Goal: Task Accomplishment & Management: Use online tool/utility

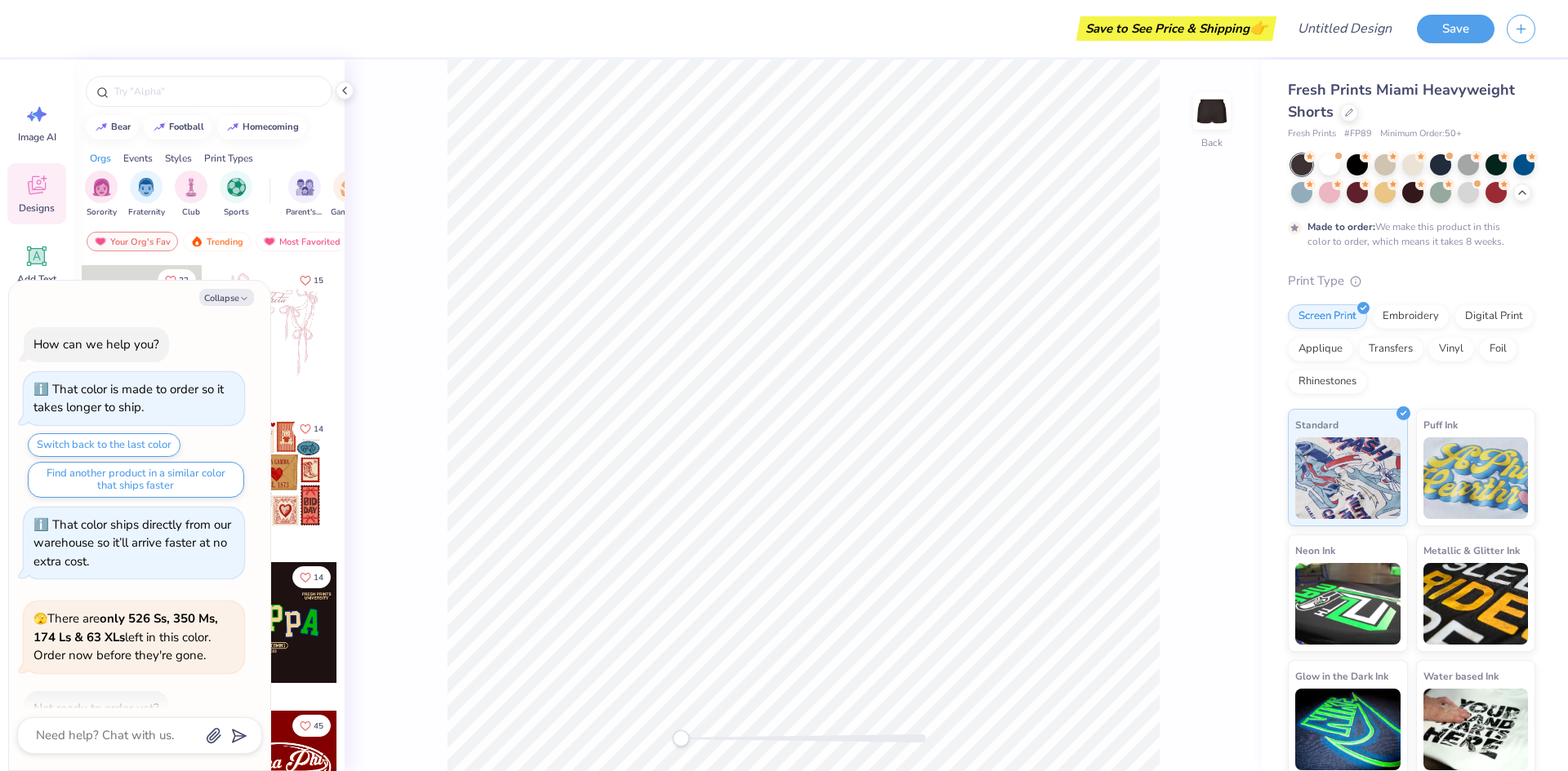
scroll to position [230, 0]
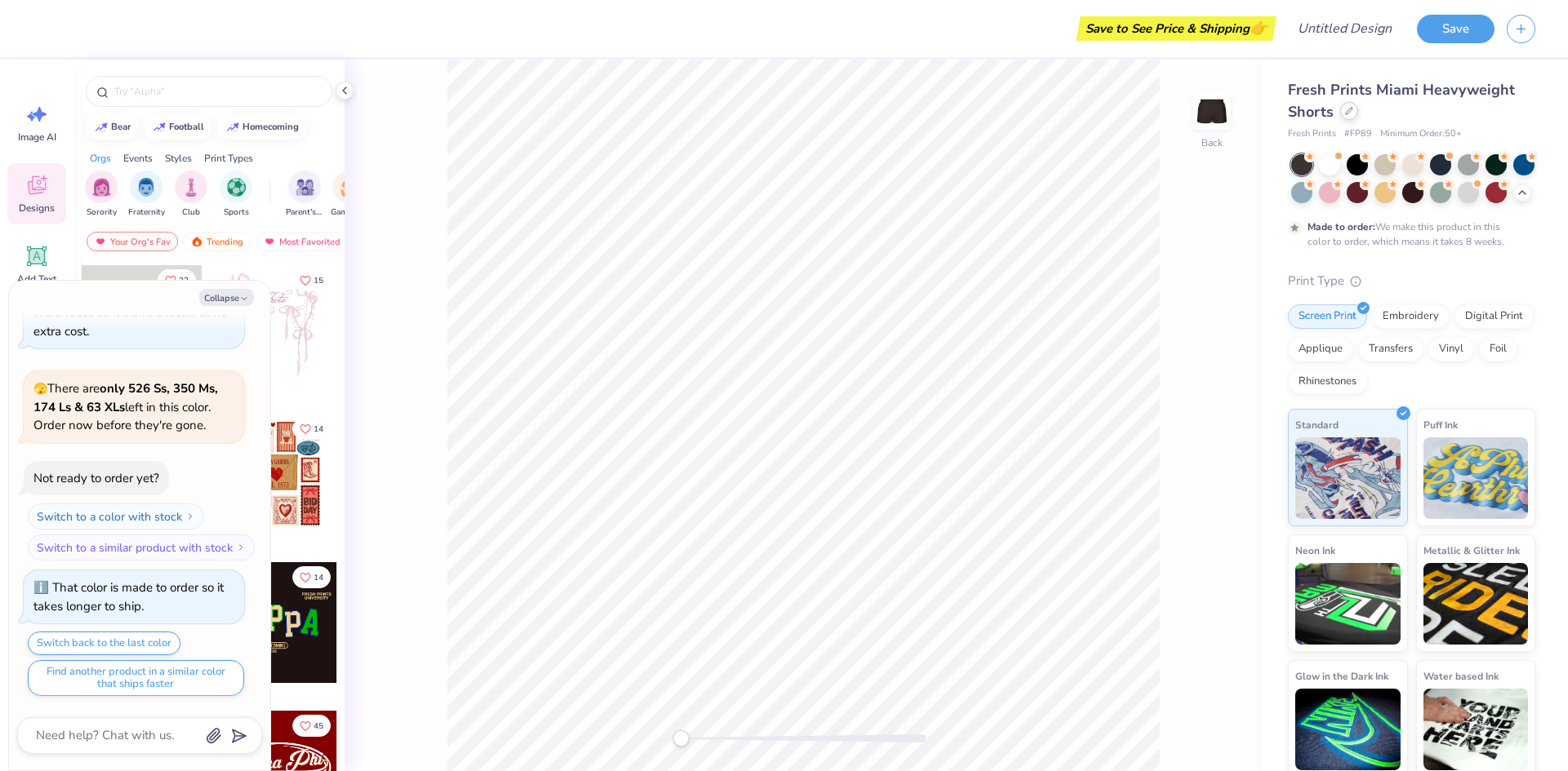
click at [1345, 114] on icon at bounding box center [1349, 111] width 8 height 8
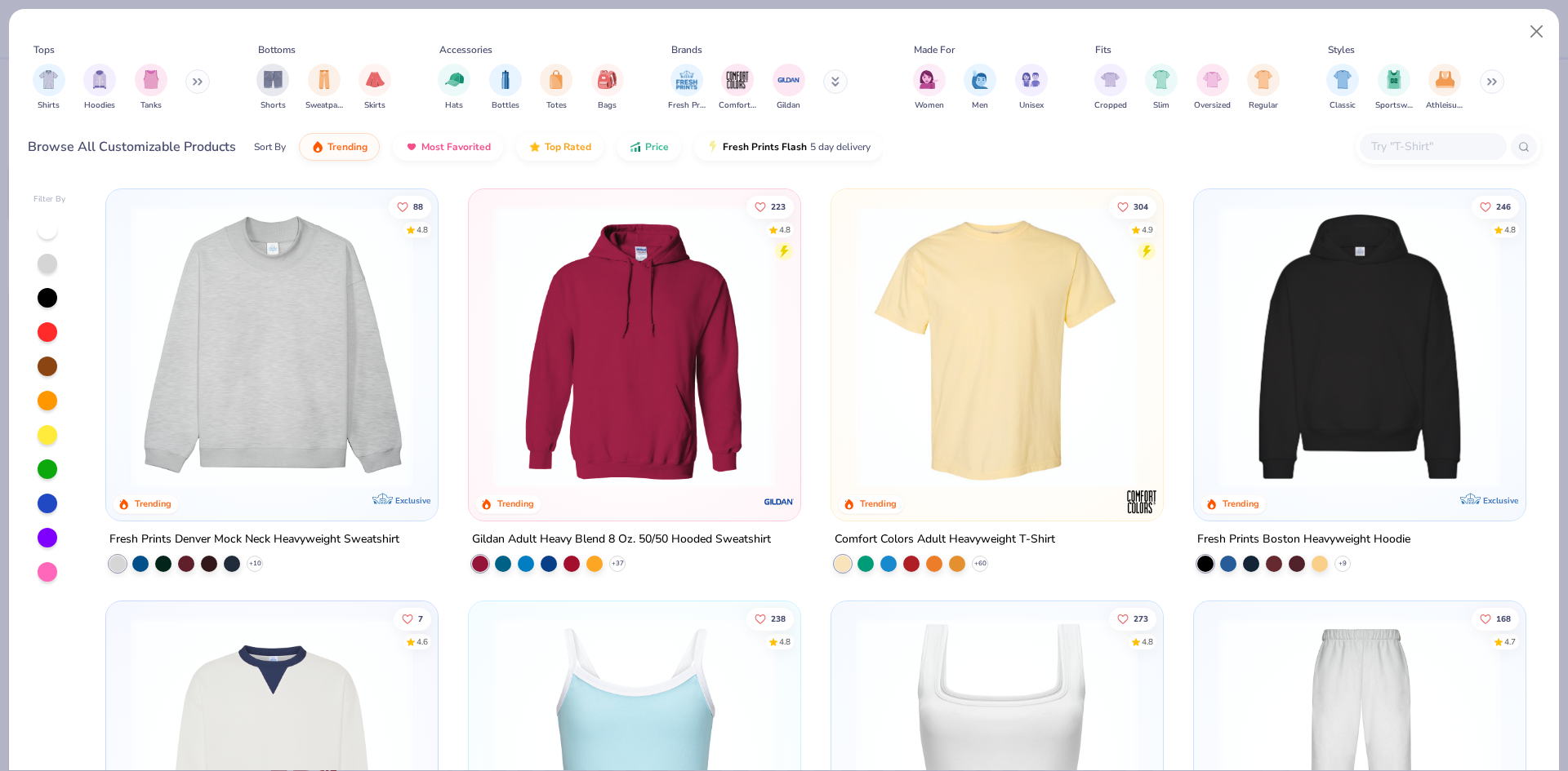
click at [201, 83] on icon at bounding box center [198, 81] width 10 height 8
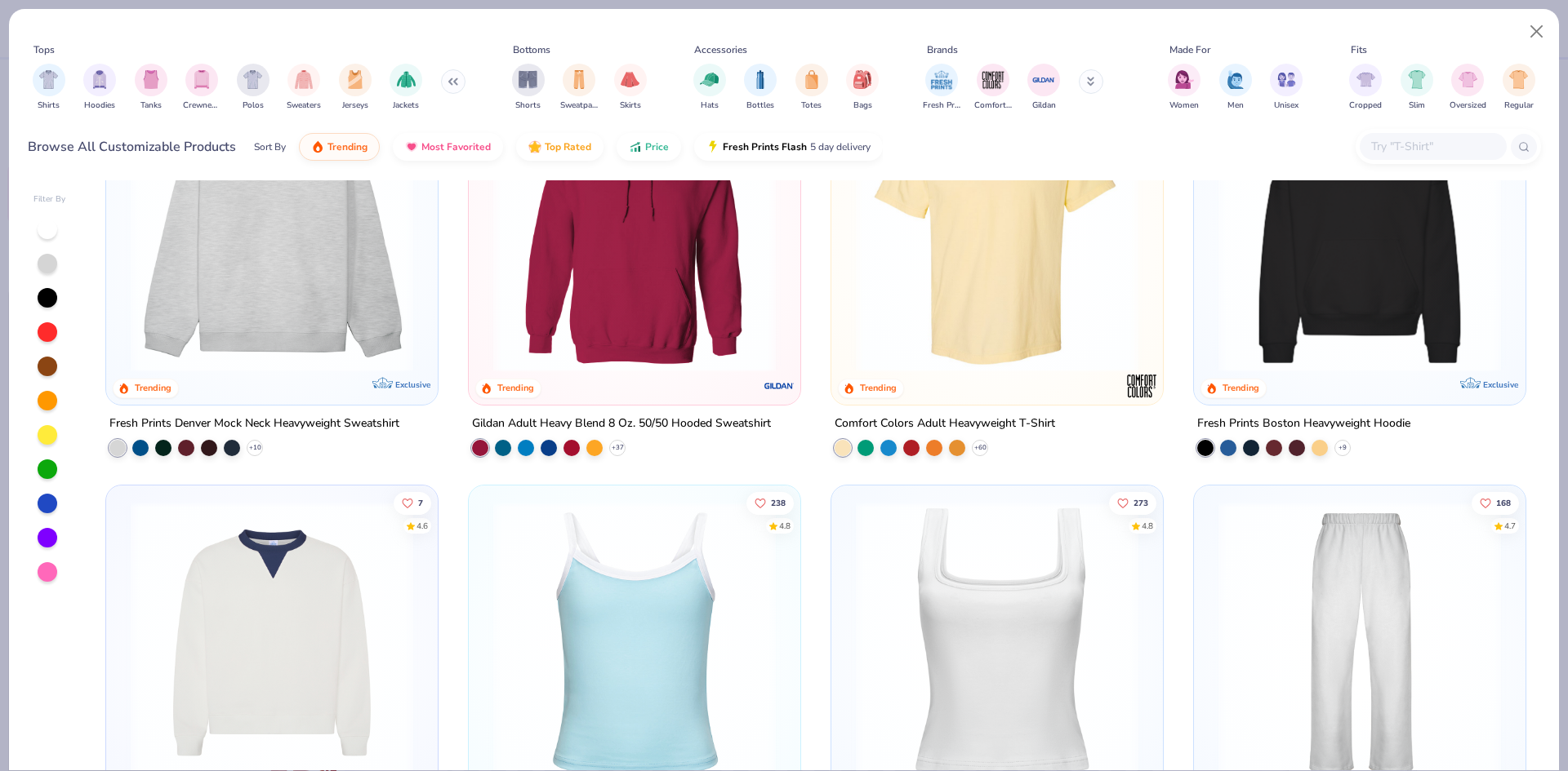
scroll to position [245, 0]
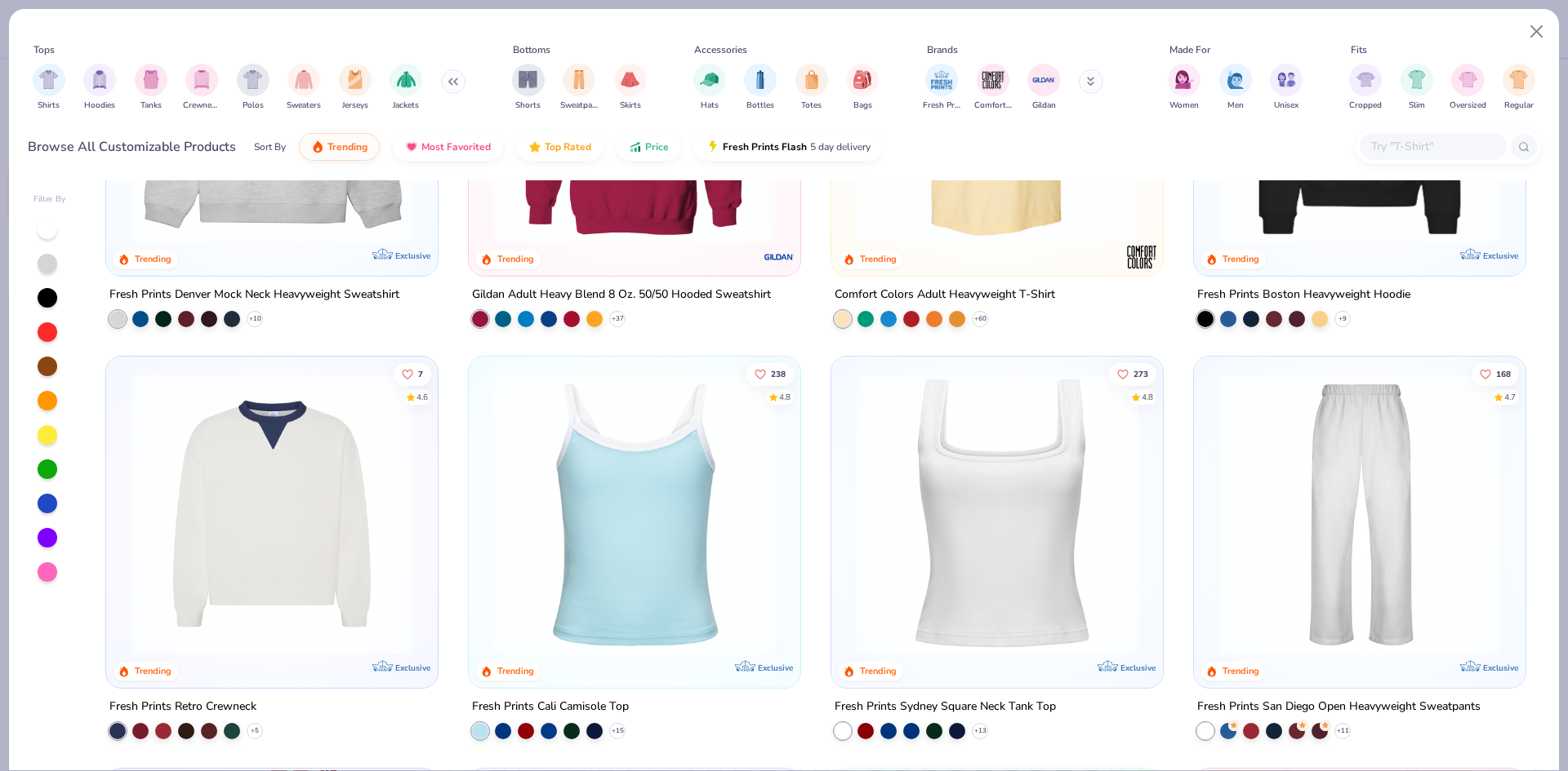
click at [321, 538] on img at bounding box center [271, 514] width 298 height 282
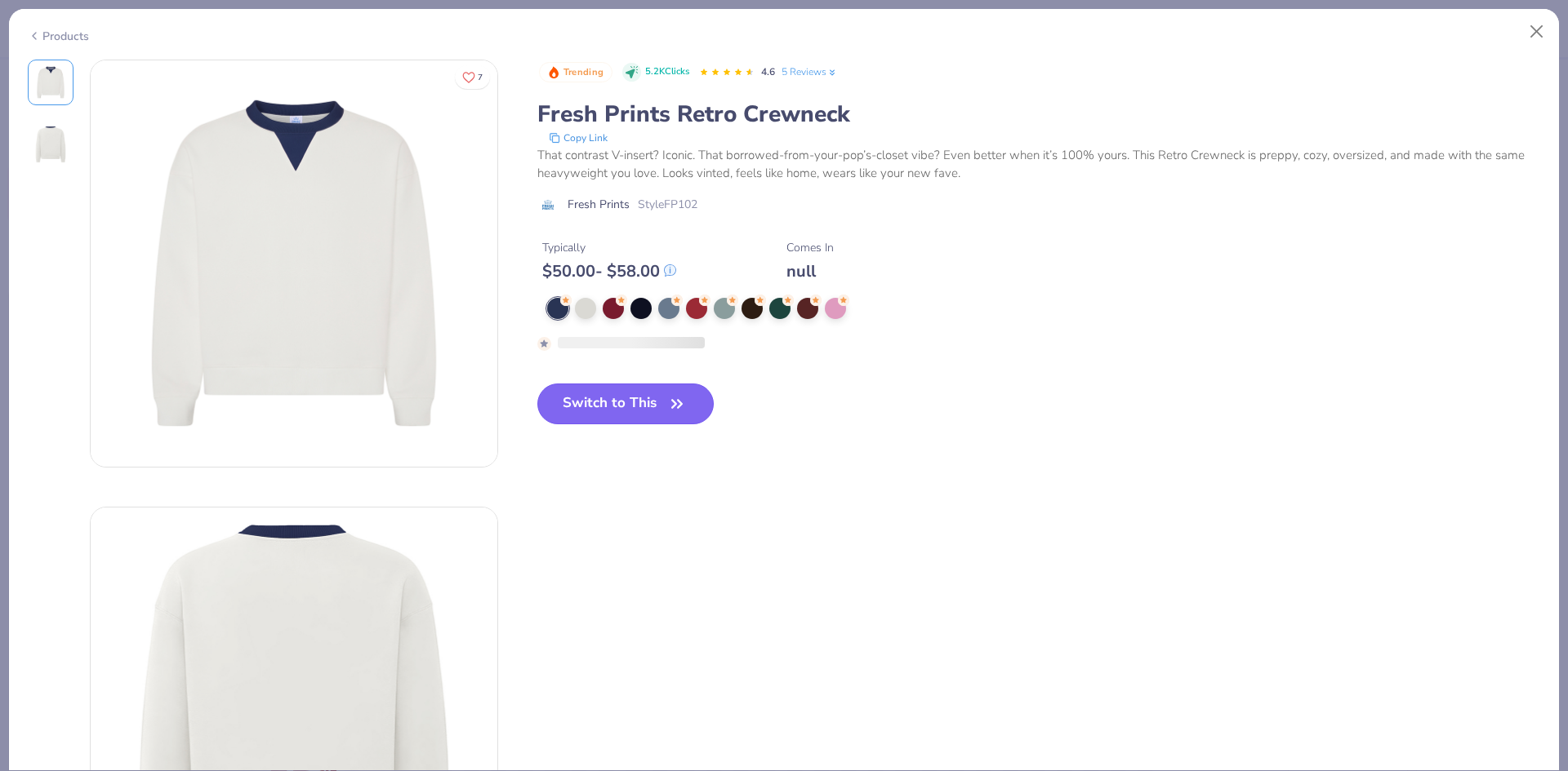
click at [653, 395] on button "Switch to This" at bounding box center [626, 404] width 177 height 41
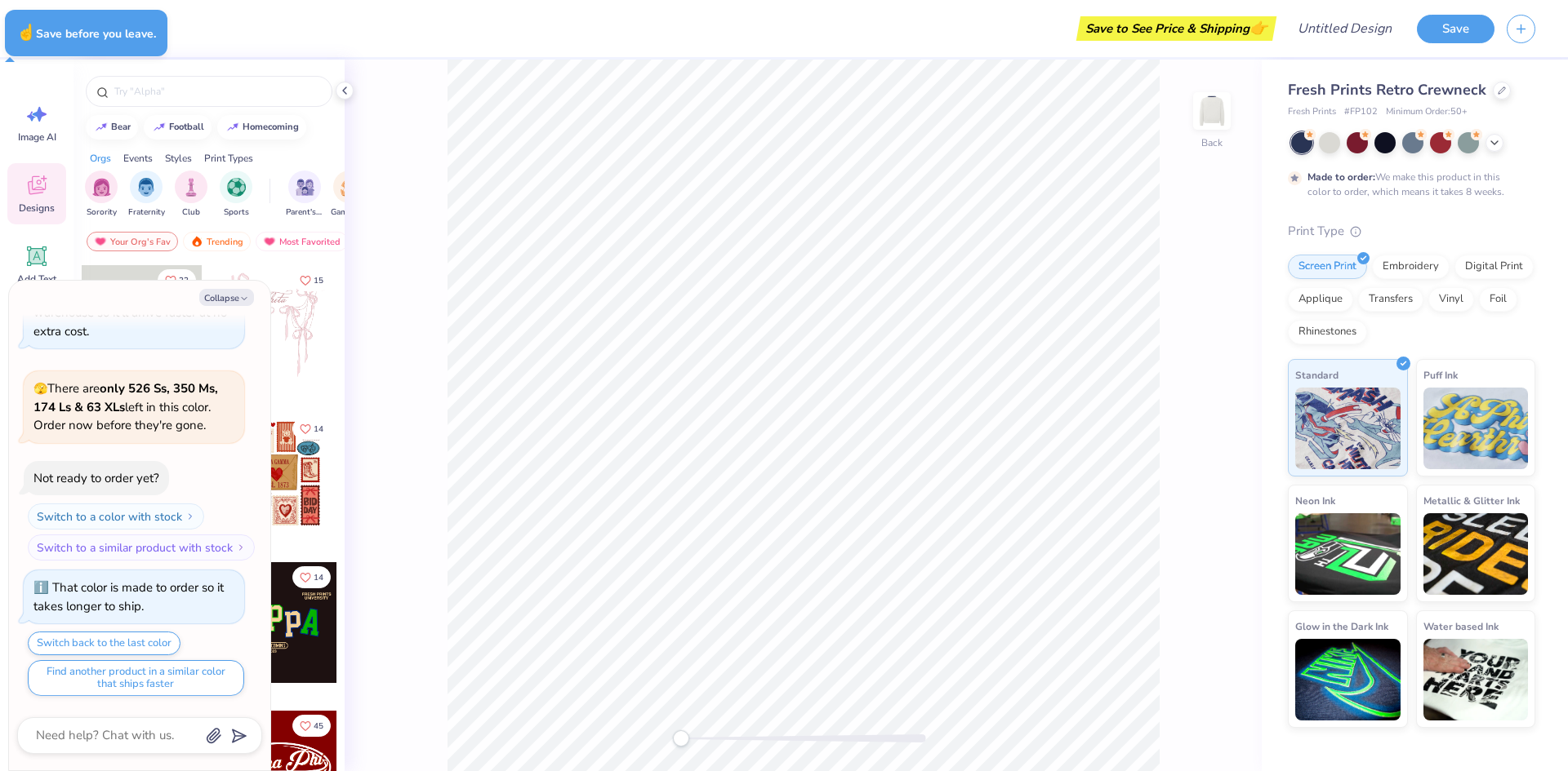
type textarea "x"
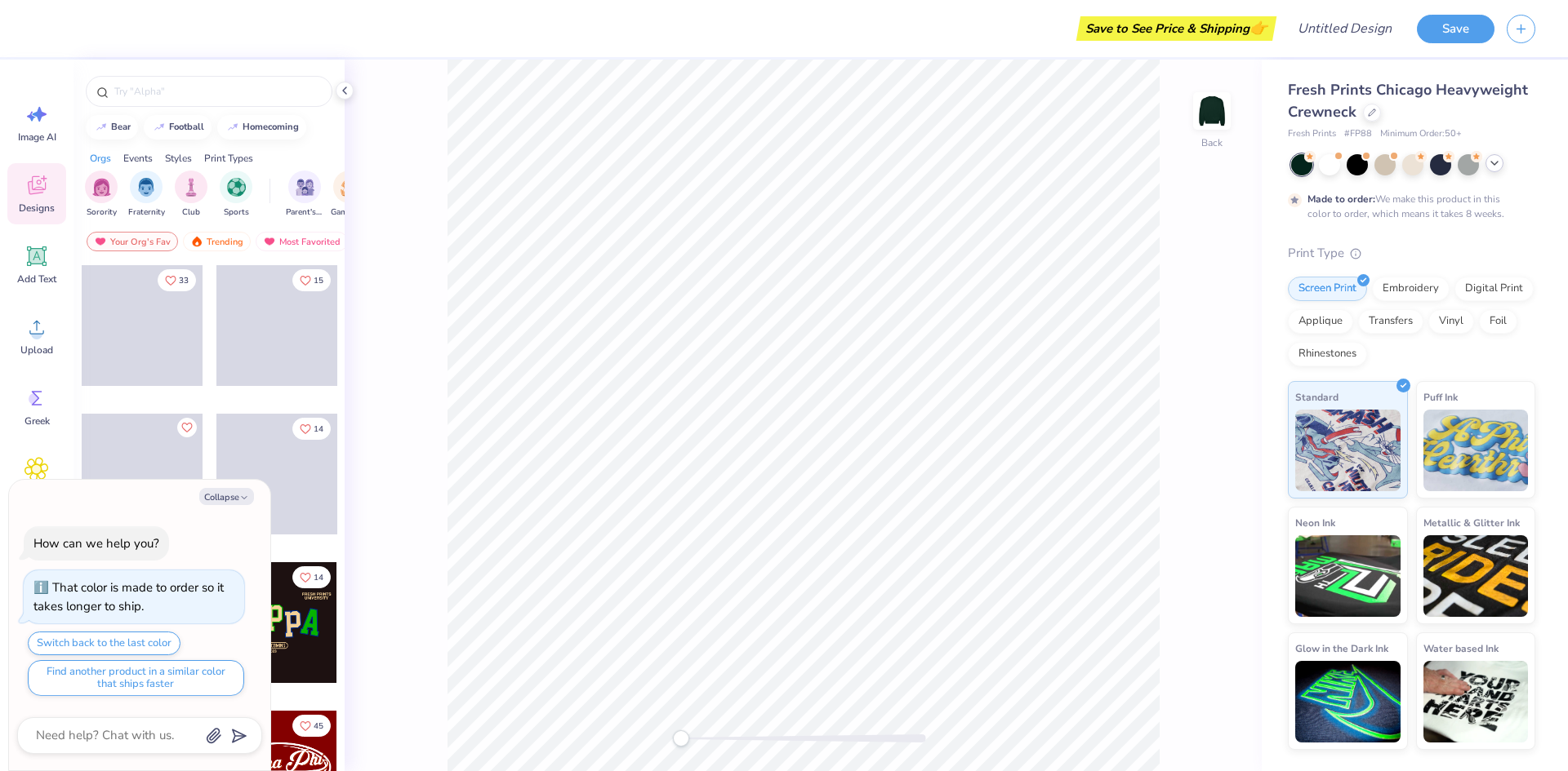
click at [1499, 165] on icon at bounding box center [1494, 163] width 13 height 13
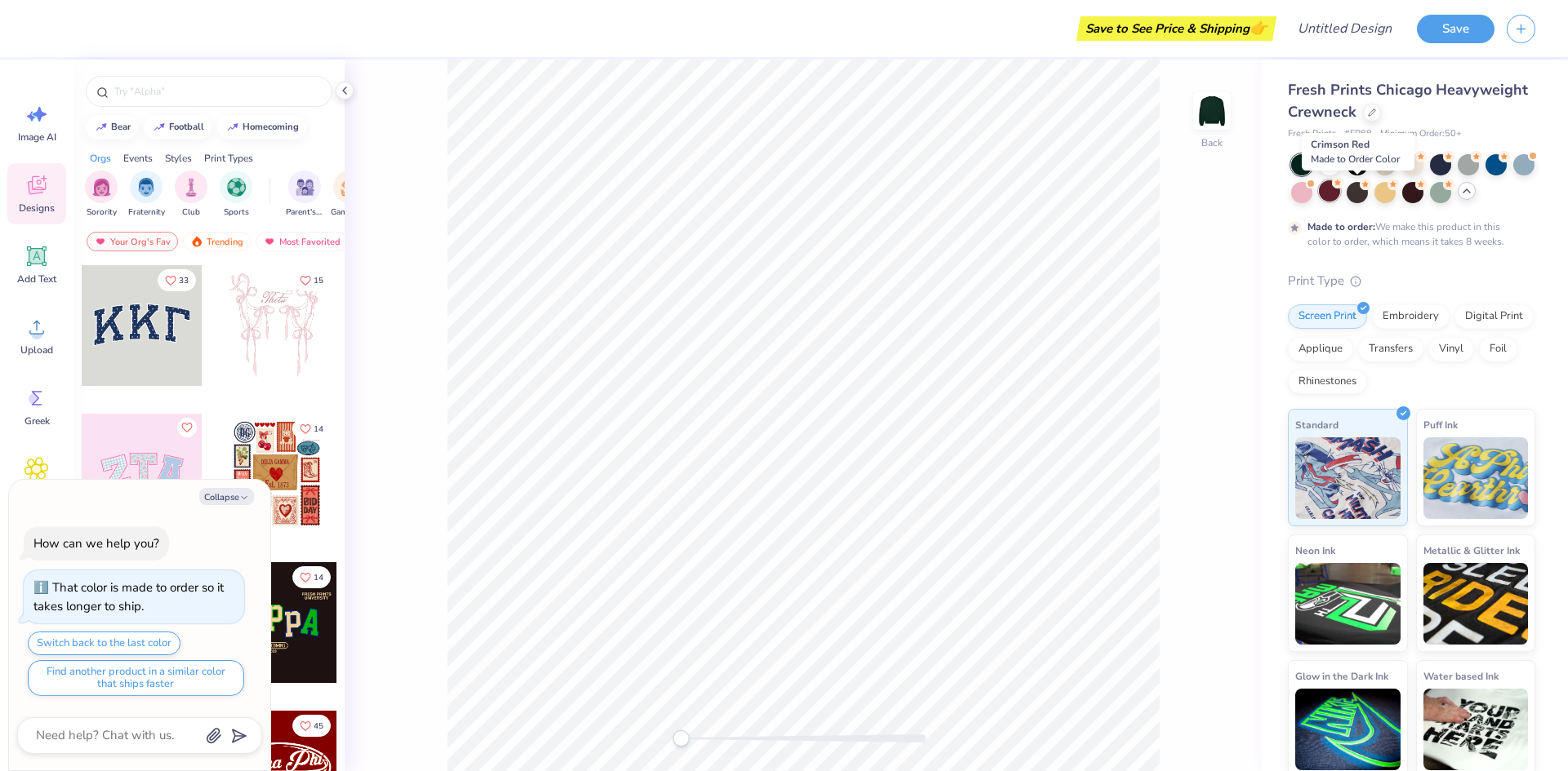
click at [1339, 194] on div at bounding box center [1329, 190] width 21 height 21
click at [1398, 186] on div at bounding box center [1413, 178] width 244 height 49
click at [1371, 186] on circle at bounding box center [1365, 183] width 11 height 11
click at [1439, 162] on div at bounding box center [1440, 163] width 21 height 21
click at [1496, 159] on div at bounding box center [1495, 163] width 21 height 21
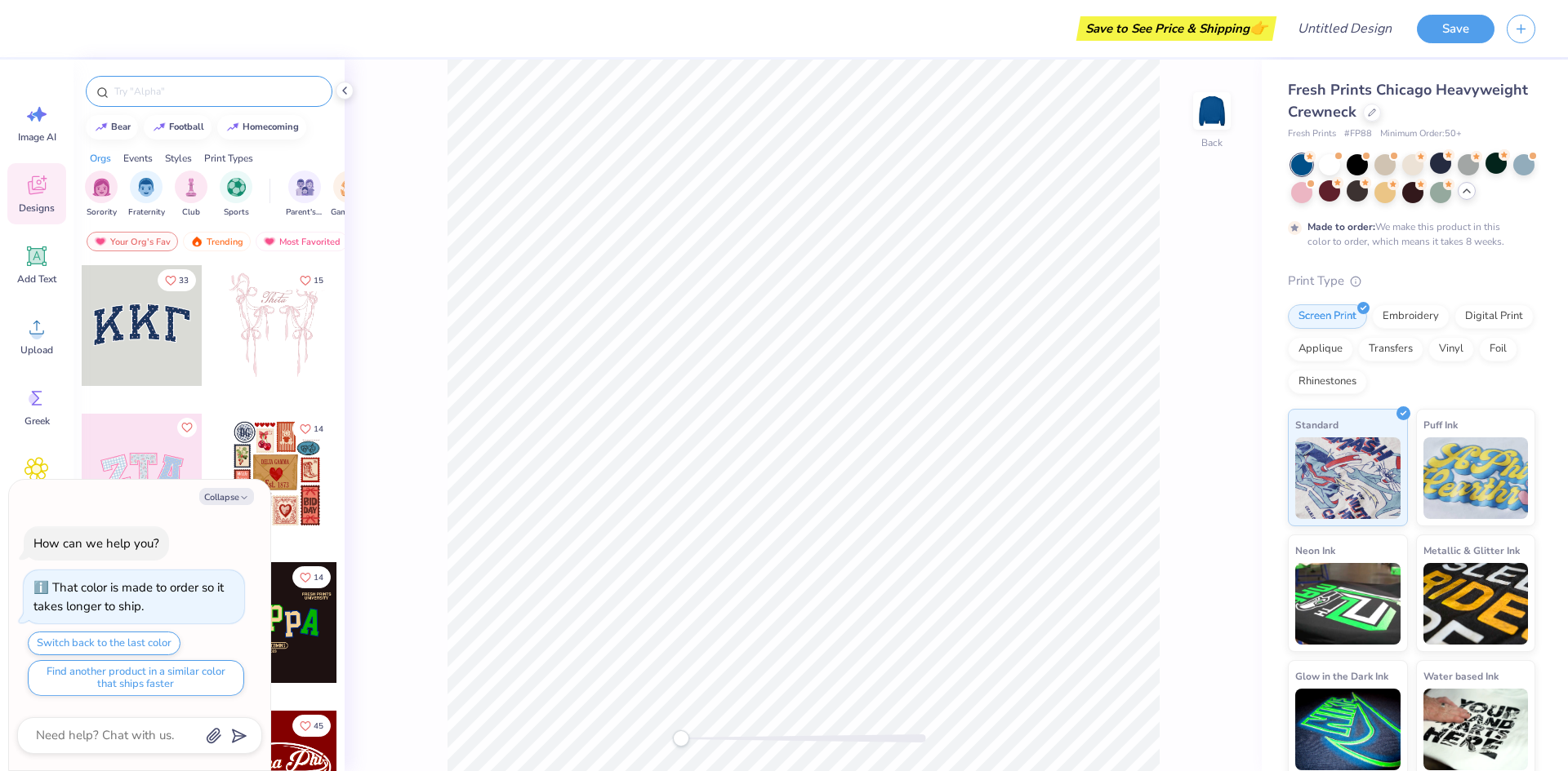
click at [244, 87] on input "text" at bounding box center [217, 91] width 209 height 17
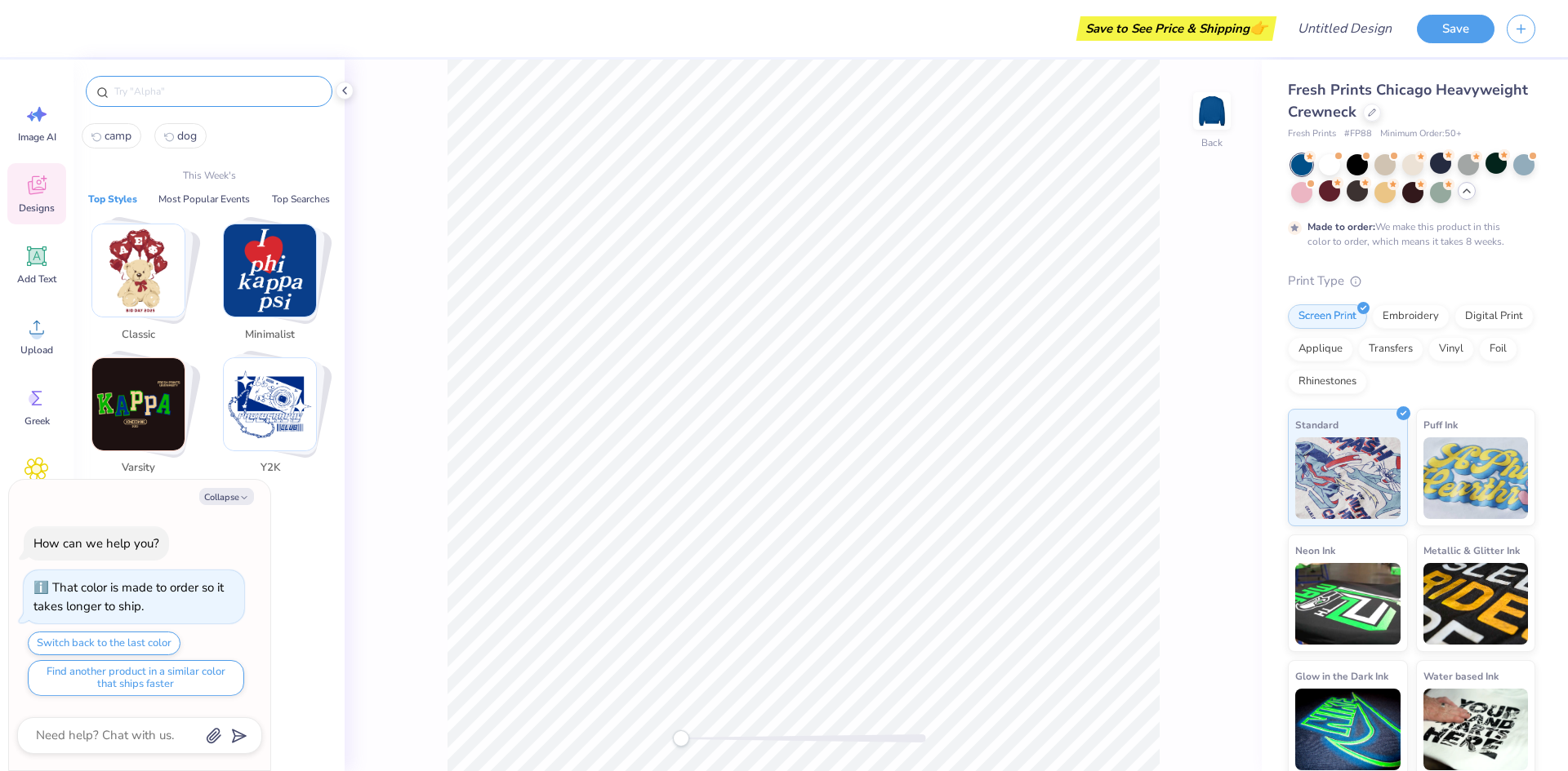
type textarea "x"
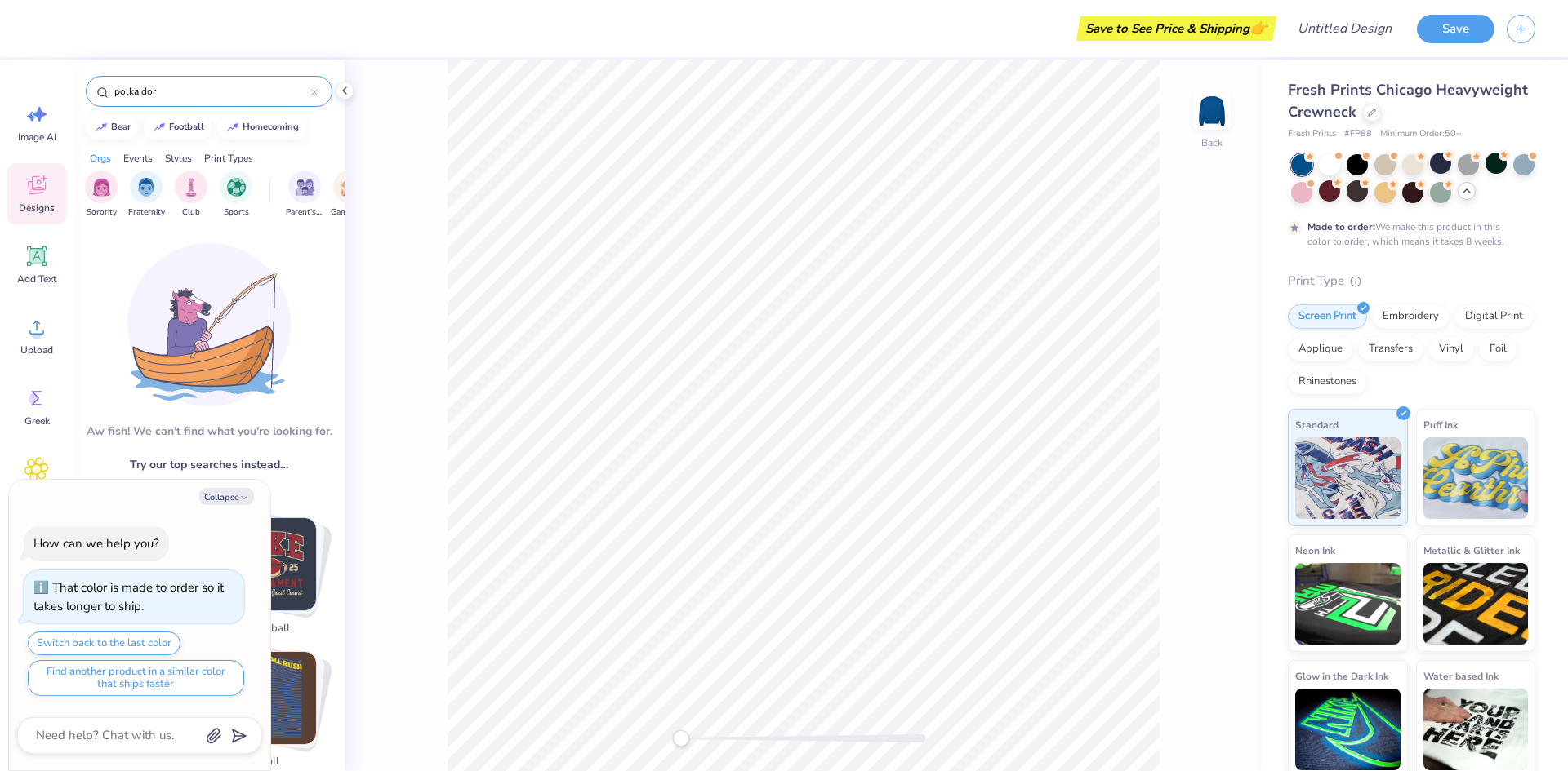
click at [184, 89] on input "polka dor" at bounding box center [212, 91] width 199 height 17
type input "polka dot"
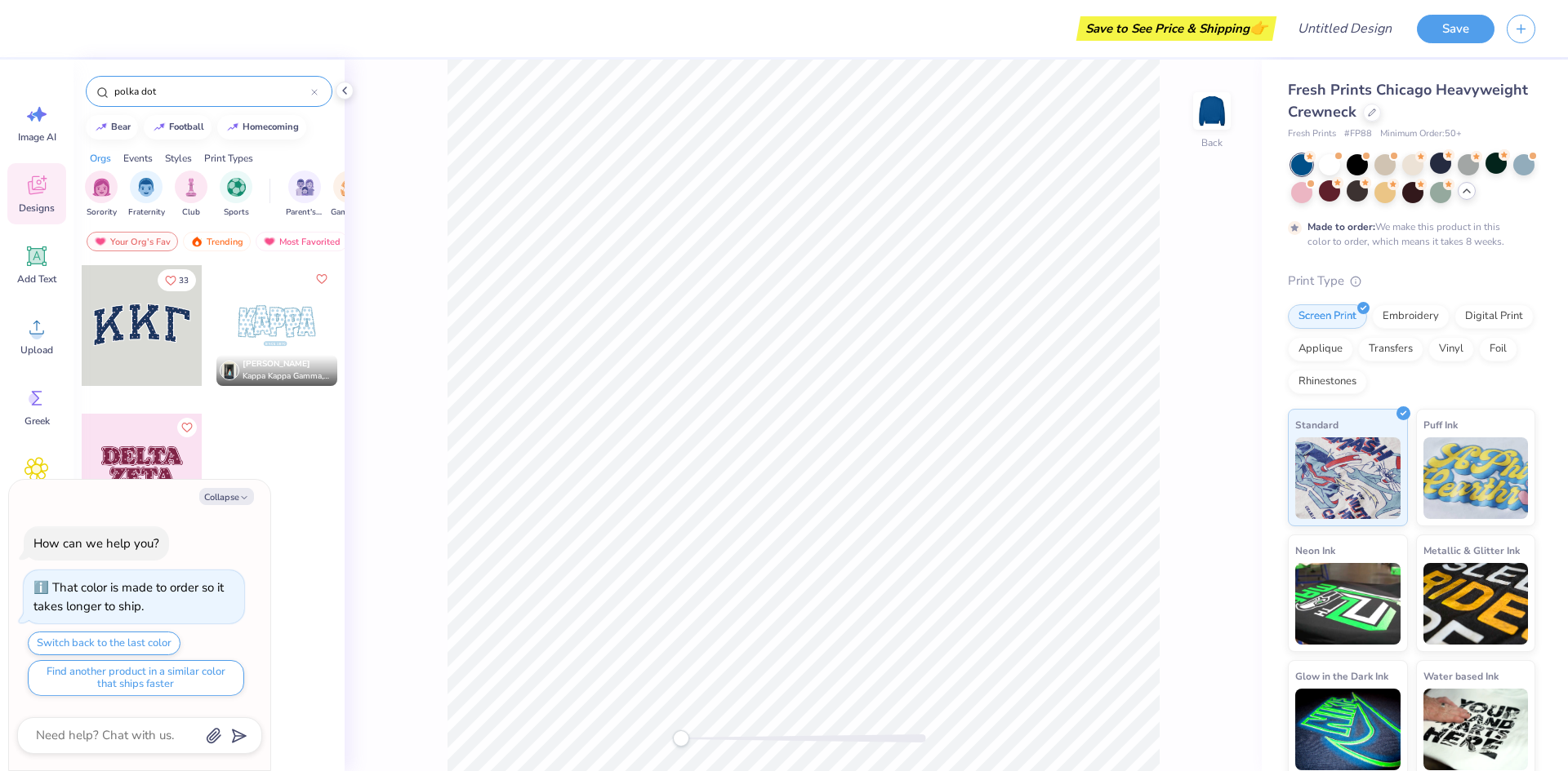
click at [273, 329] on div at bounding box center [277, 325] width 121 height 121
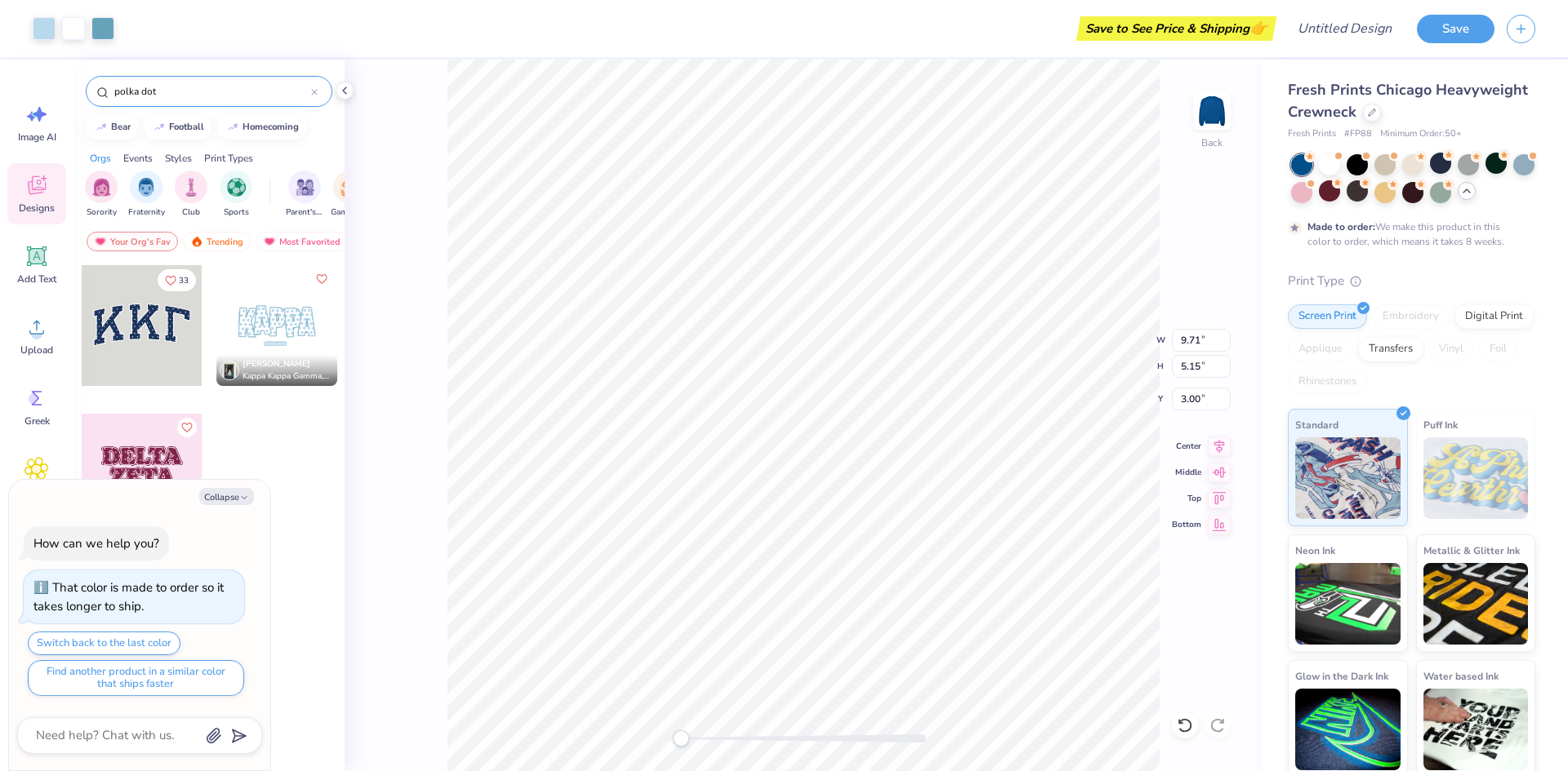
click at [1183, 273] on div "Back W 9.71 9.71 " H 5.15 5.15 " Y 3.00 3.00 " Center Middle Top Bottom" at bounding box center [802, 415] width 917 height 711
type textarea "x"
type input "3.13"
type input "0.40"
type input "8.82"
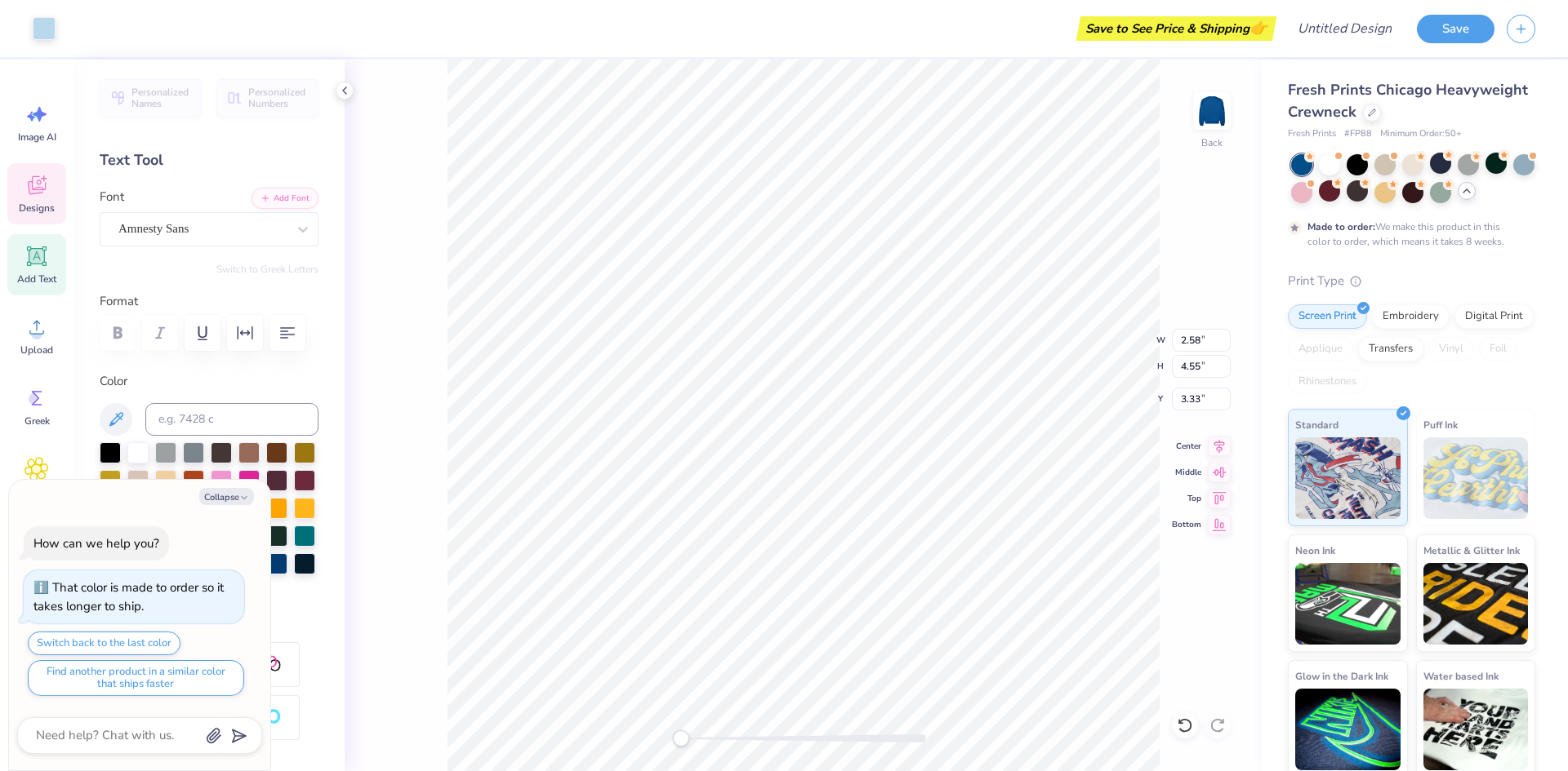
type textarea "x"
type input "2.87"
type input "4.61"
type input "3.41"
type textarea "x"
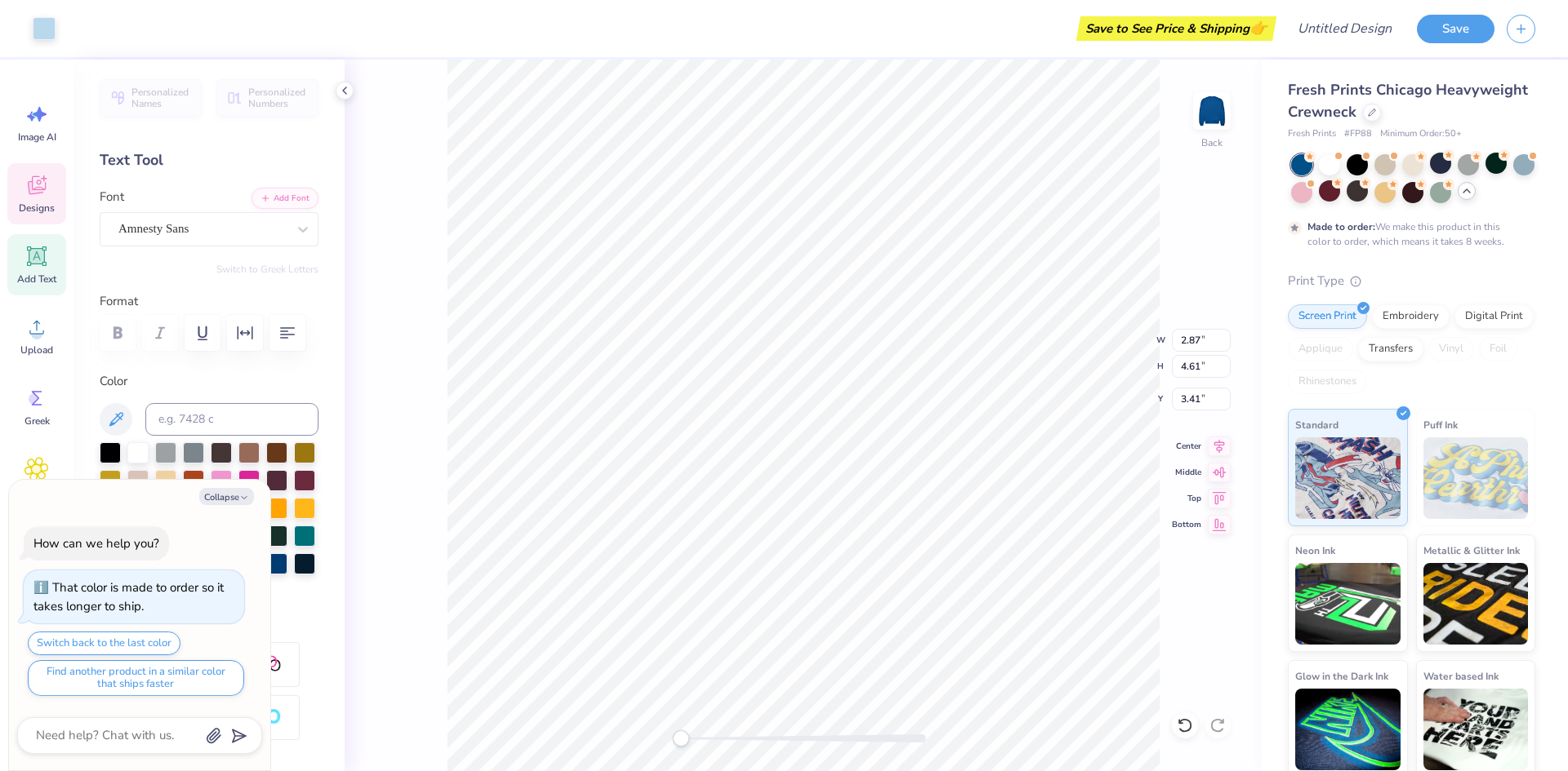
type input "2.96"
type input "4.71"
type input "3.36"
type textarea "x"
type input "2.67"
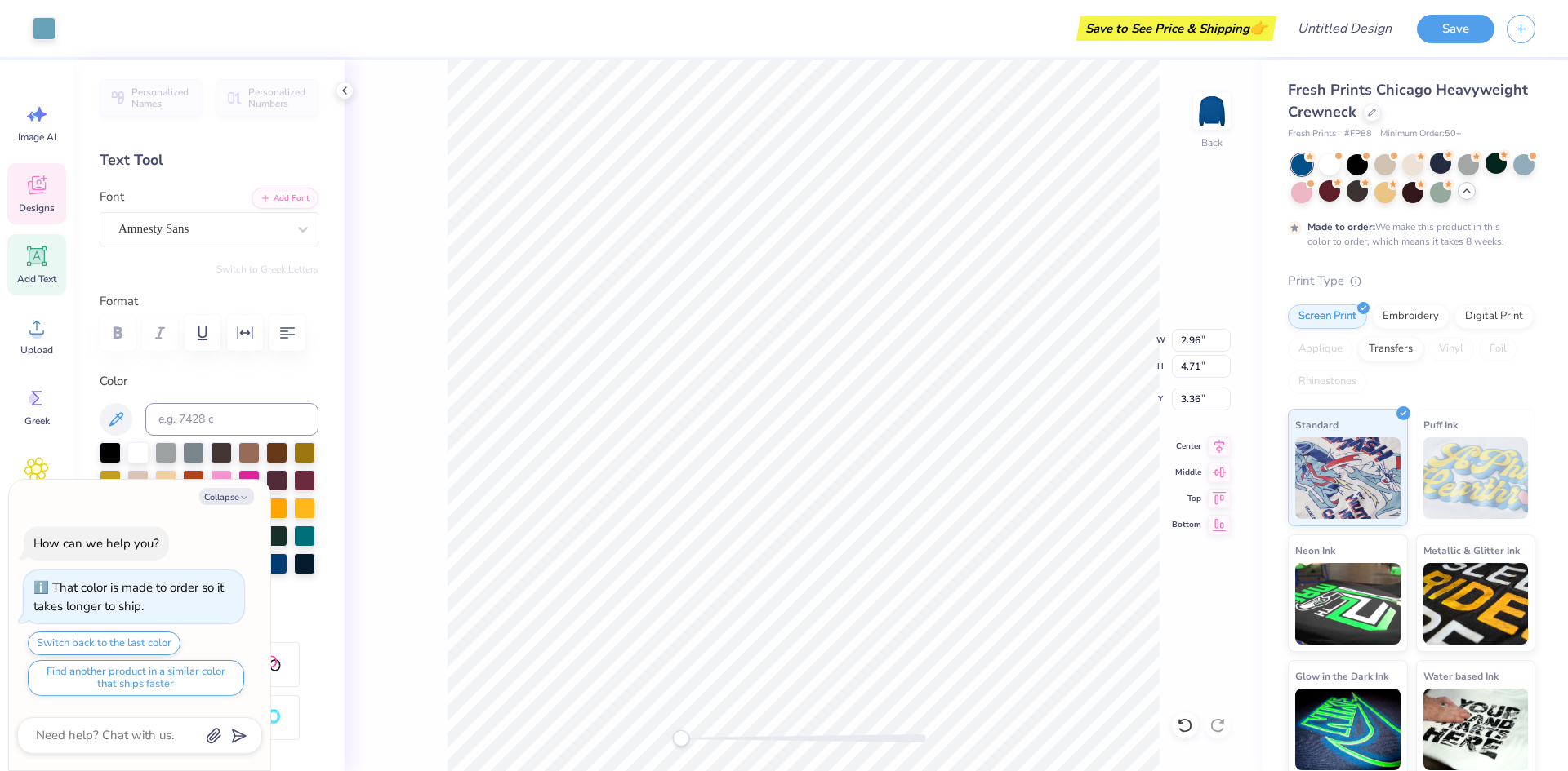
type input "4.41"
type input "3.51"
click at [244, 499] on polyline "button" at bounding box center [243, 497] width 5 height 3
type textarea "x"
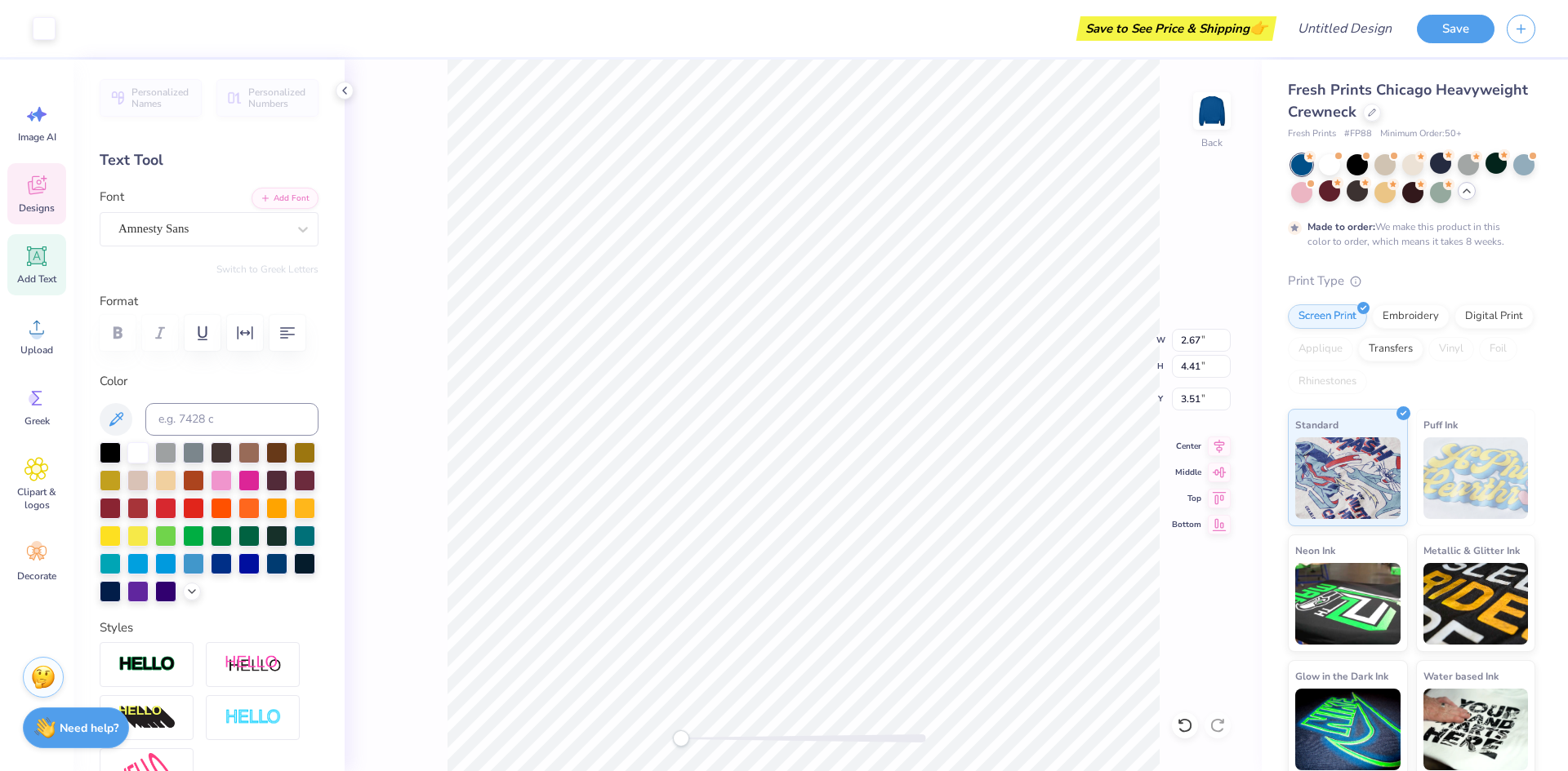
click at [29, 255] on icon at bounding box center [36, 256] width 24 height 24
type input "5.95"
type input "1.72"
type input "9.64"
click at [1326, 163] on div at bounding box center [1329, 163] width 21 height 21
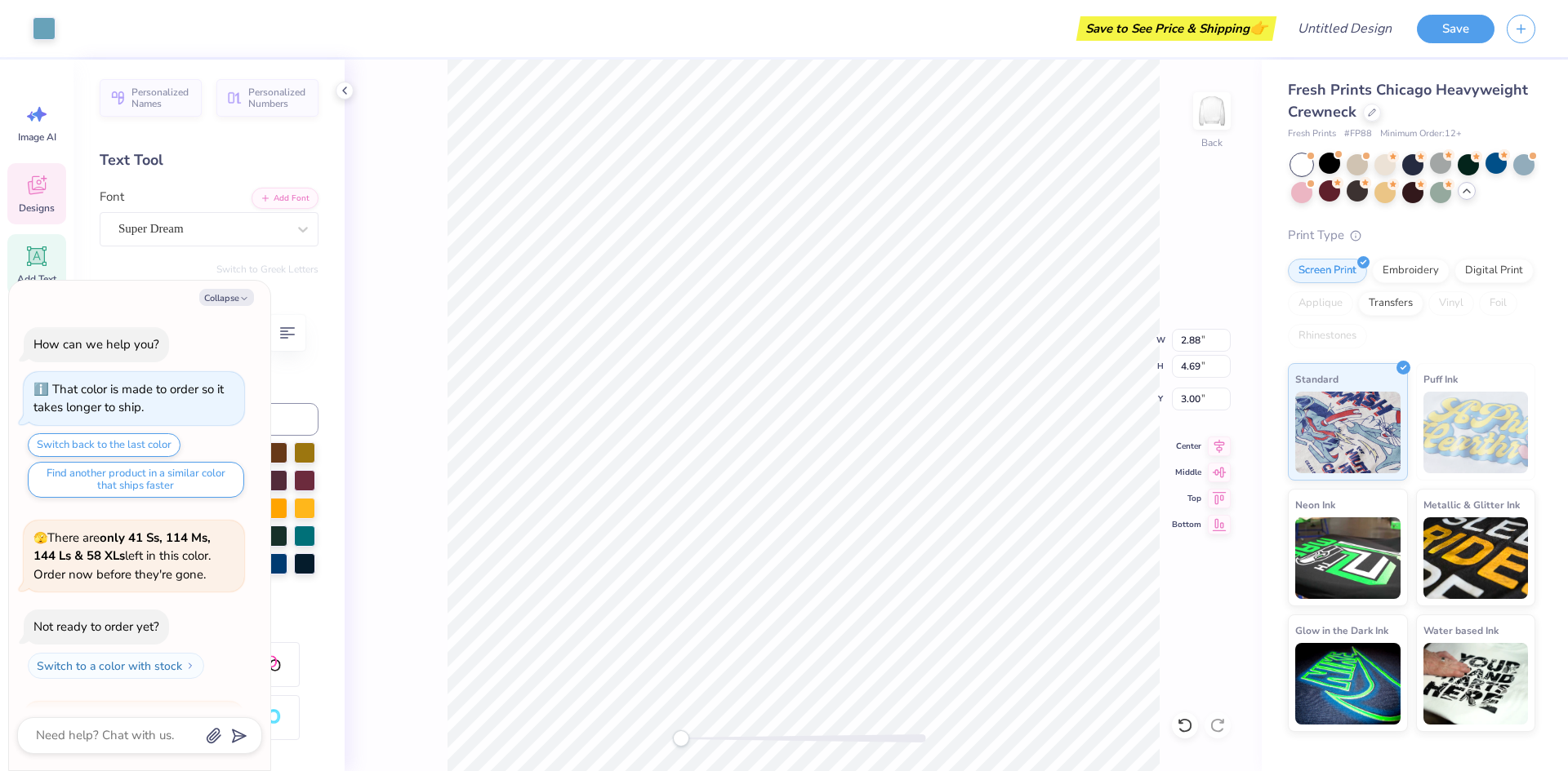
scroll to position [245, 0]
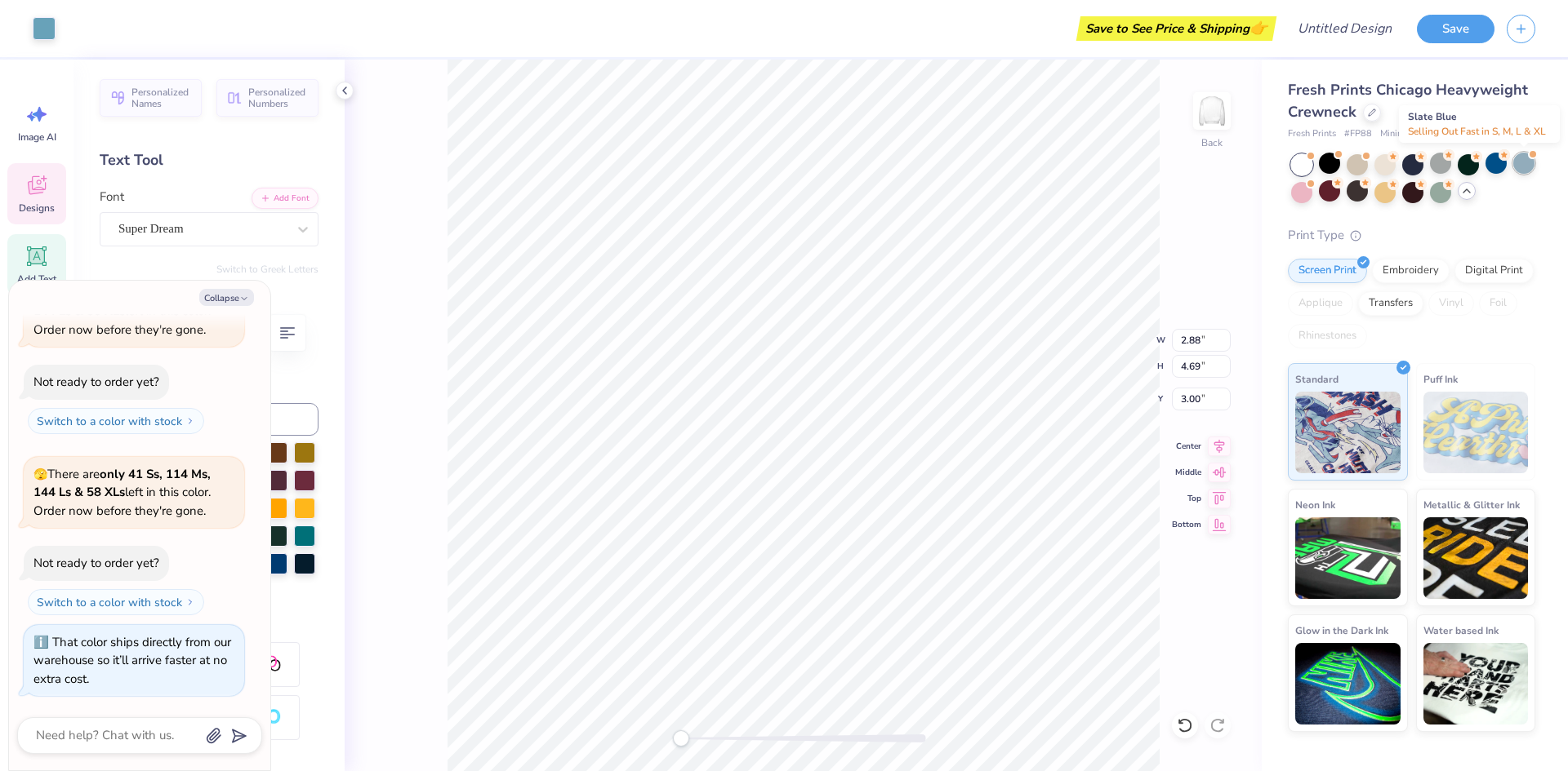
click at [1521, 167] on div at bounding box center [1523, 163] width 21 height 21
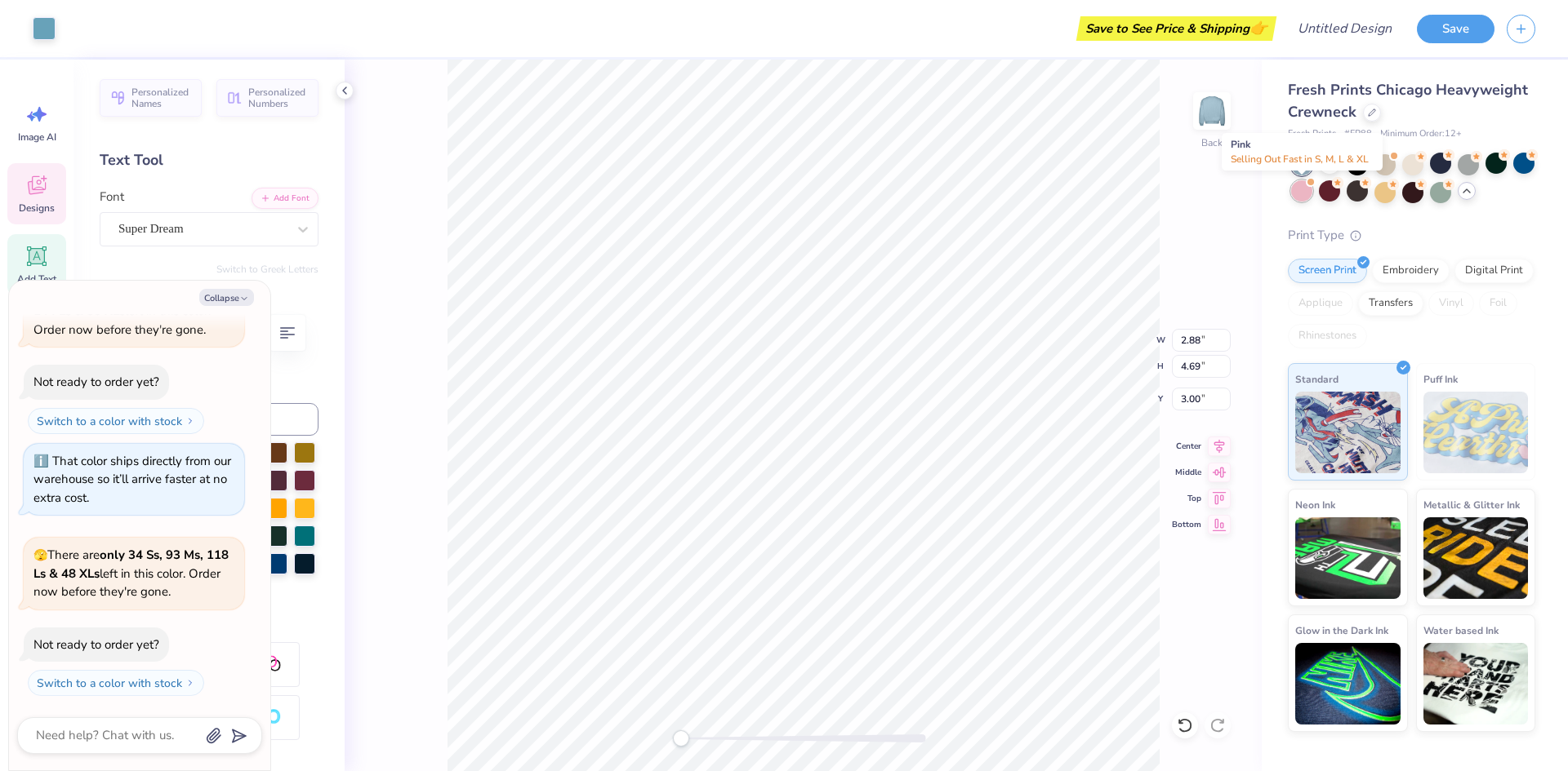
click at [1305, 198] on div at bounding box center [1301, 190] width 21 height 21
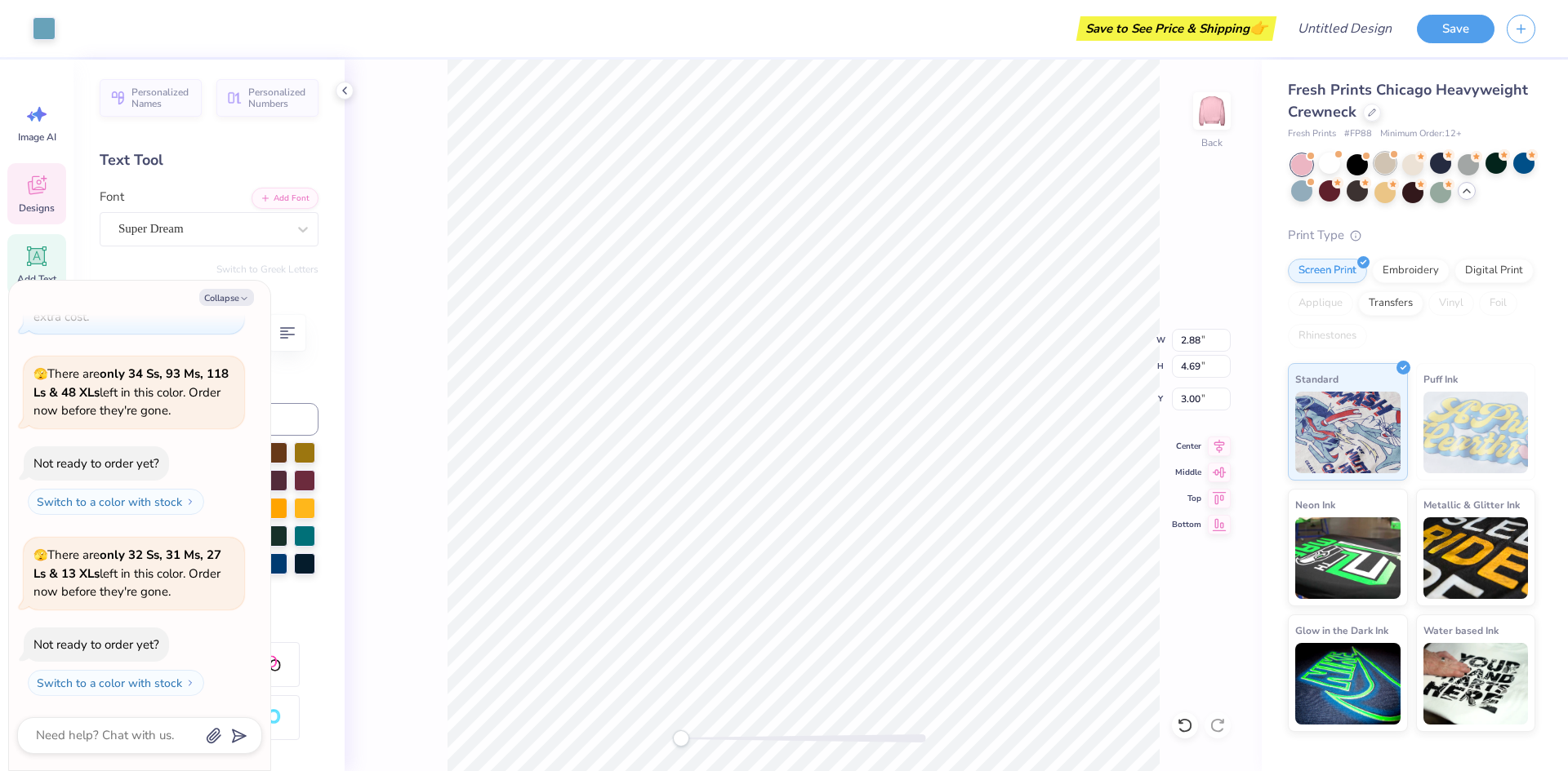
click at [1378, 167] on div at bounding box center [1384, 163] width 21 height 21
click at [1306, 187] on div at bounding box center [1301, 190] width 21 height 21
click at [1369, 117] on div at bounding box center [1371, 110] width 18 height 18
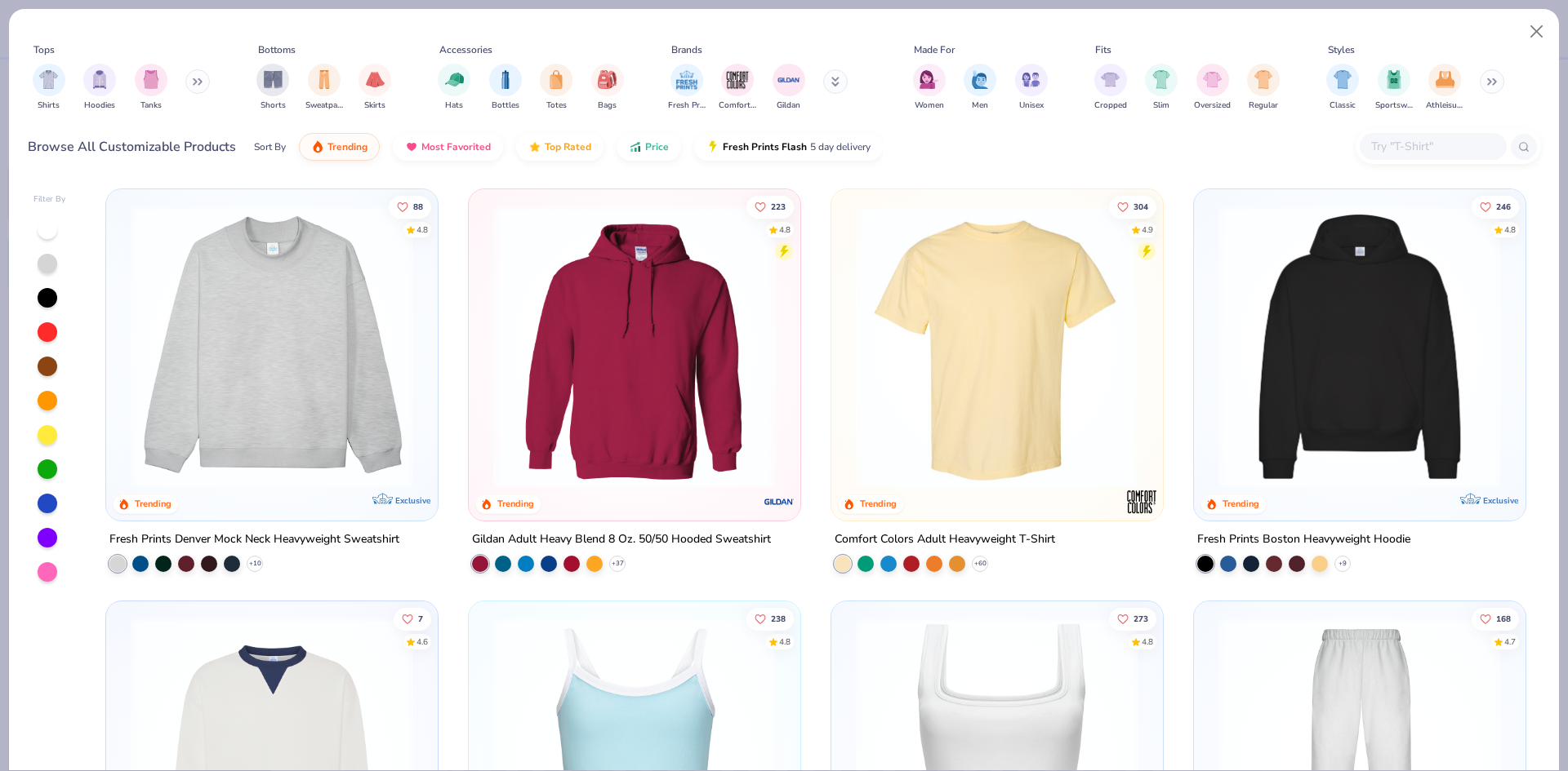
click at [196, 81] on icon at bounding box center [198, 81] width 10 height 8
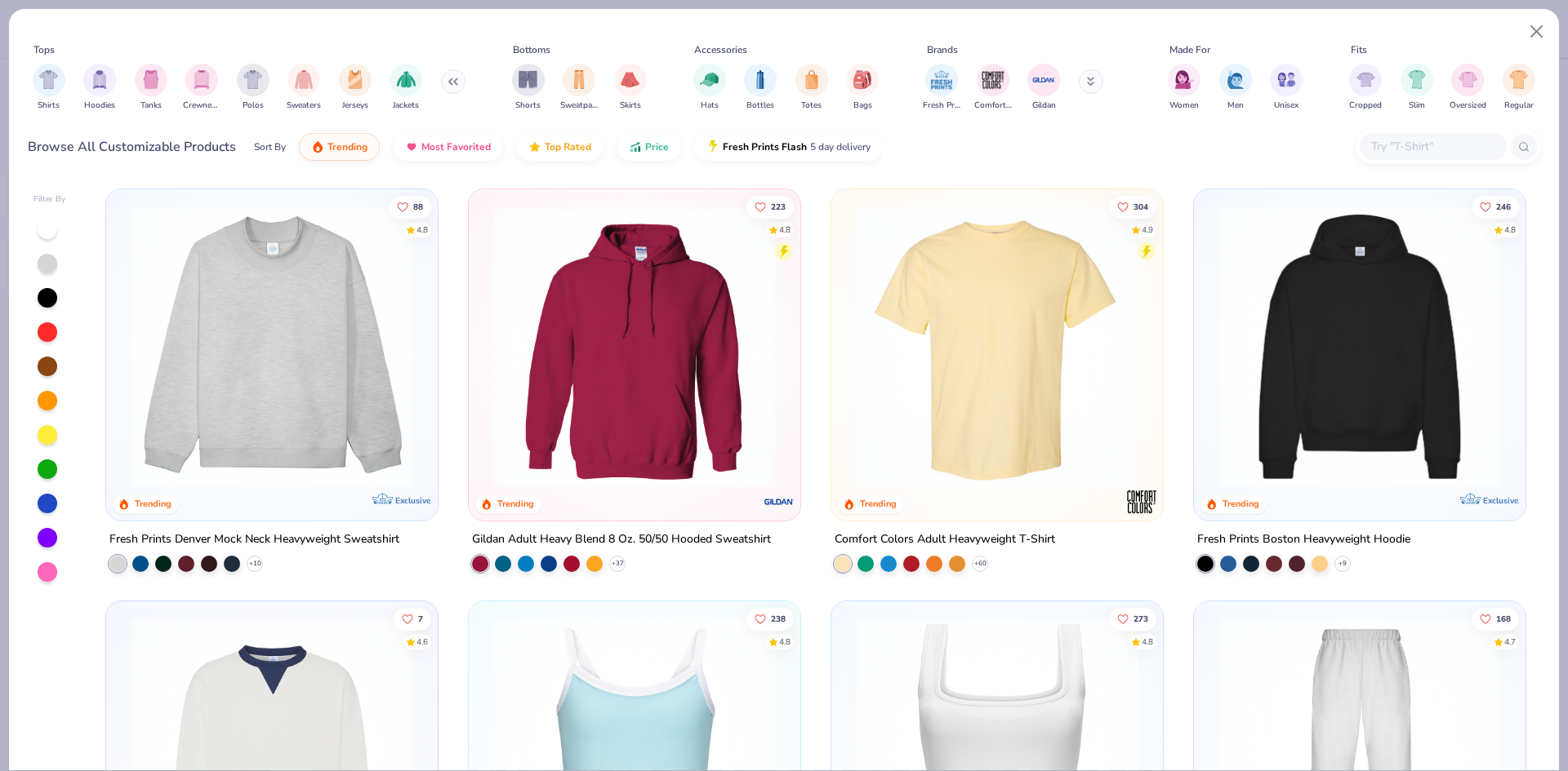
click at [1313, 360] on img at bounding box center [1359, 347] width 298 height 282
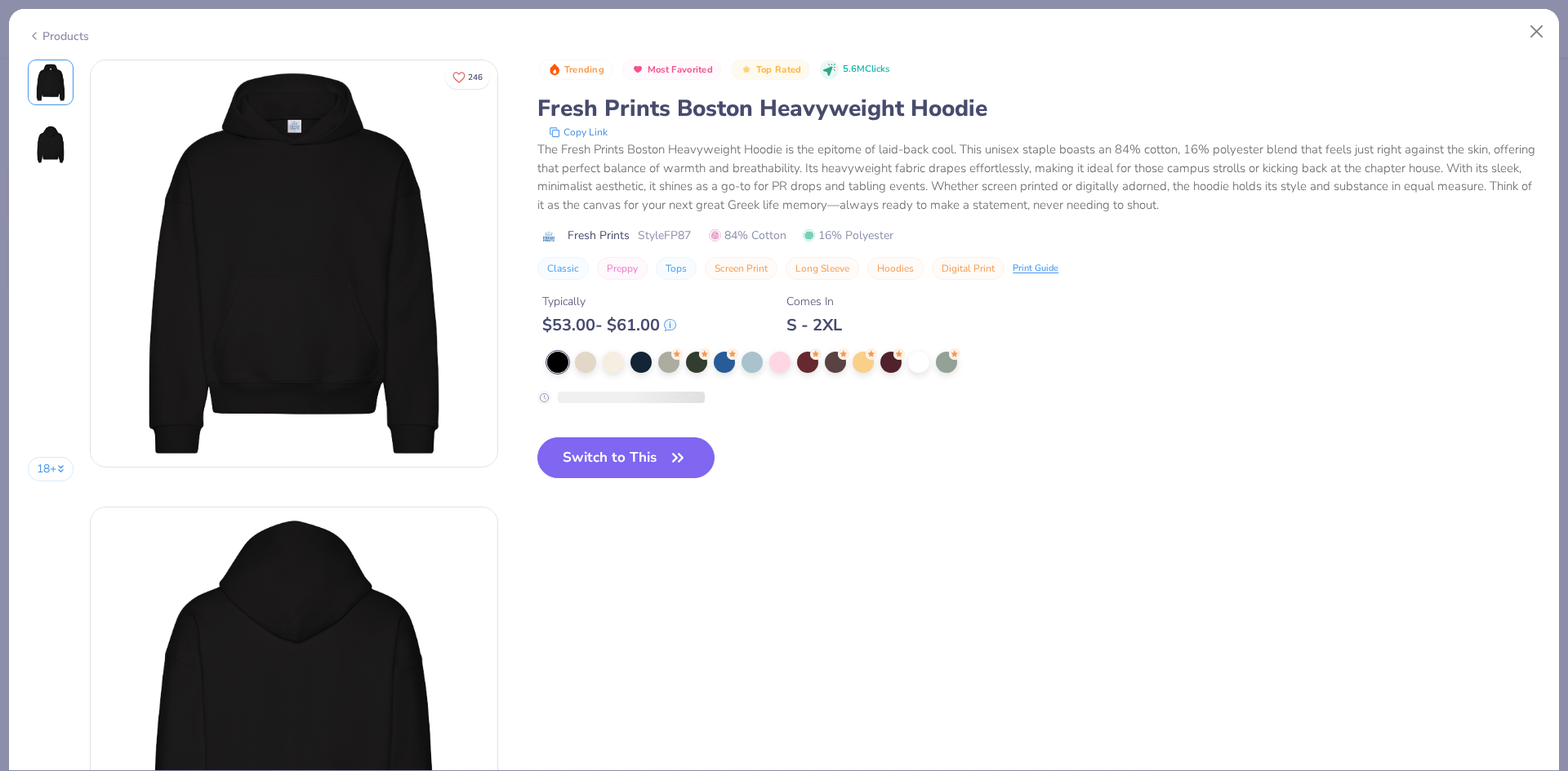
click at [656, 455] on button "Switch to This" at bounding box center [626, 458] width 177 height 41
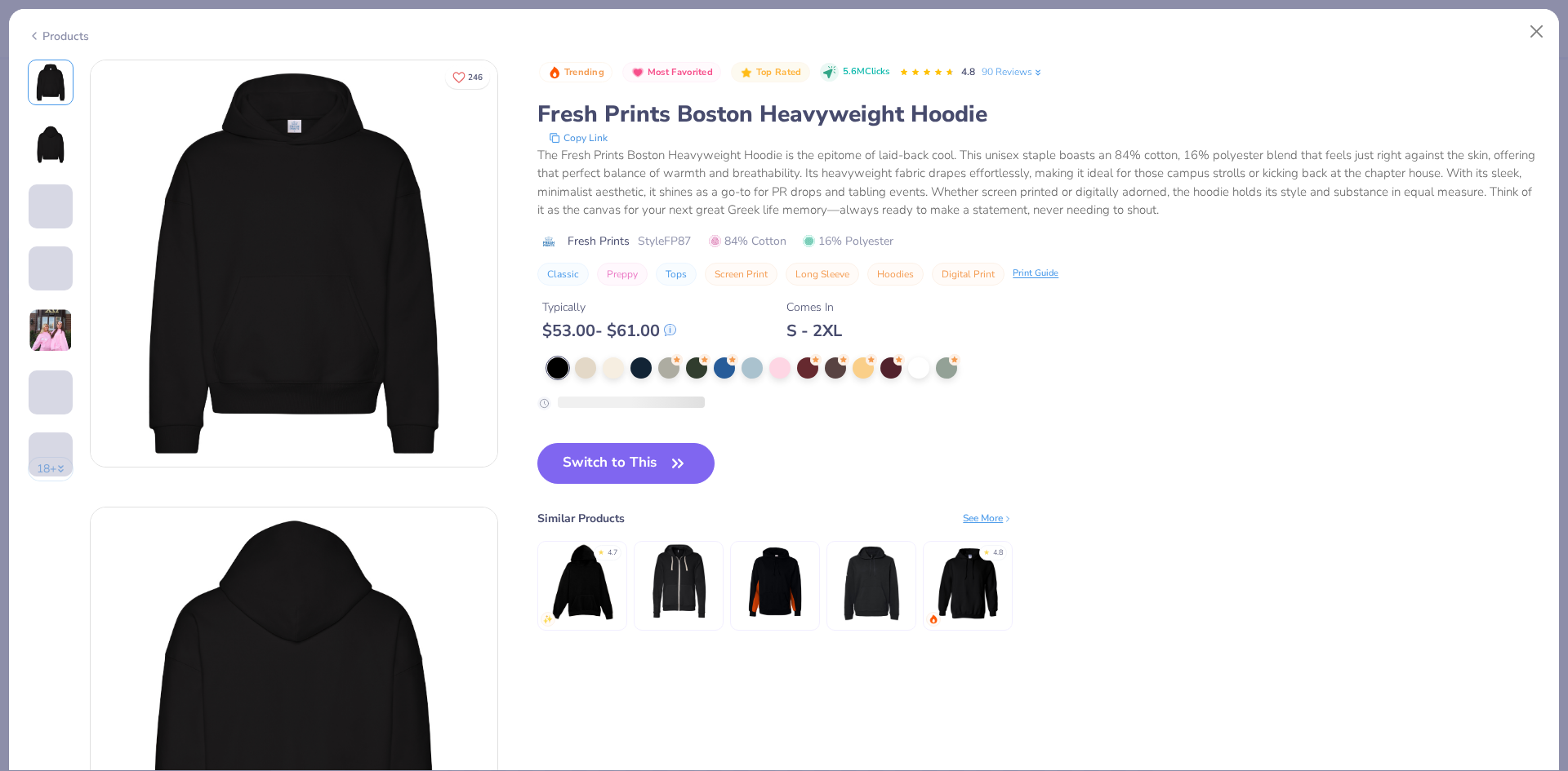
click at [51, 334] on img at bounding box center [50, 330] width 44 height 44
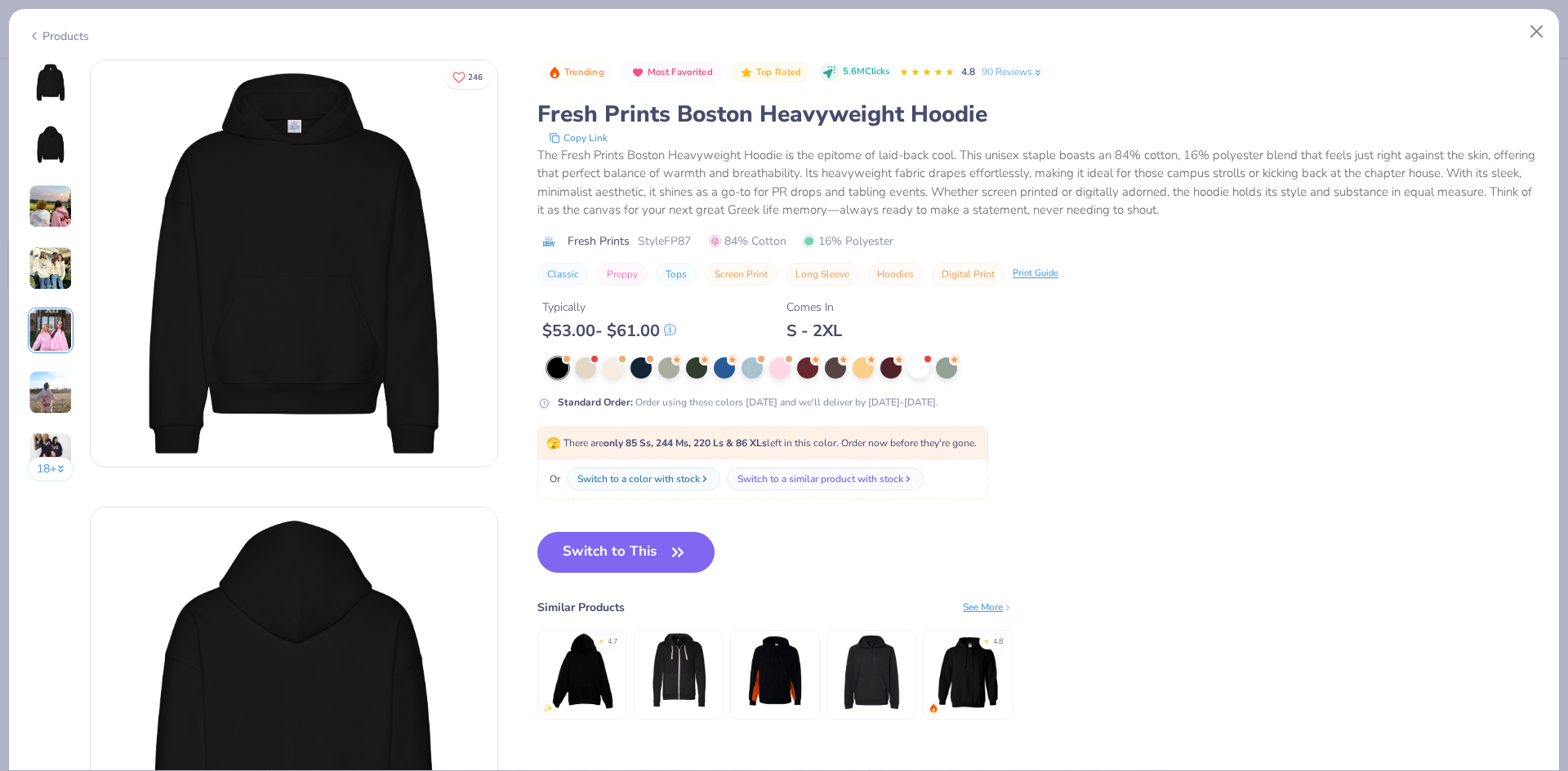
scroll to position [1789, 0]
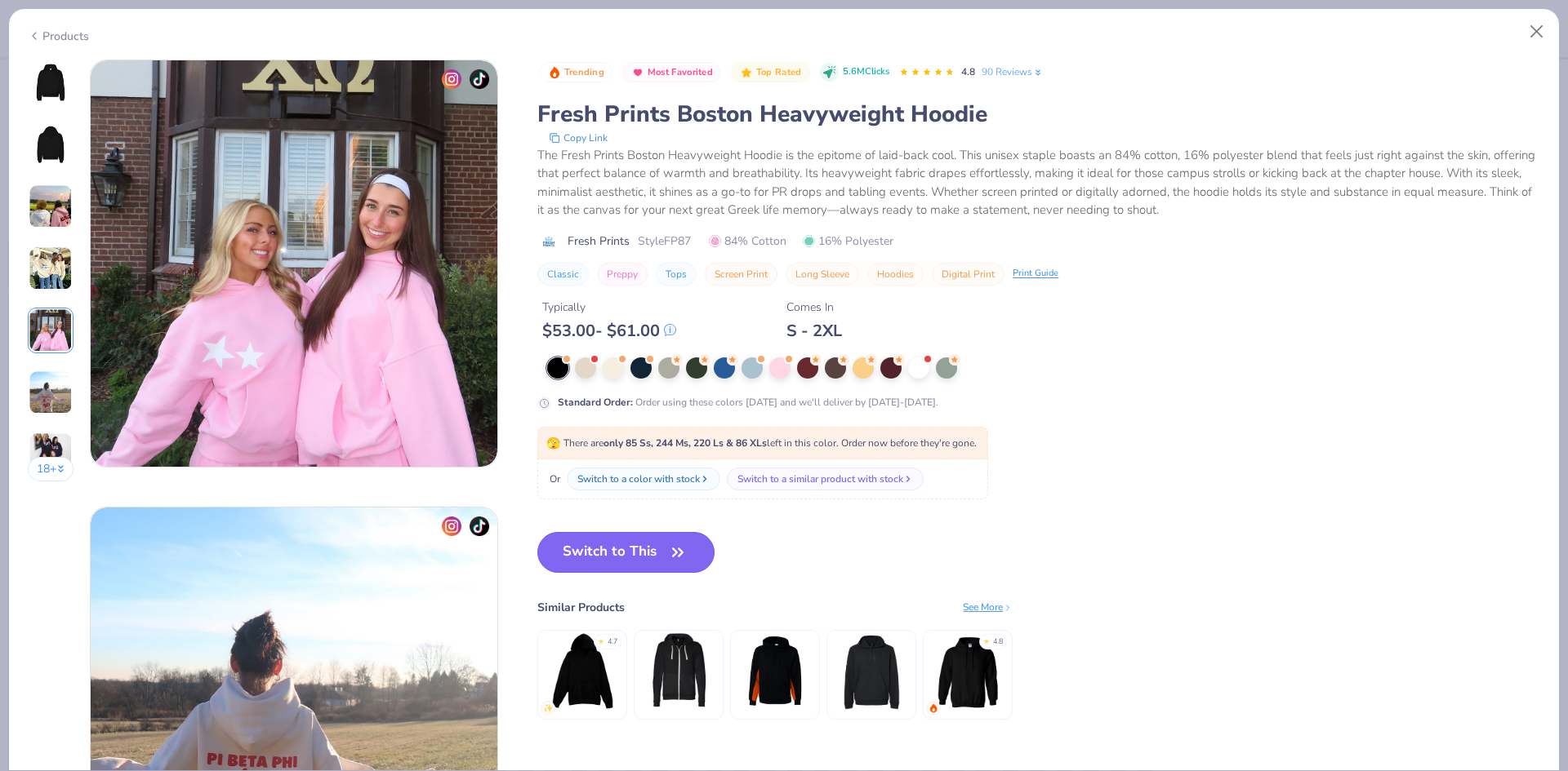
click at [628, 544] on button "Switch to This" at bounding box center [626, 553] width 177 height 41
click at [1538, 41] on button "Close" at bounding box center [1536, 32] width 31 height 31
click at [1533, 36] on button "Close" at bounding box center [1536, 32] width 31 height 31
type textarea "x"
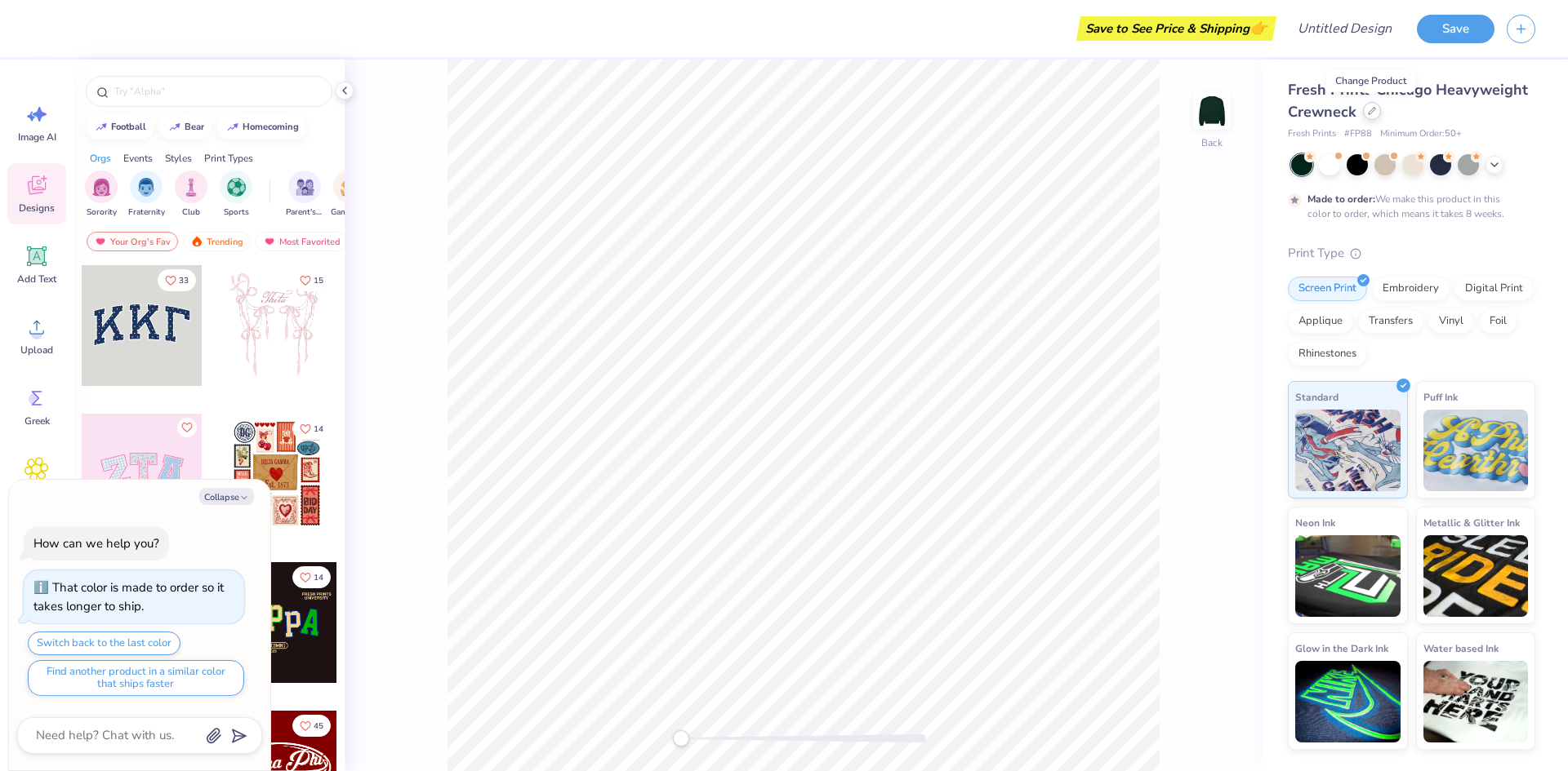
click at [1372, 115] on div at bounding box center [1371, 110] width 18 height 18
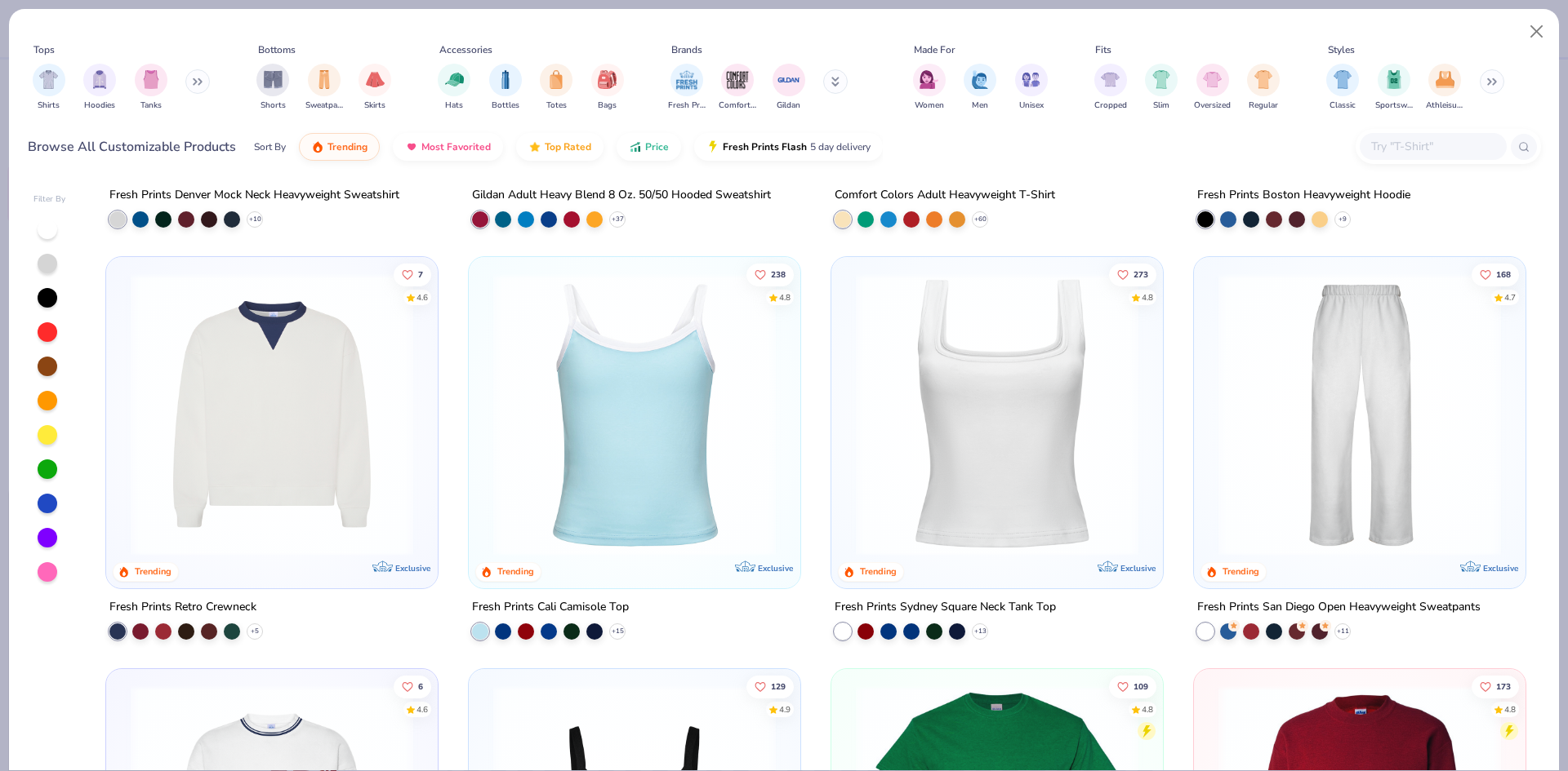
scroll to position [326, 0]
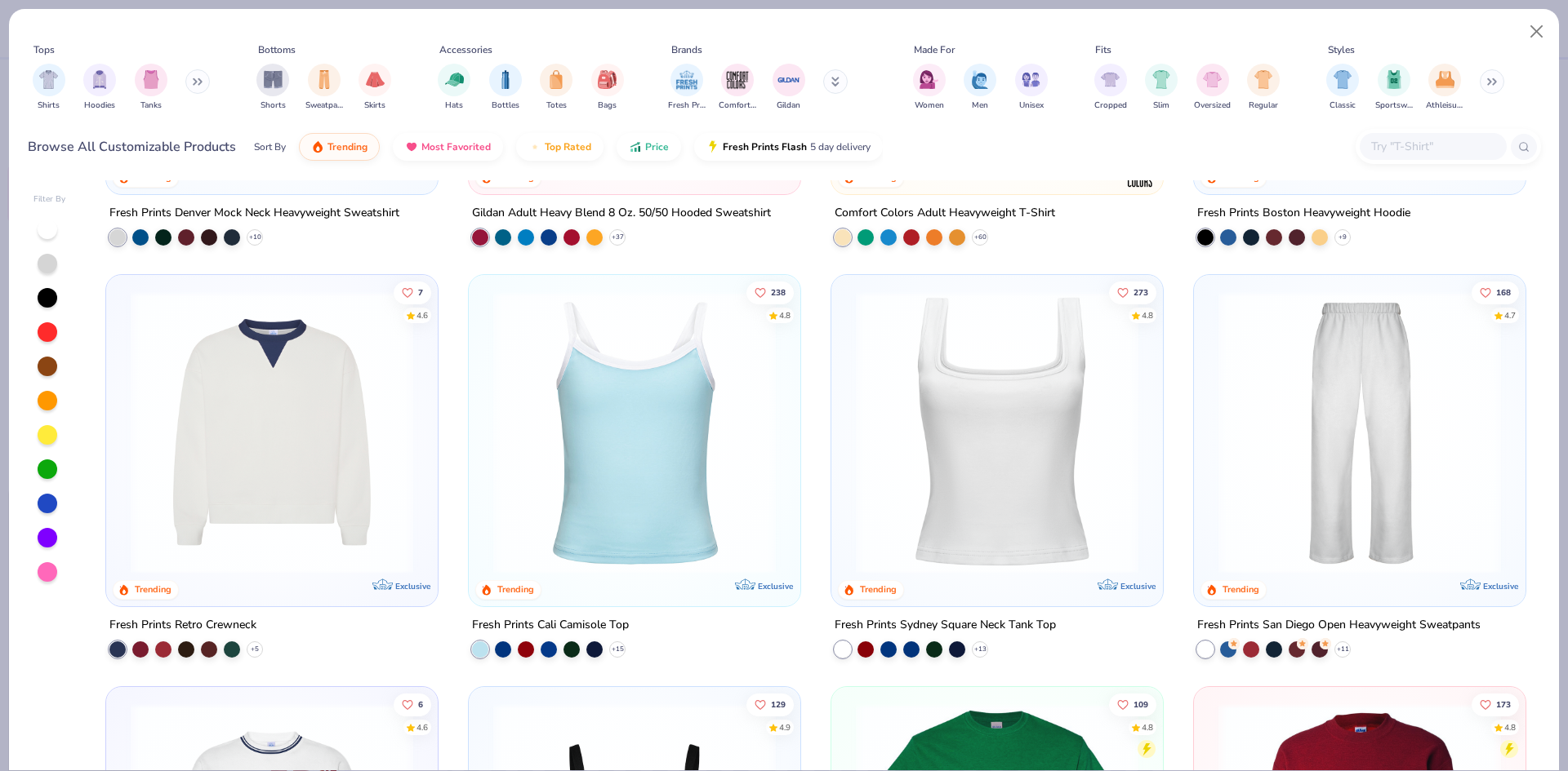
click at [353, 409] on img at bounding box center [271, 432] width 298 height 282
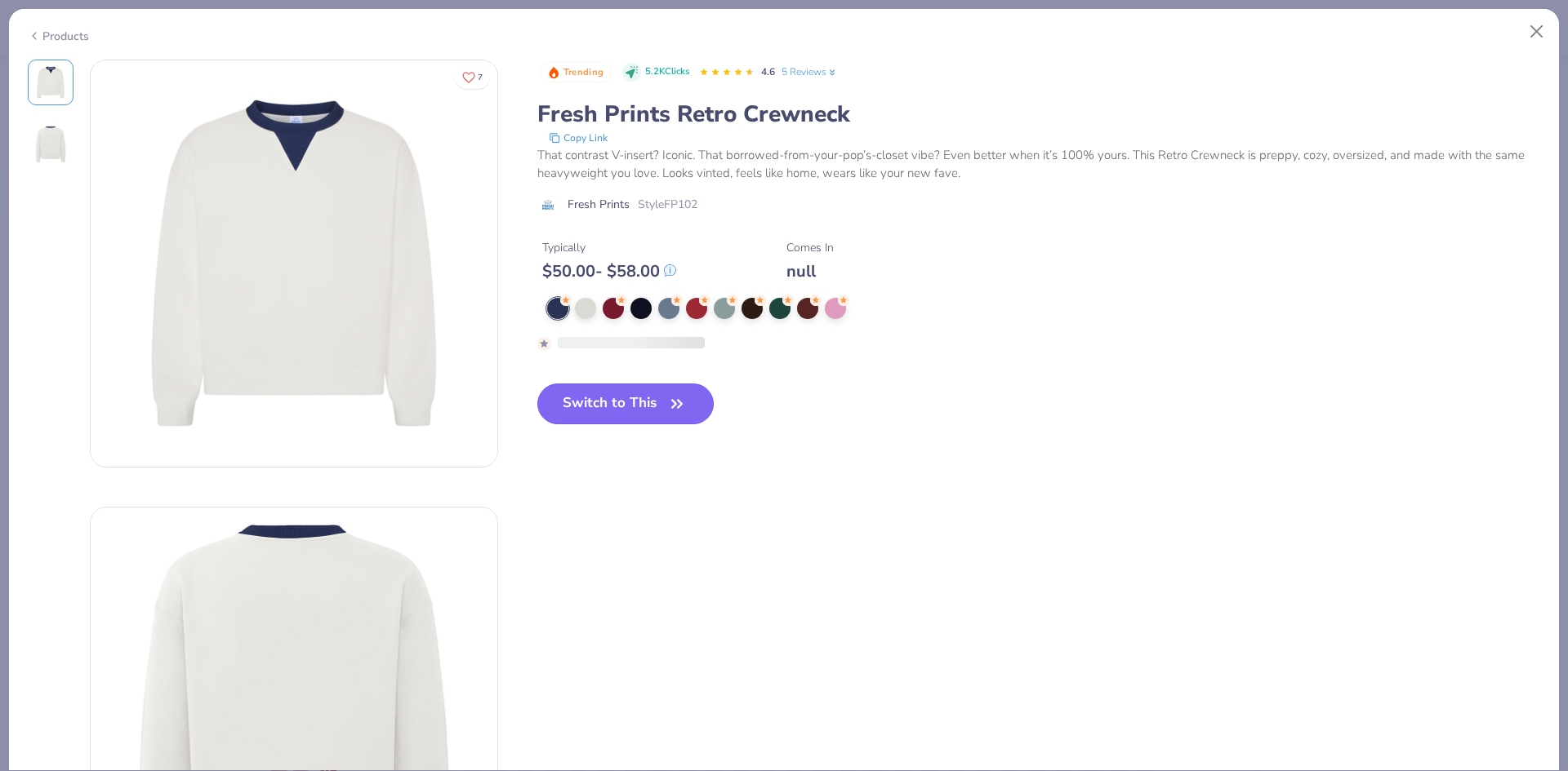
click at [630, 409] on button "Switch to This" at bounding box center [626, 404] width 177 height 41
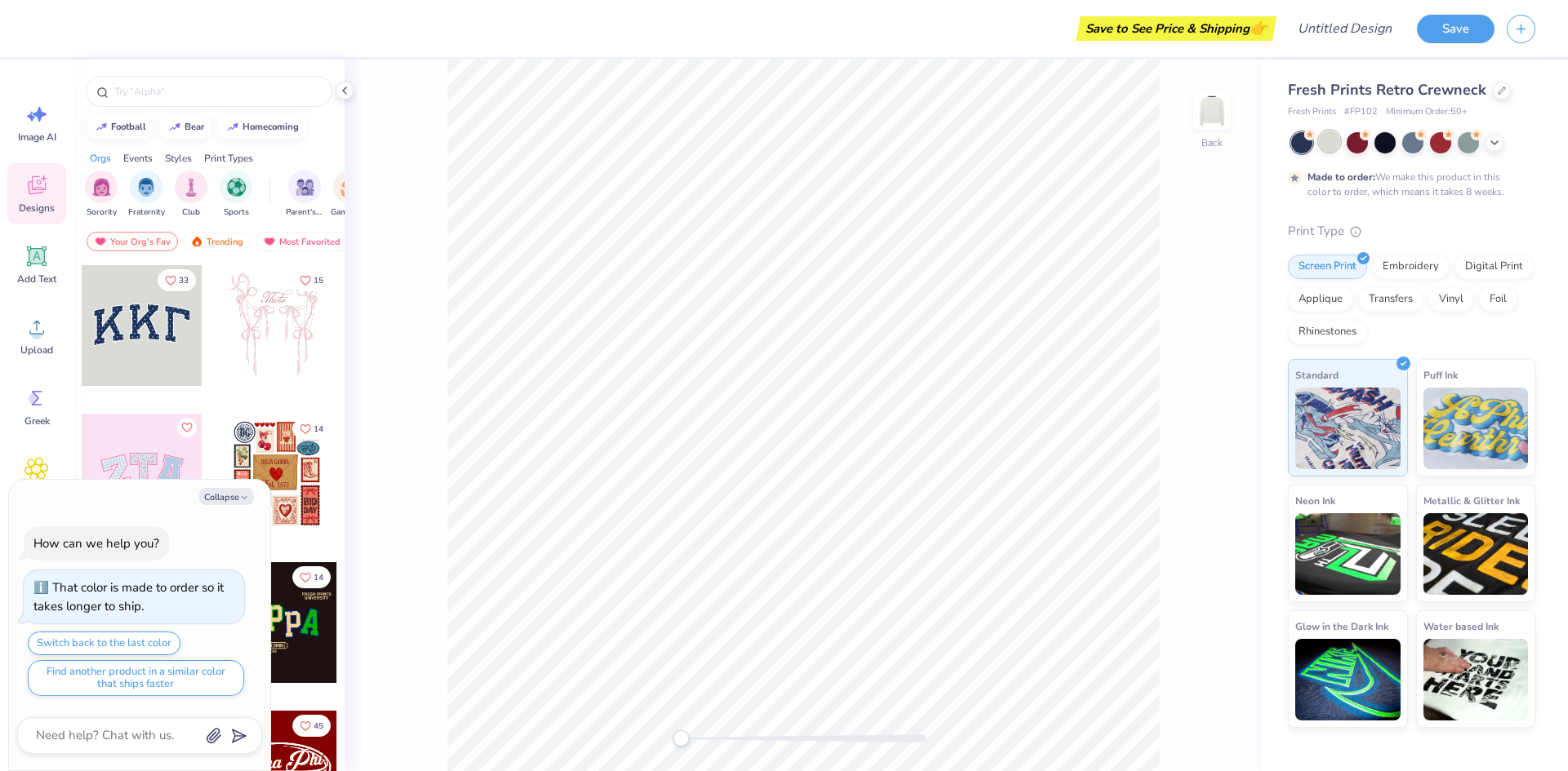
click at [1326, 148] on div at bounding box center [1329, 141] width 21 height 21
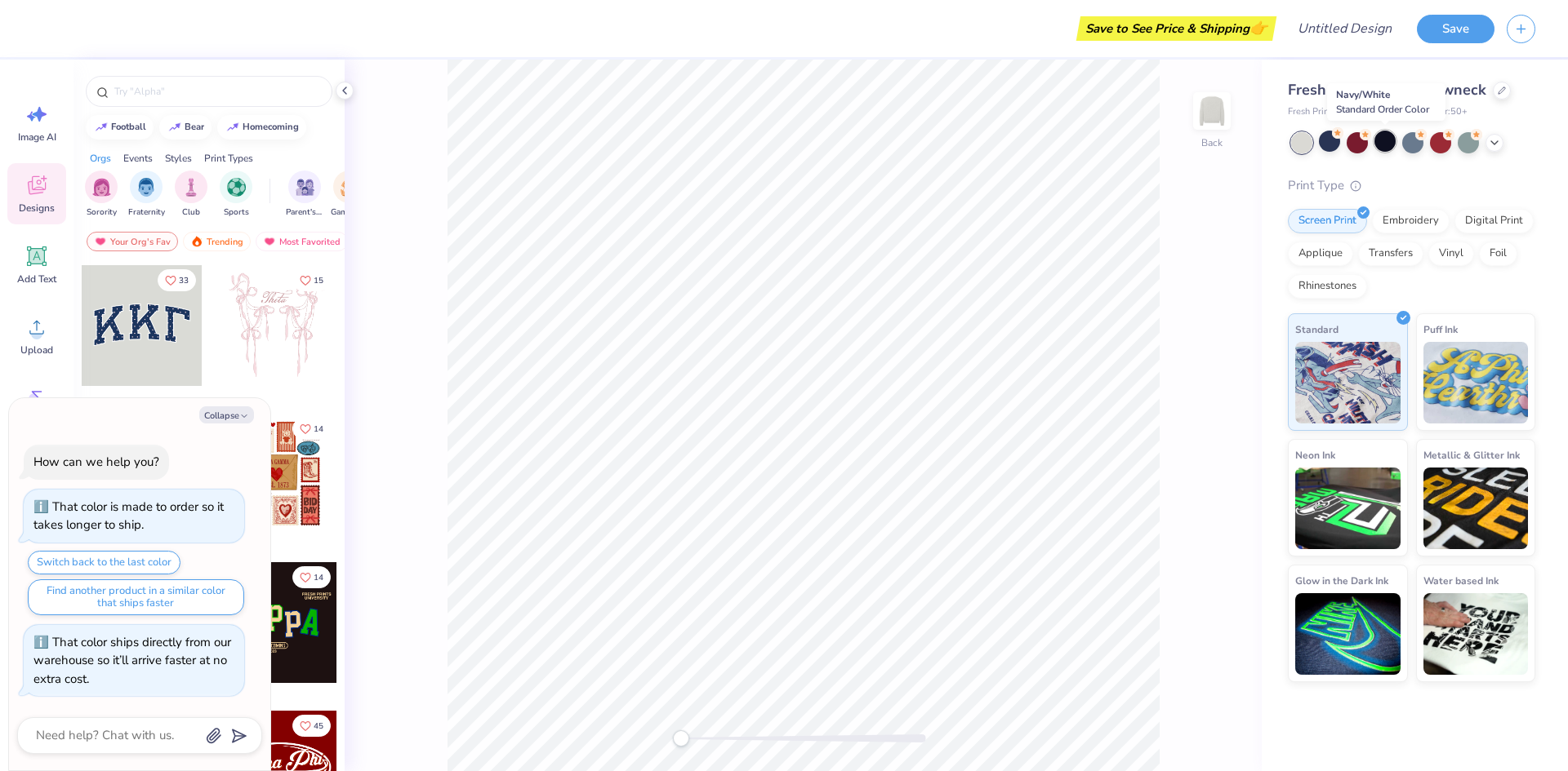
click at [1382, 146] on div at bounding box center [1384, 141] width 21 height 21
click at [1353, 146] on div at bounding box center [1356, 141] width 21 height 21
click at [236, 412] on button "Collapse" at bounding box center [227, 415] width 55 height 17
type textarea "x"
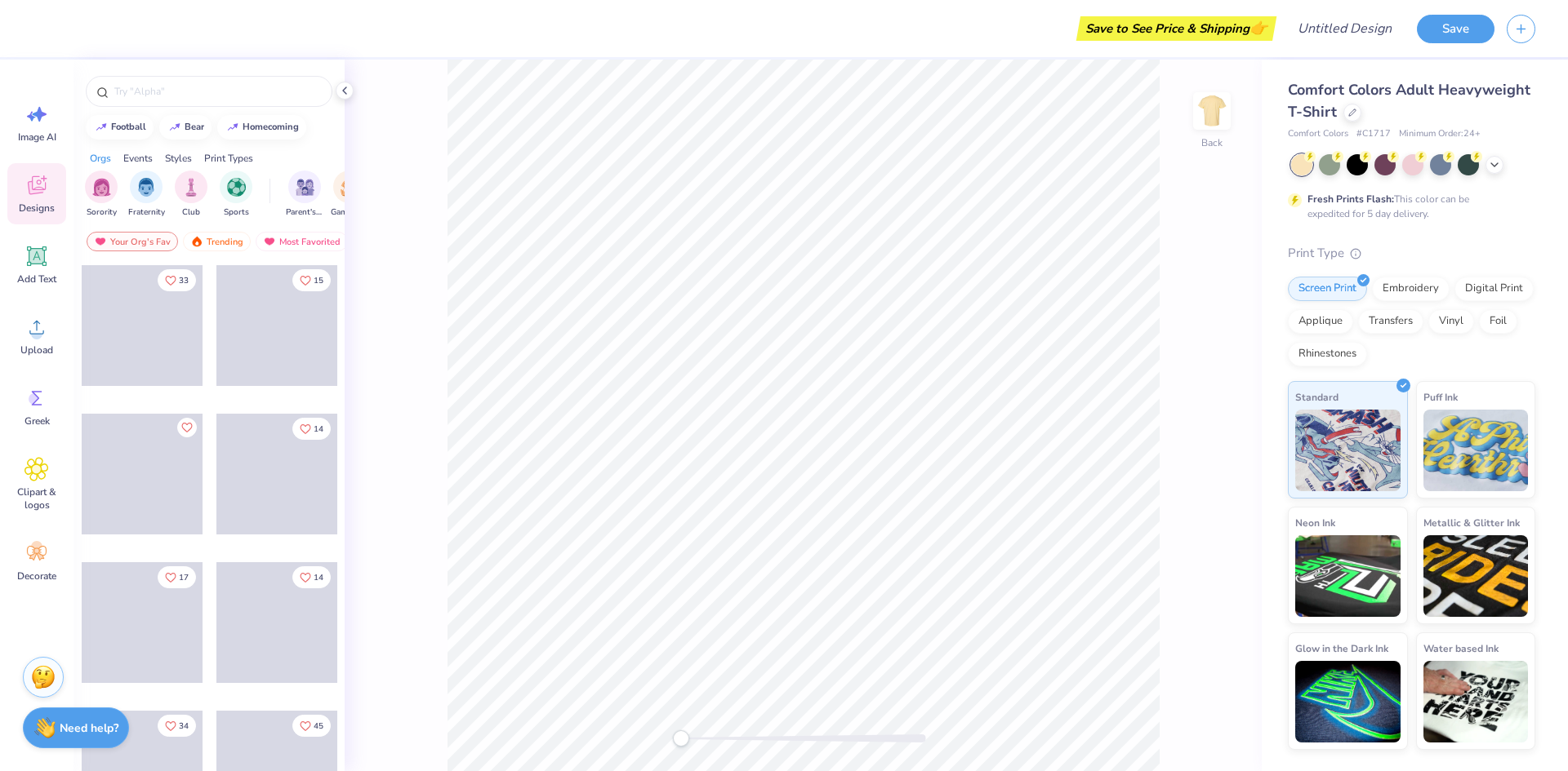
click at [1493, 173] on div at bounding box center [1413, 164] width 244 height 21
click at [1494, 167] on icon at bounding box center [1494, 163] width 13 height 13
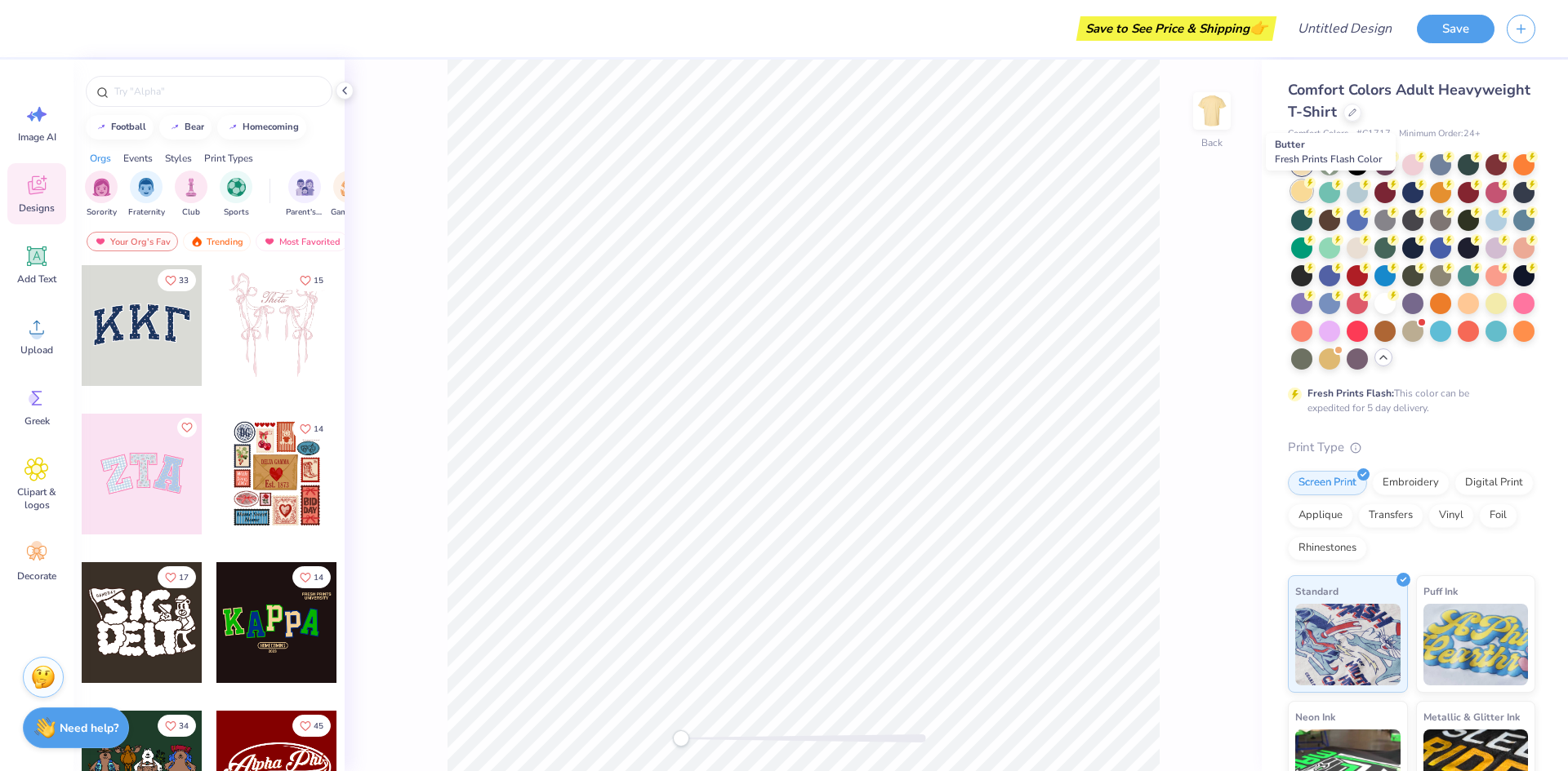
click at [1313, 186] on icon at bounding box center [1310, 183] width 6 height 8
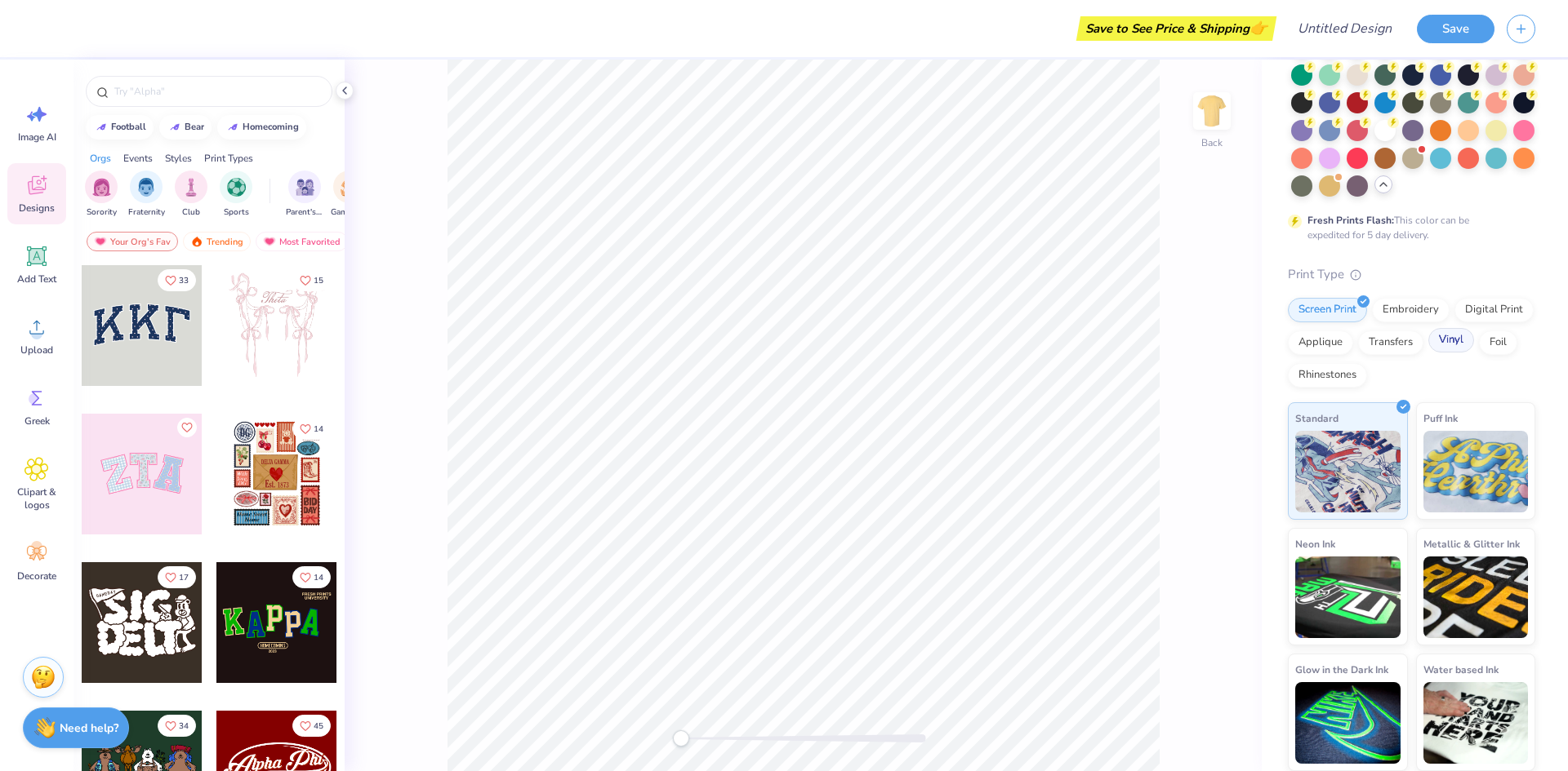
scroll to position [200, 0]
click at [346, 91] on icon at bounding box center [344, 90] width 13 height 13
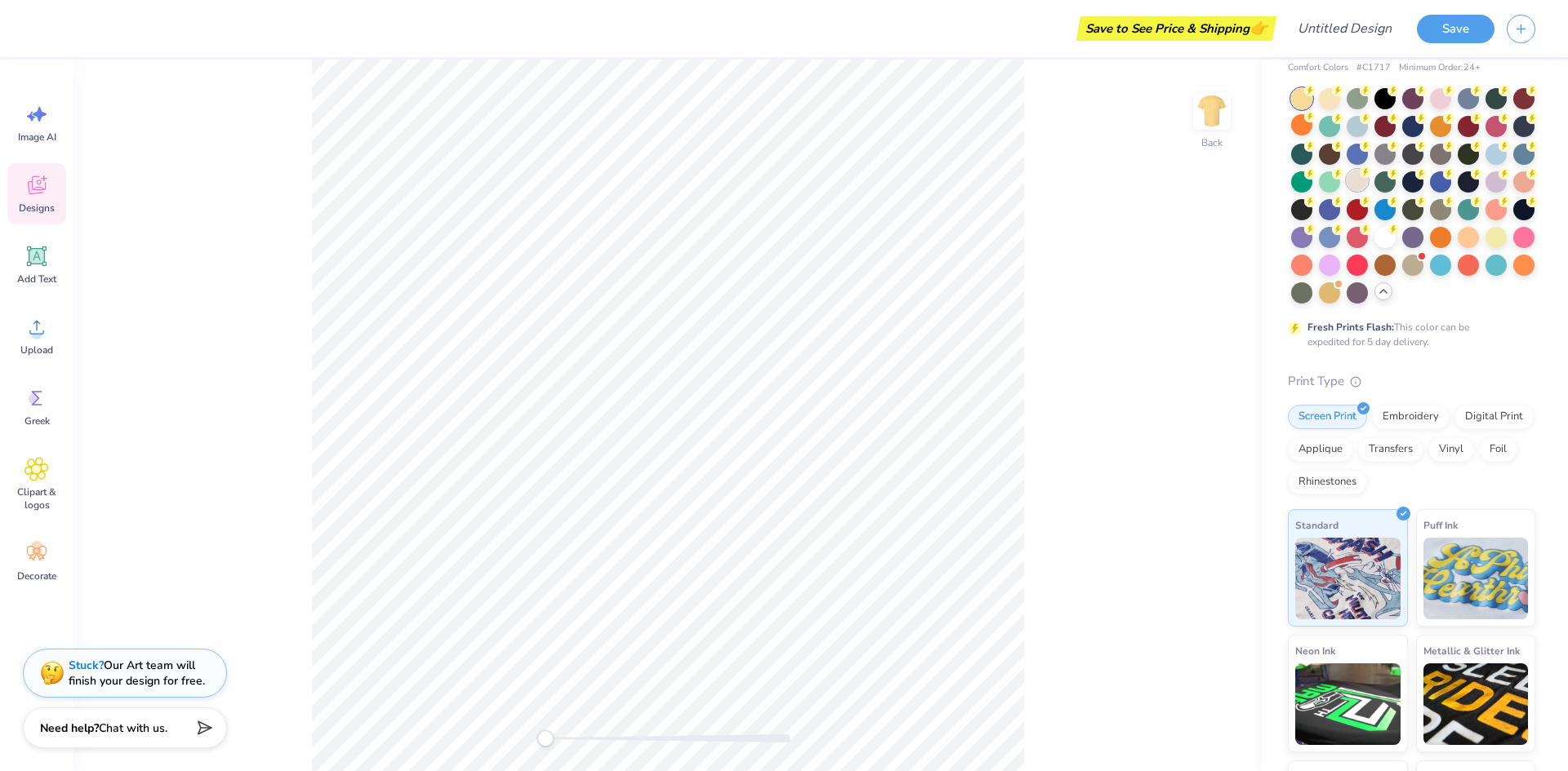
scroll to position [37, 0]
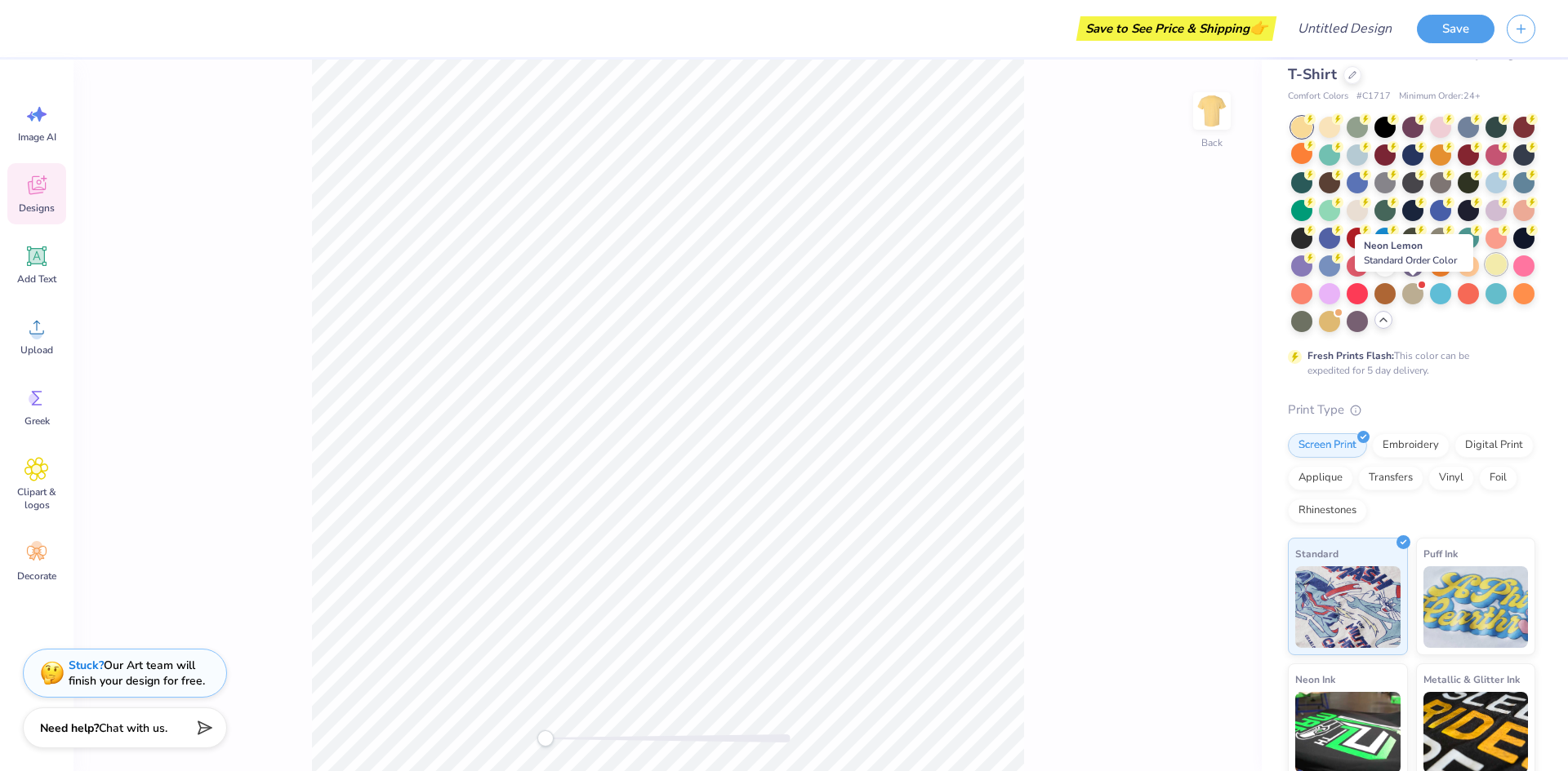
click at [1485, 275] on div at bounding box center [1495, 264] width 21 height 21
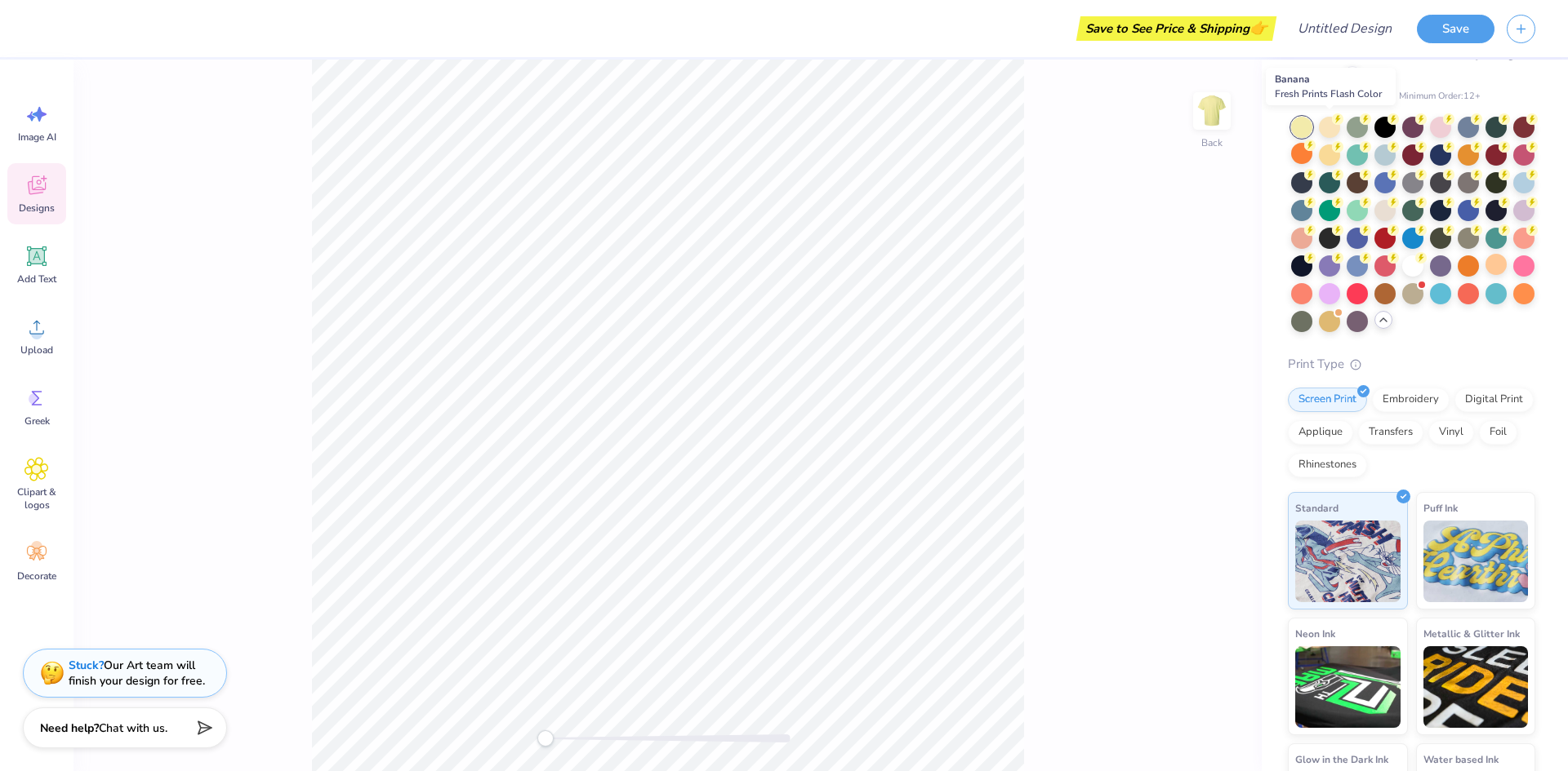
click at [1322, 125] on div at bounding box center [1329, 127] width 21 height 21
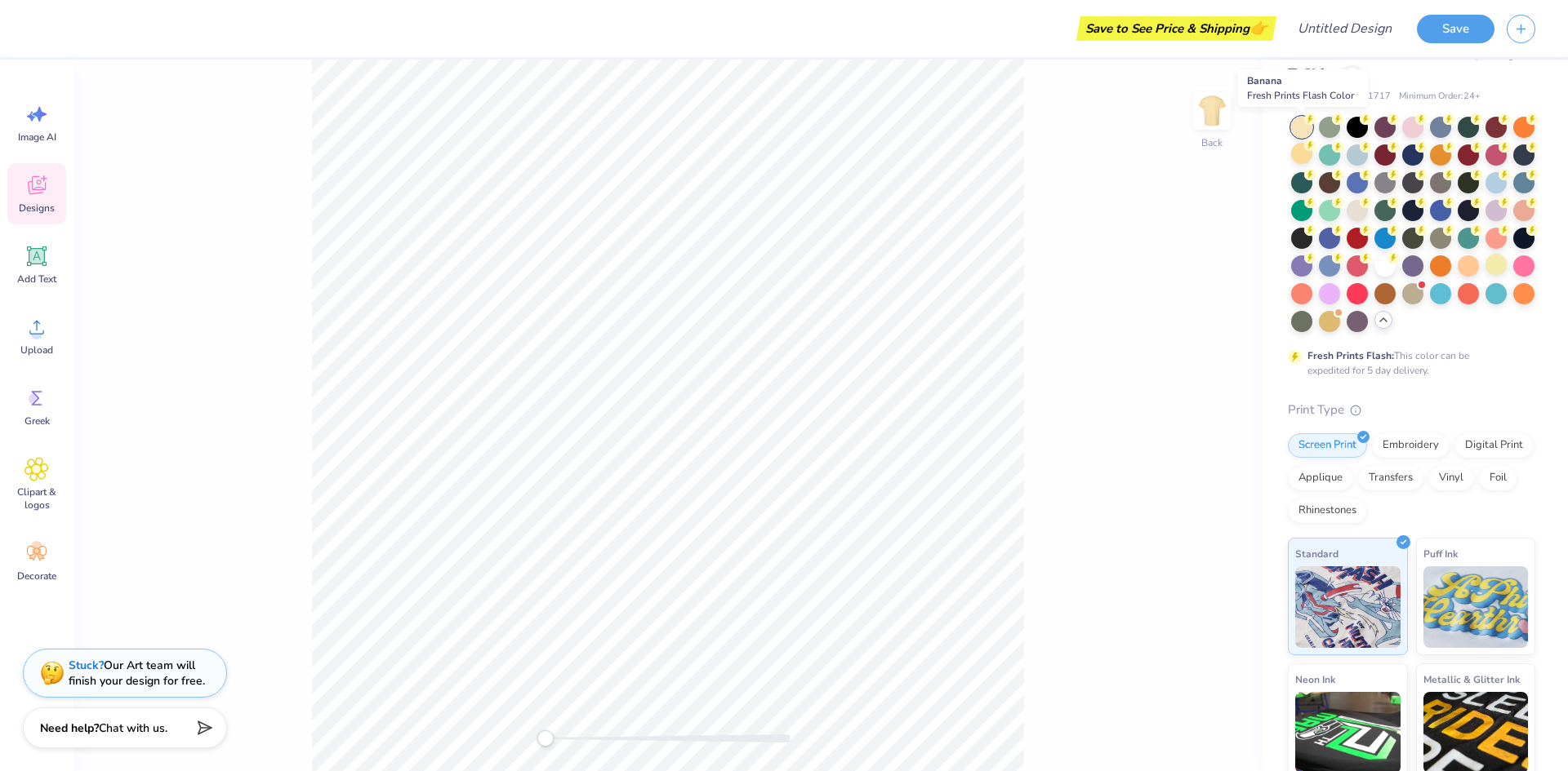
click at [1307, 130] on div at bounding box center [1301, 127] width 21 height 21
click at [1367, 213] on div at bounding box center [1356, 209] width 21 height 21
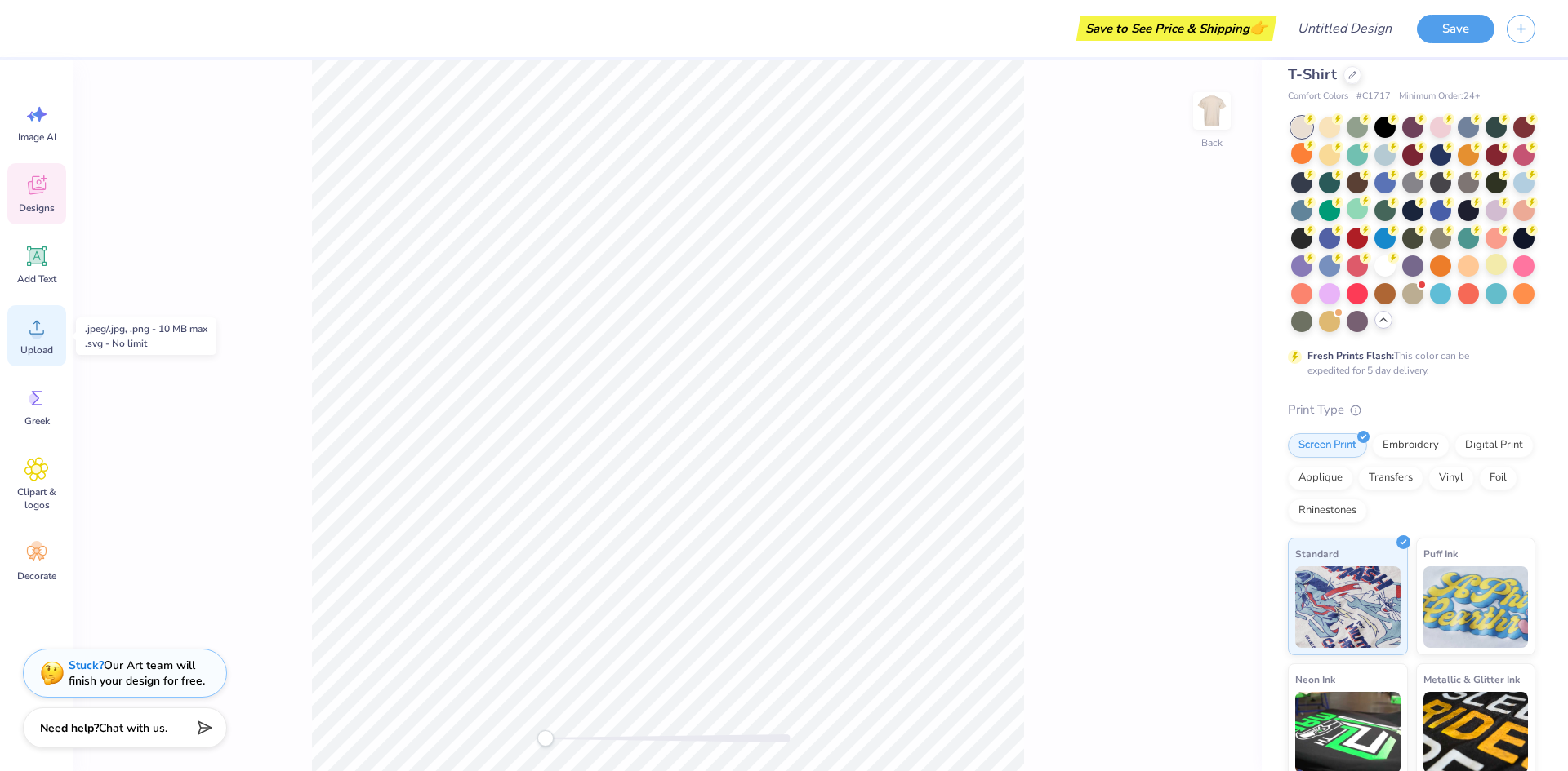
click at [27, 319] on icon at bounding box center [36, 327] width 24 height 24
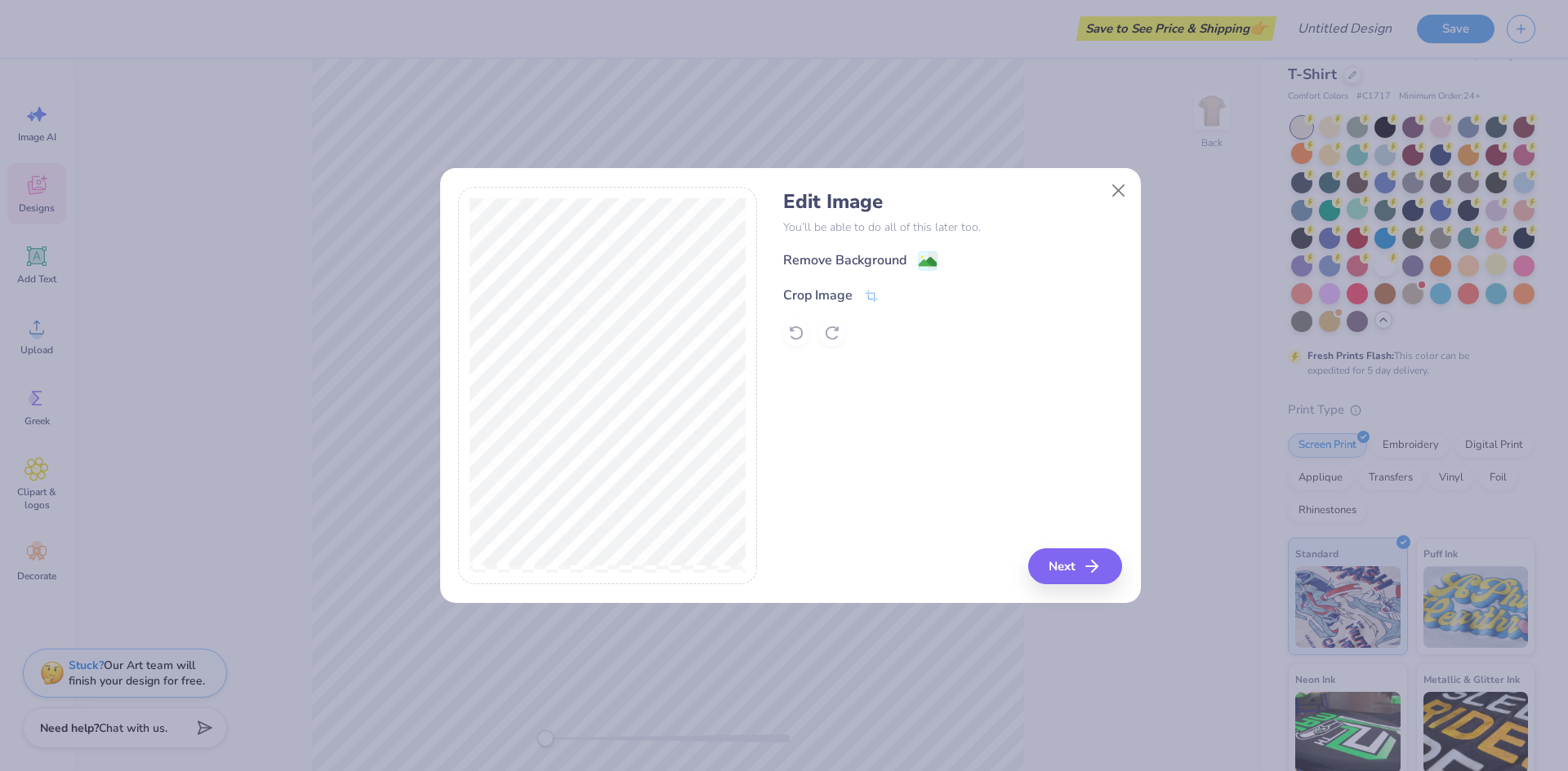
click at [933, 256] on image at bounding box center [927, 261] width 18 height 18
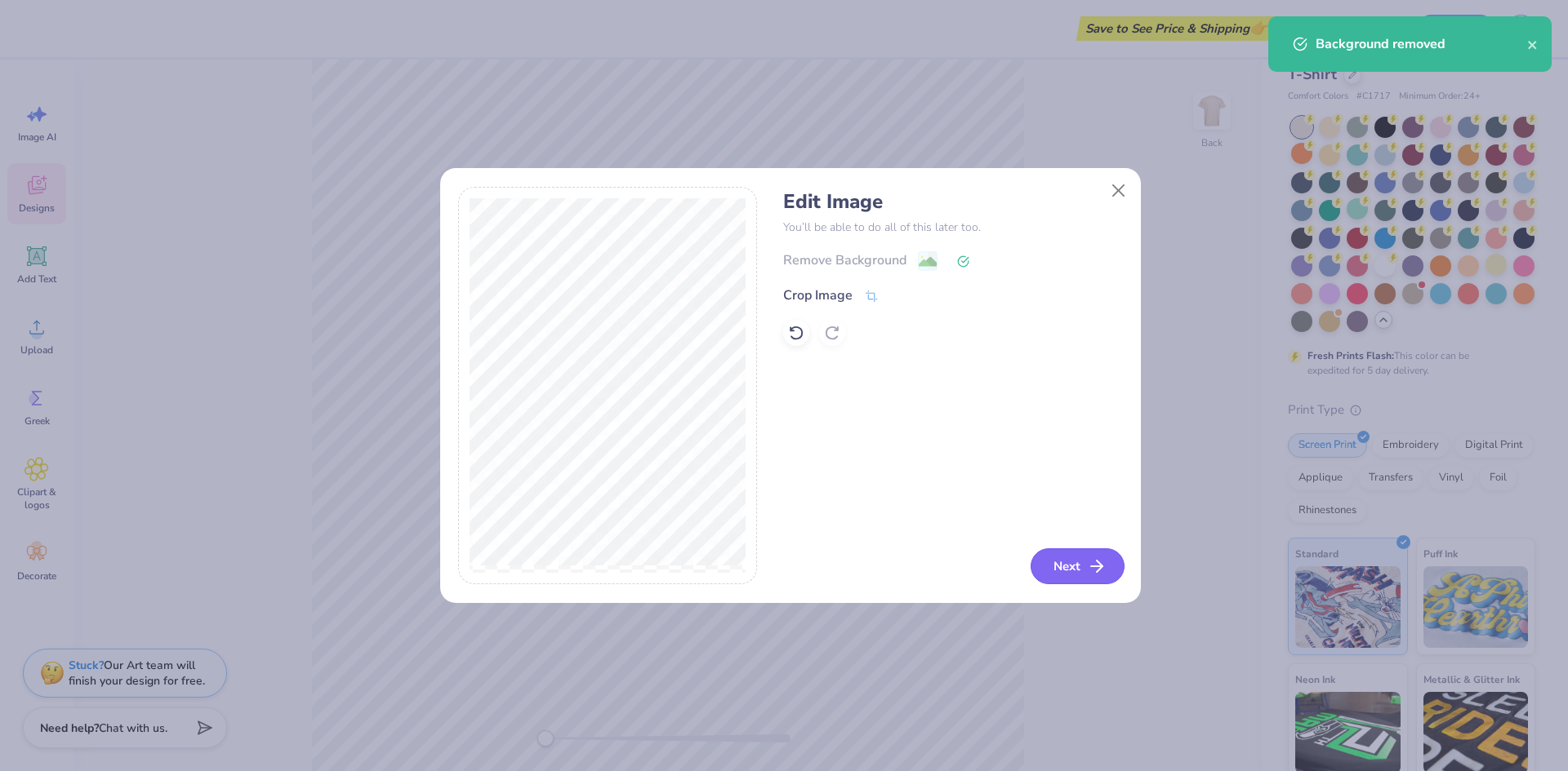
click at [1064, 572] on button "Next" at bounding box center [1077, 566] width 94 height 36
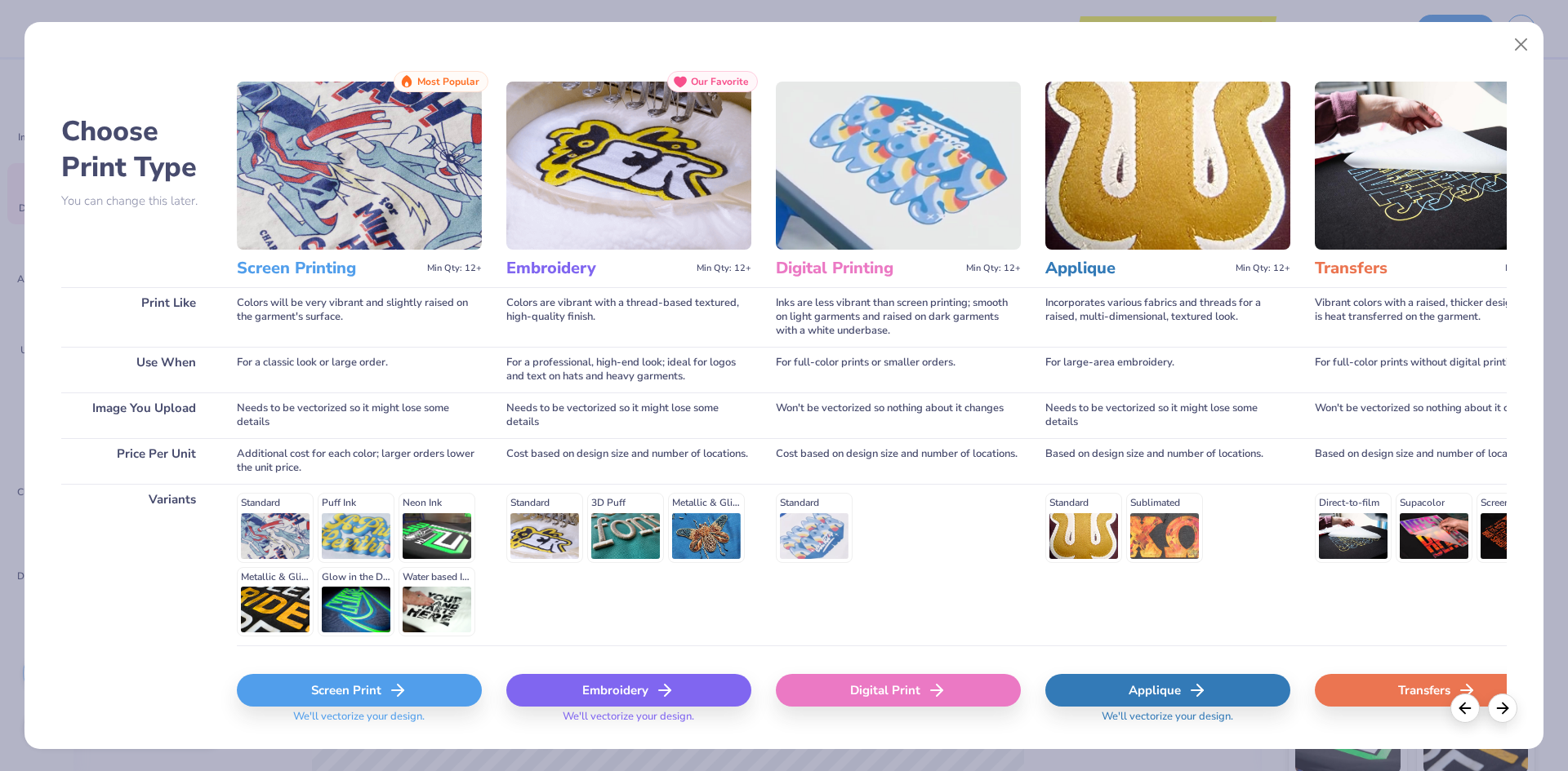
click at [312, 693] on div "Screen Print" at bounding box center [359, 690] width 245 height 33
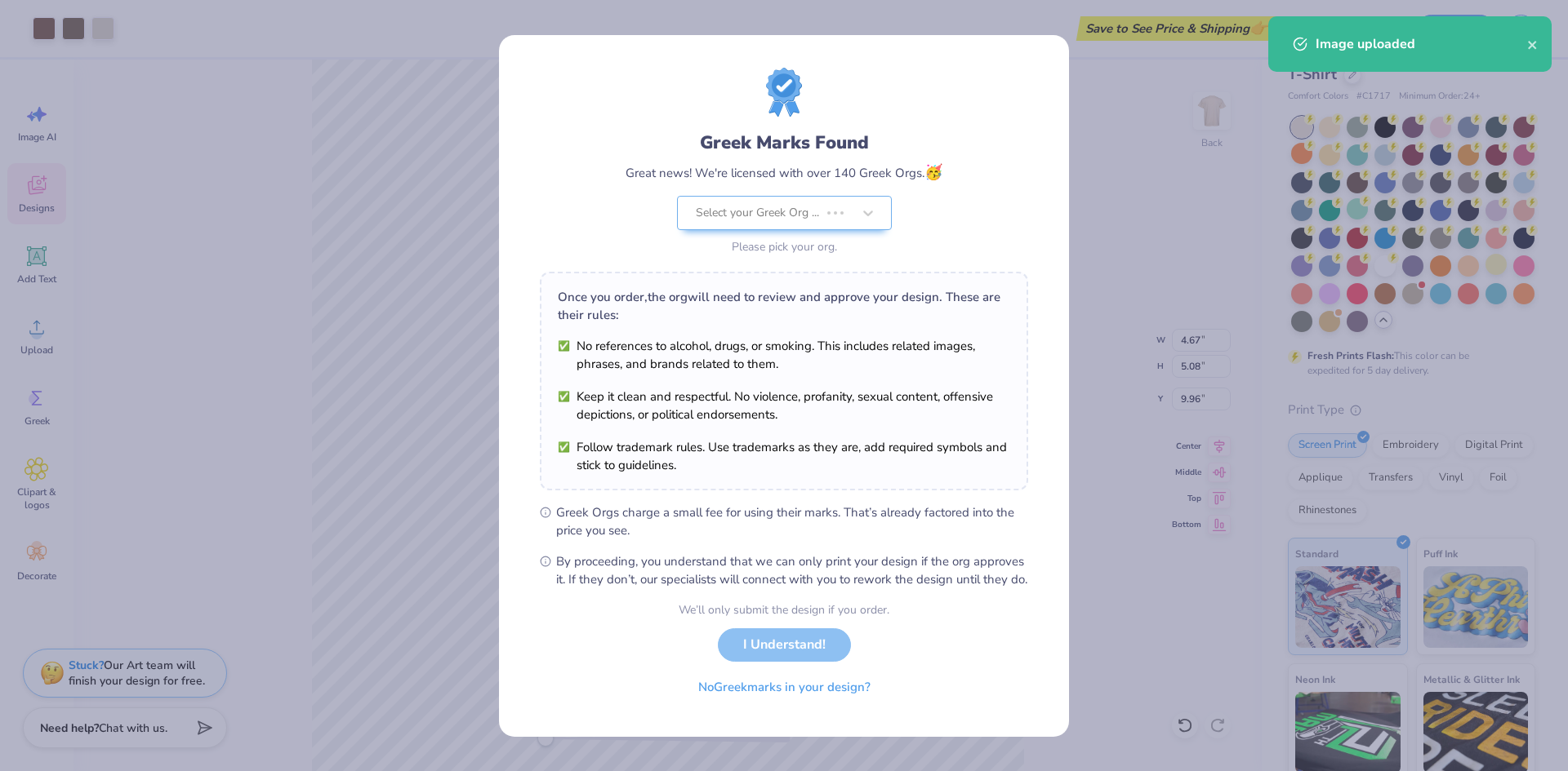
click at [756, 231] on body "Art colors Save to See Price & Shipping 👉 Design Title Save Image AI Designs Ad…" at bounding box center [784, 385] width 1568 height 771
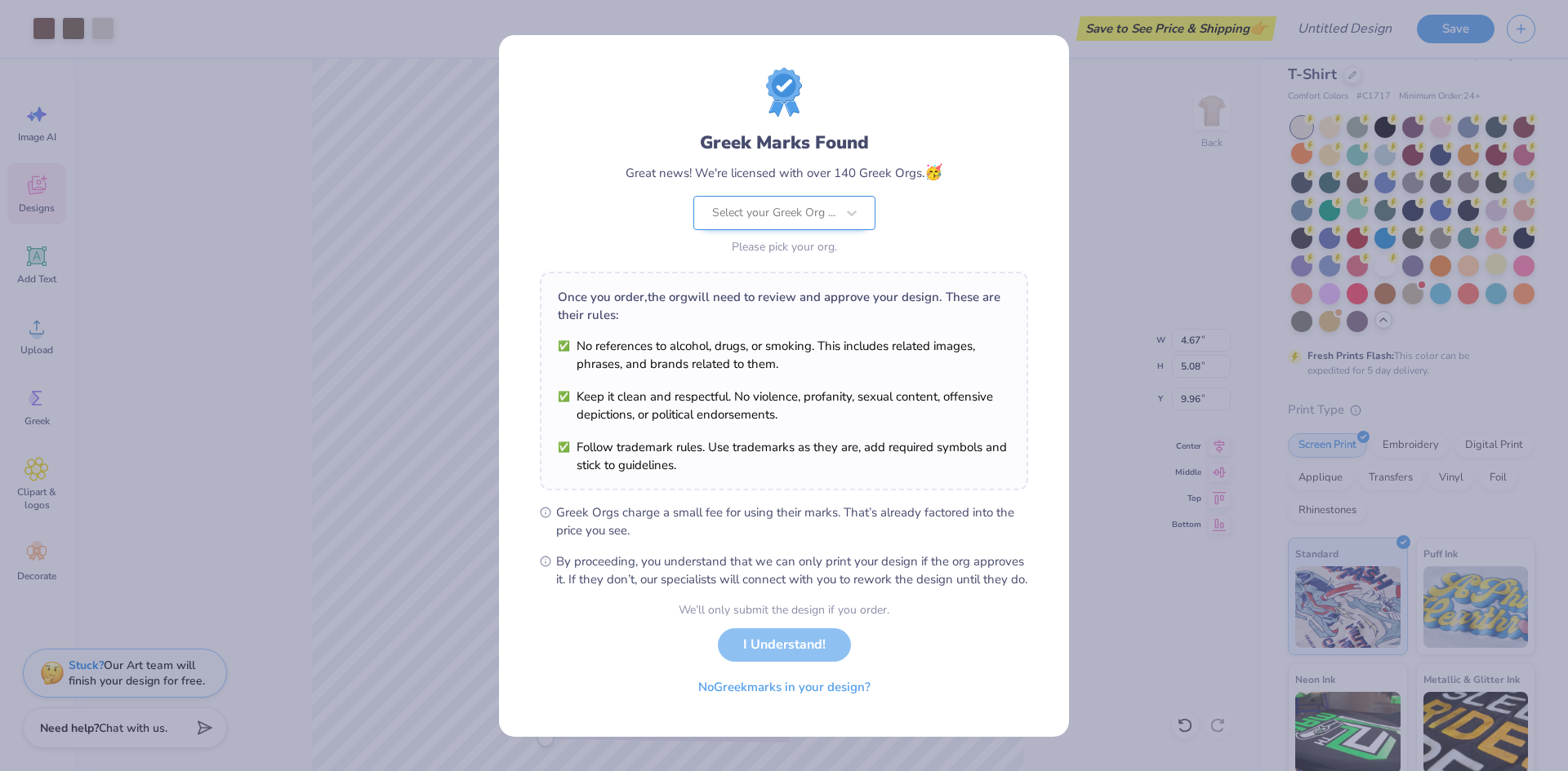
click at [742, 202] on div at bounding box center [773, 213] width 123 height 21
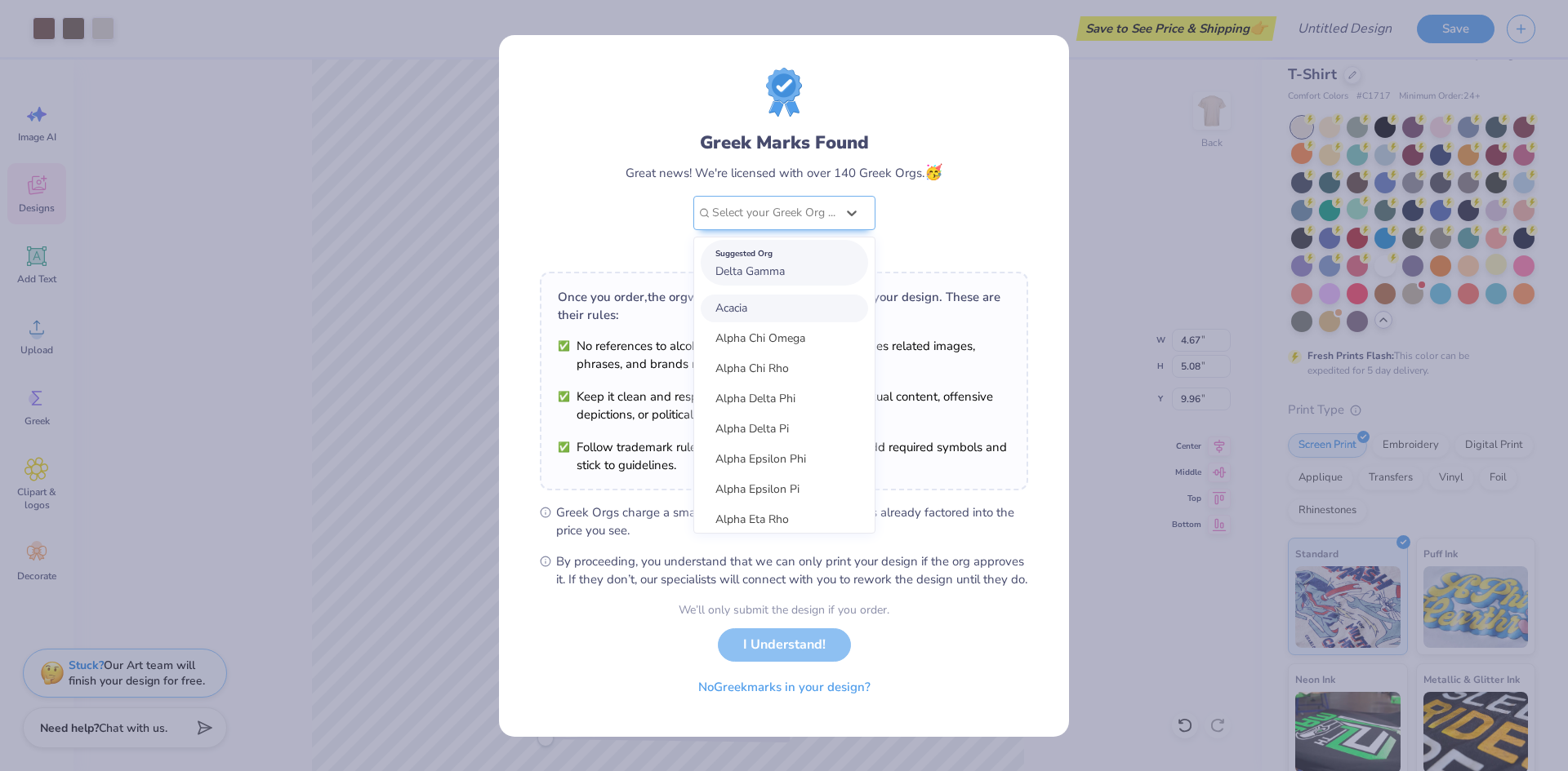
click at [723, 268] on span "Delta Gamma" at bounding box center [750, 271] width 69 height 16
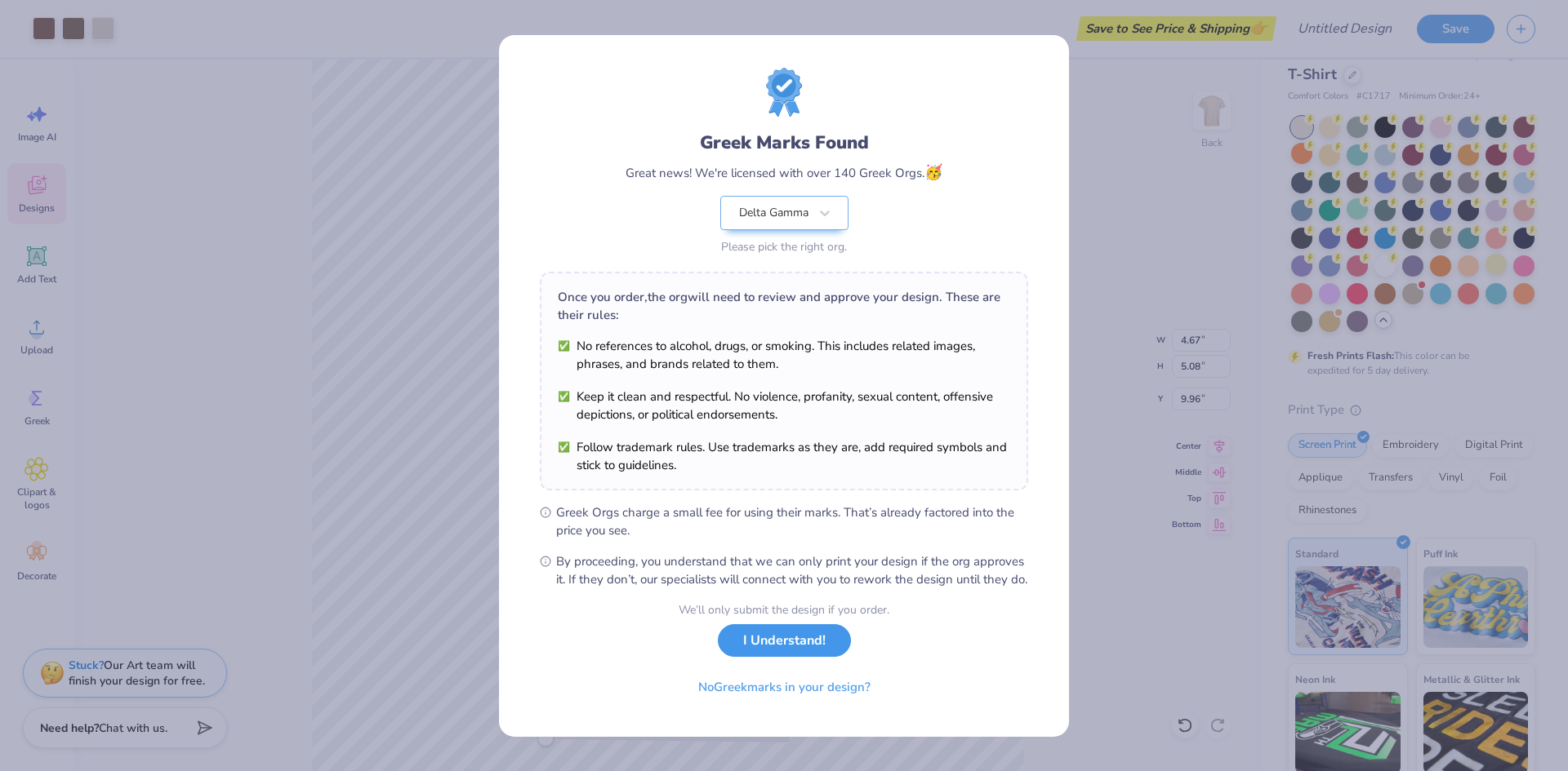
click at [755, 643] on button "I Understand!" at bounding box center [784, 641] width 133 height 34
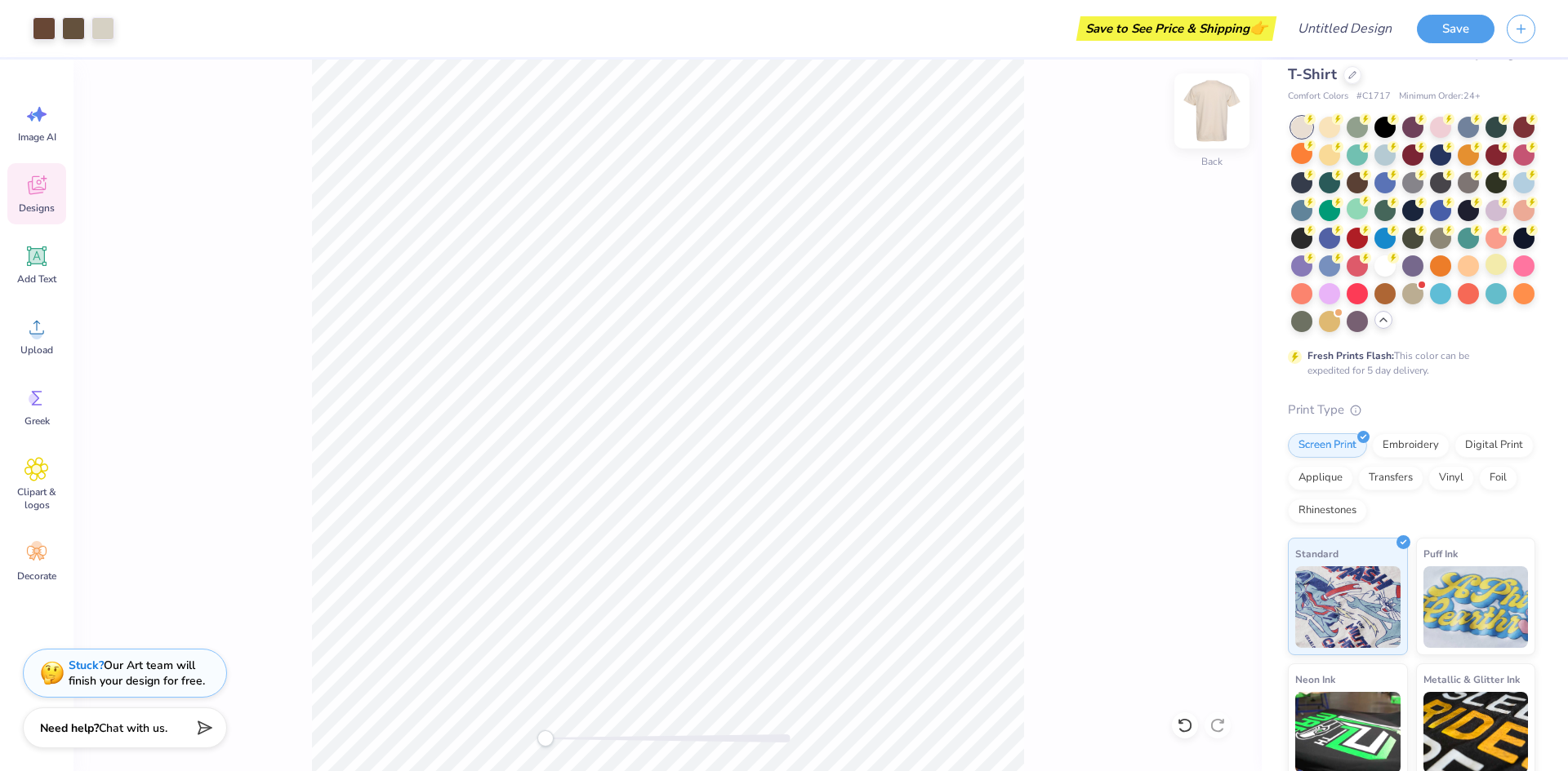
click at [1216, 124] on img at bounding box center [1212, 111] width 65 height 65
click at [23, 323] on div "Upload" at bounding box center [36, 336] width 59 height 62
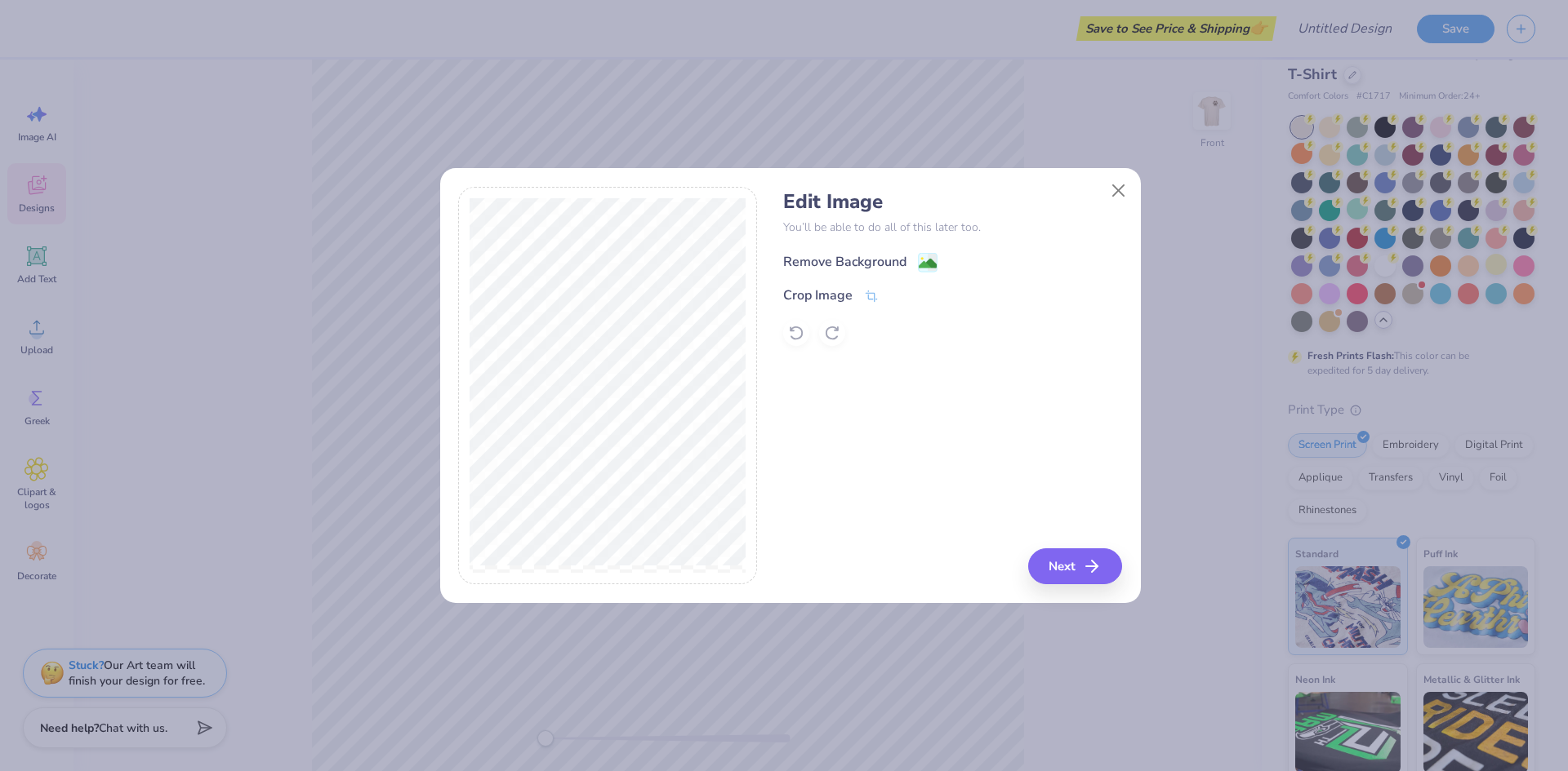
click at [845, 254] on div "Remove Background" at bounding box center [844, 261] width 123 height 20
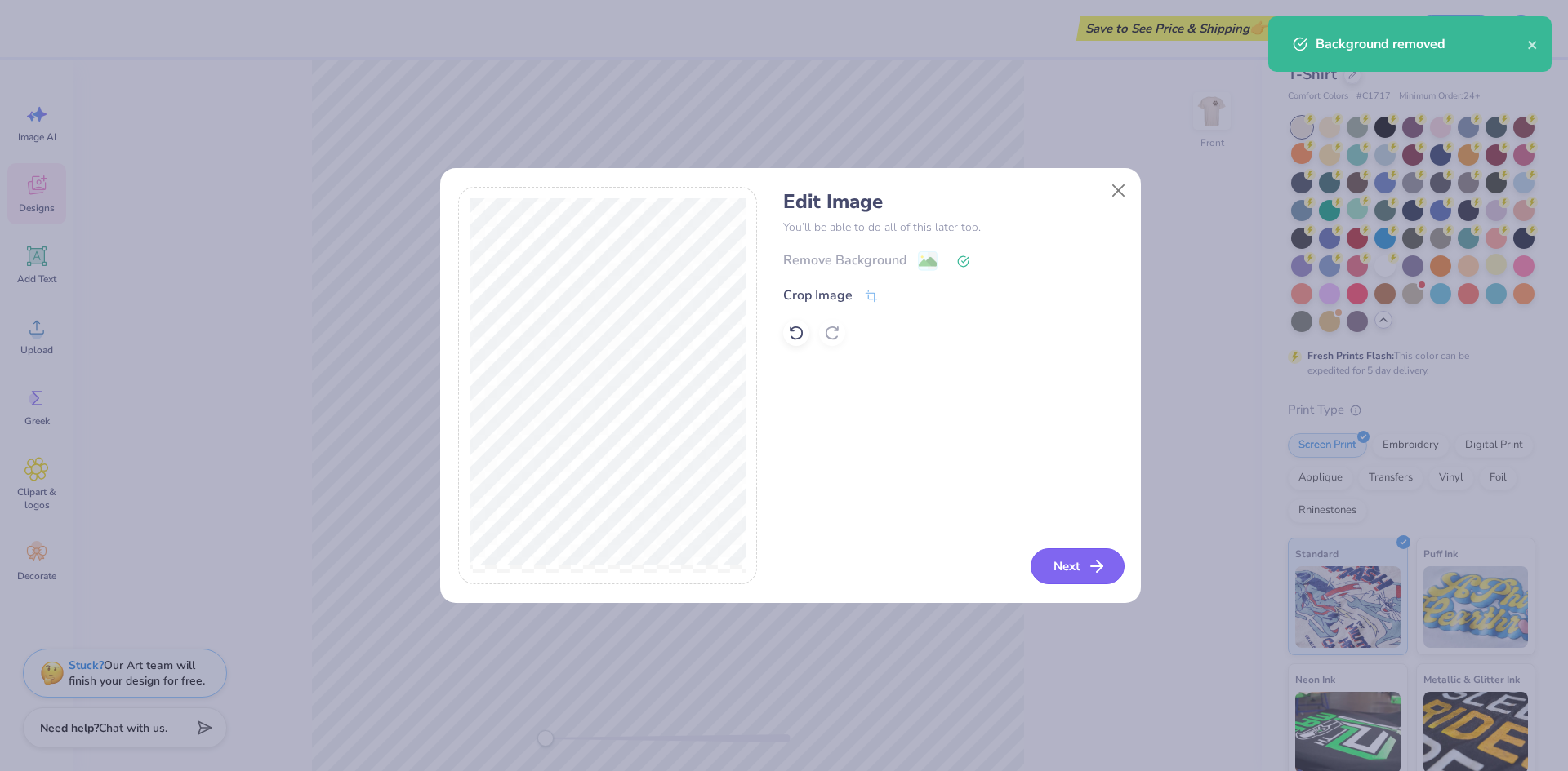
click at [1079, 559] on button "Next" at bounding box center [1077, 566] width 94 height 36
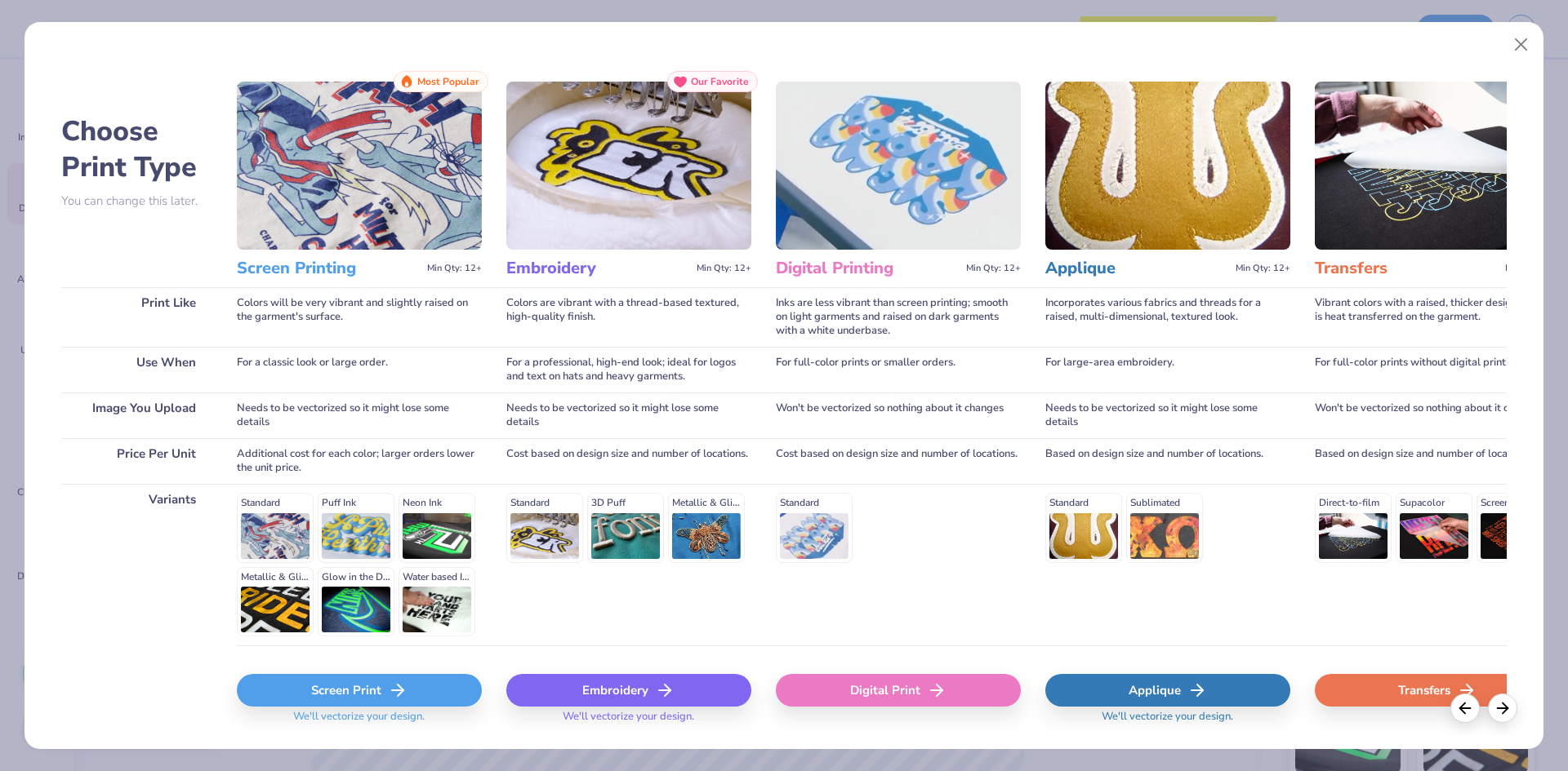
click at [327, 686] on div "Screen Print" at bounding box center [359, 690] width 245 height 33
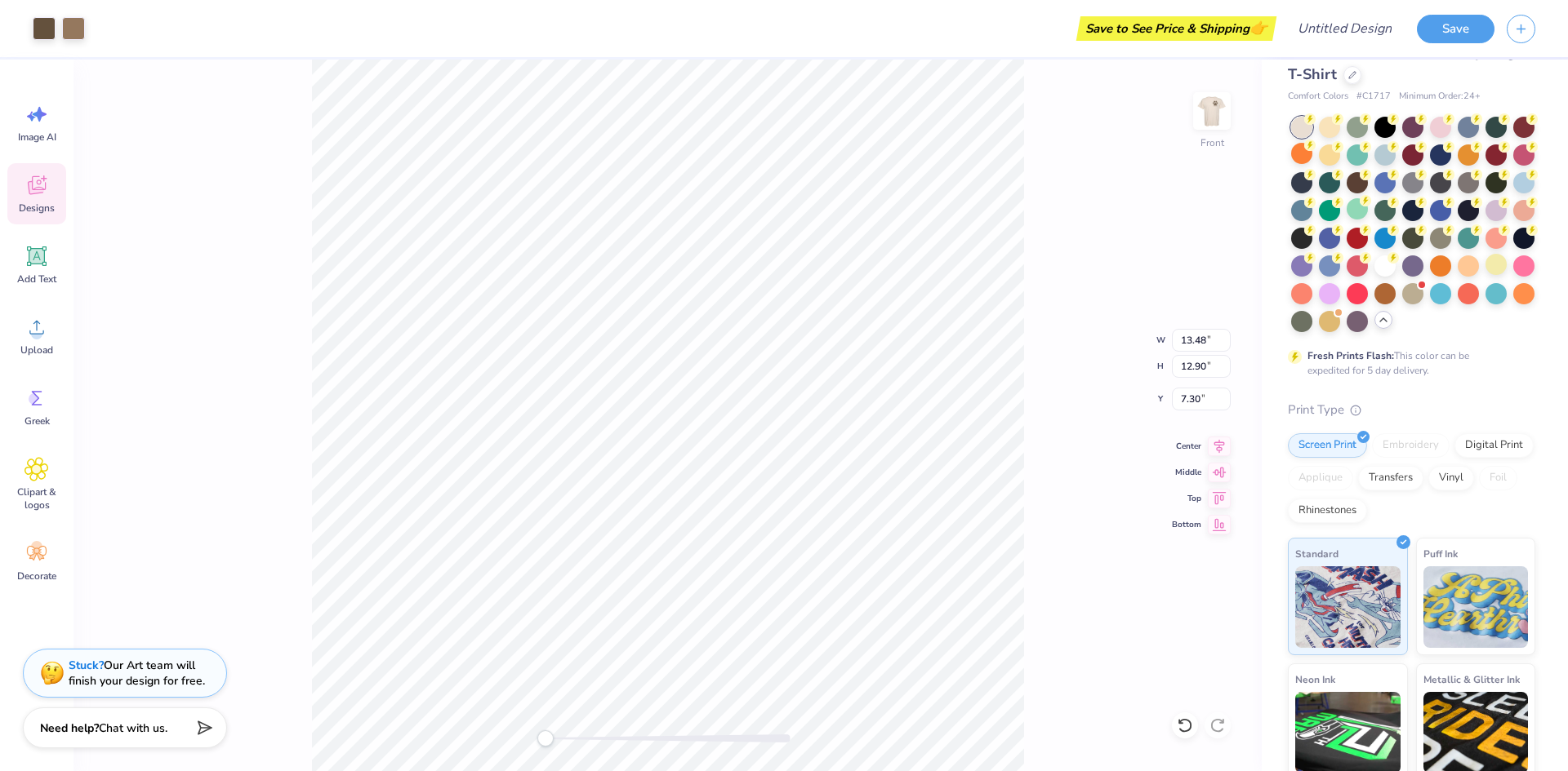
click at [1045, 337] on div "Front W 13.48 13.48 " H 12.90 12.90 " Y 7.30 7.30 " Center Middle Top Bottom" at bounding box center [668, 415] width 1188 height 711
click at [1214, 115] on img at bounding box center [1212, 111] width 65 height 65
click at [1214, 115] on img at bounding box center [1211, 111] width 33 height 33
click at [1339, 24] on input "Design Title" at bounding box center [1325, 28] width 160 height 33
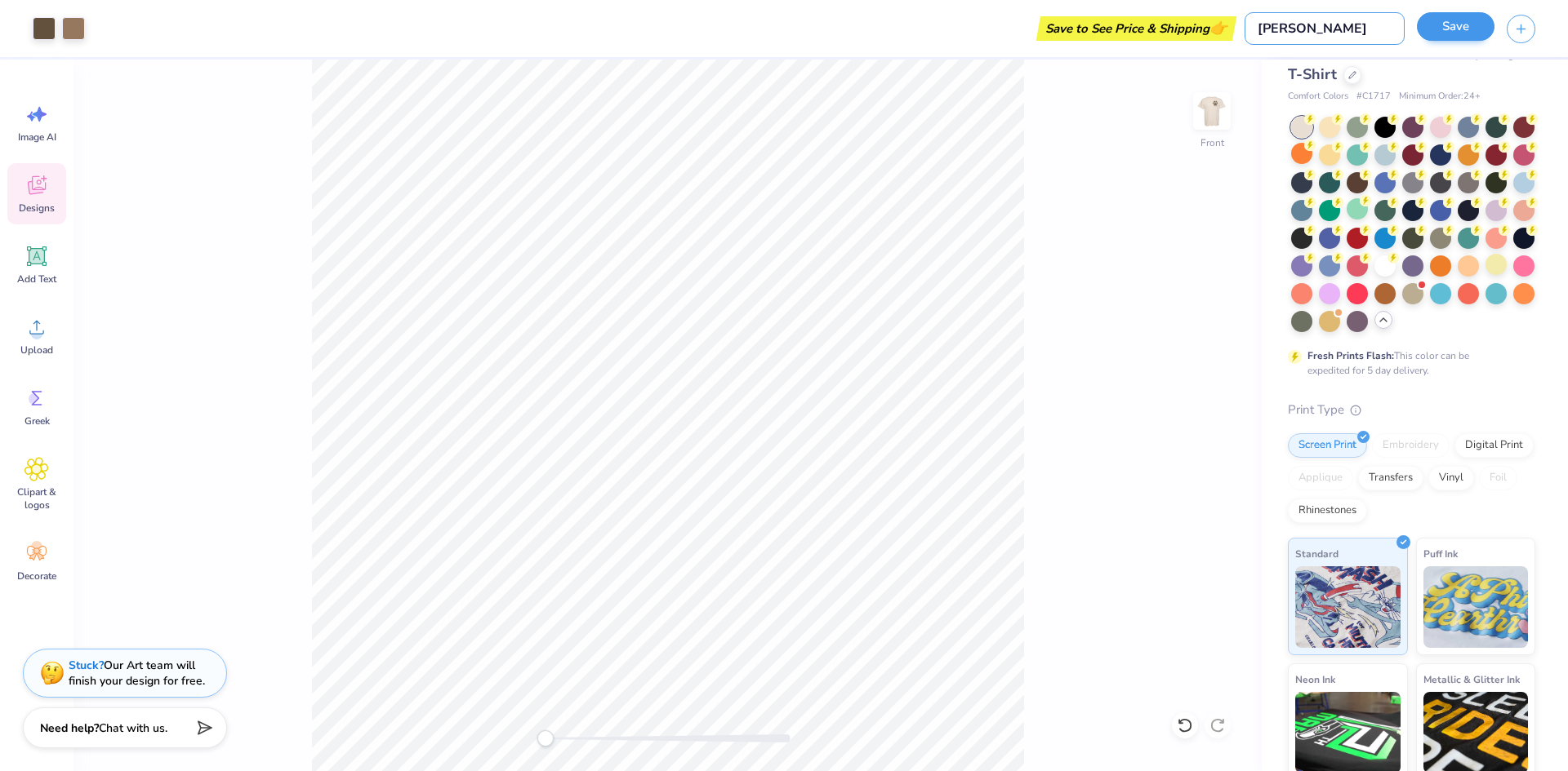
type input "philo tees"
click at [1479, 31] on button "Save" at bounding box center [1455, 26] width 77 height 29
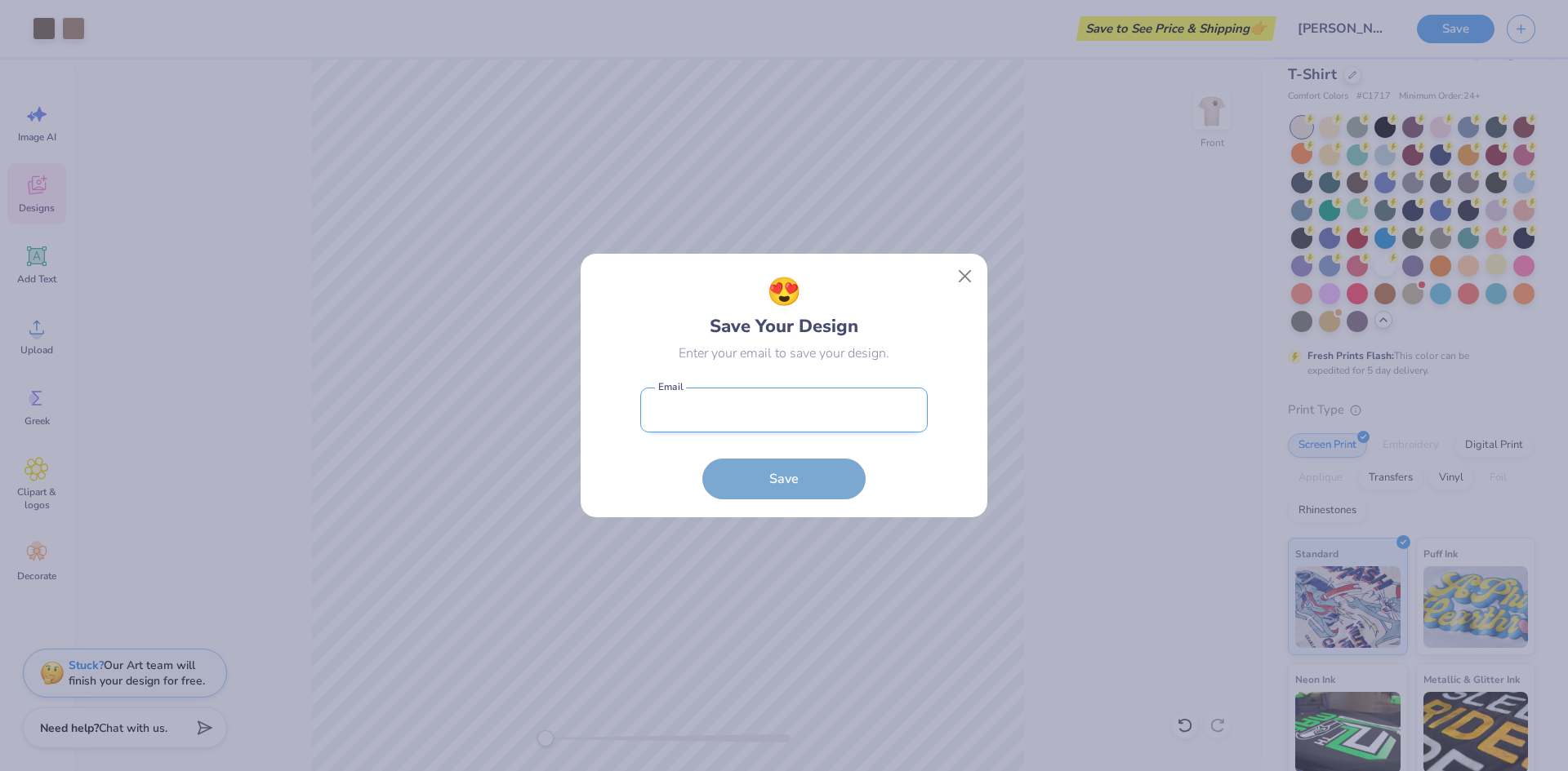
click at [833, 403] on input "email" at bounding box center [784, 410] width 287 height 45
type input "leylalabbaf@gmail.com"
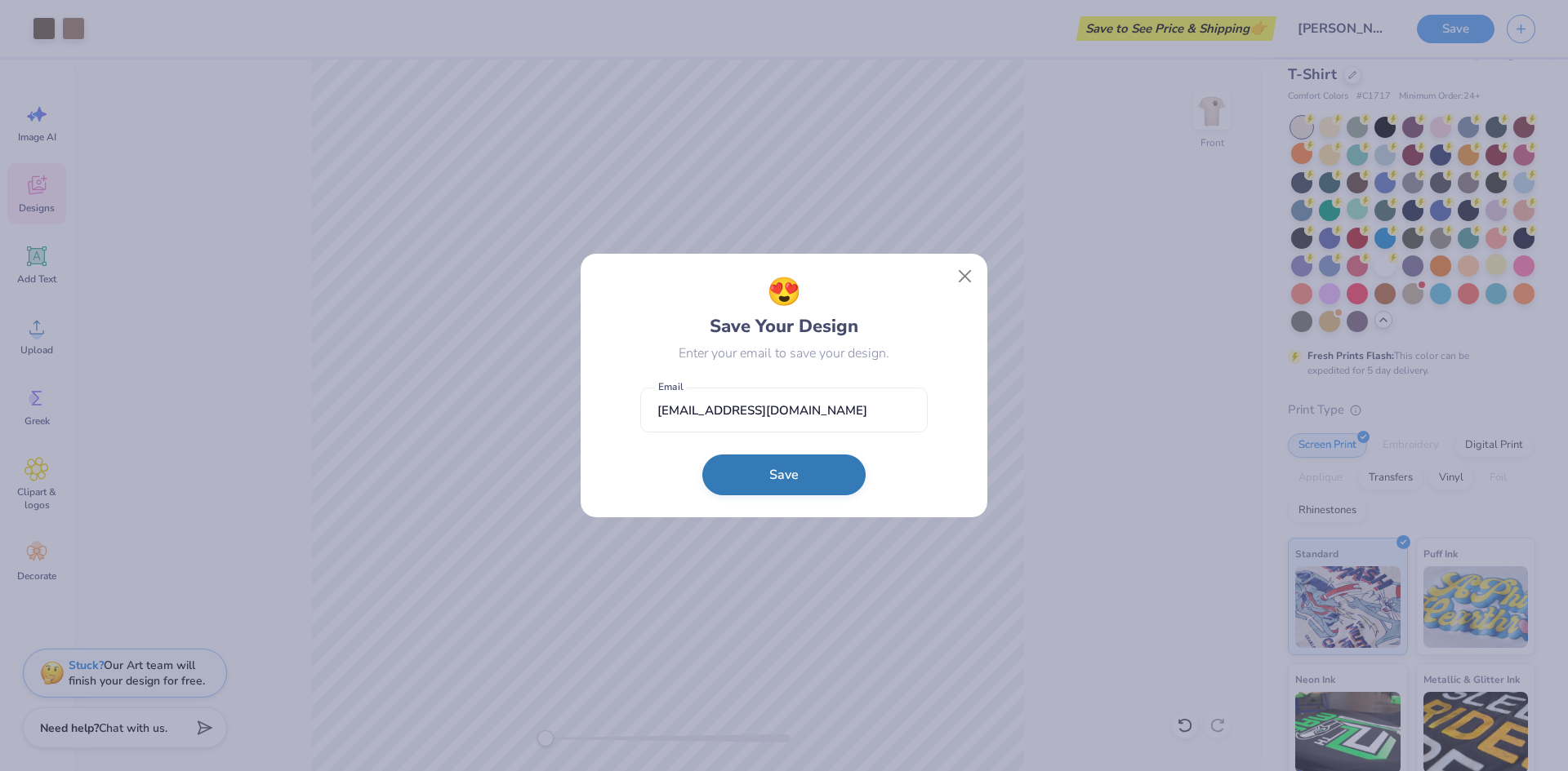
click at [775, 484] on button "Save" at bounding box center [784, 475] width 163 height 41
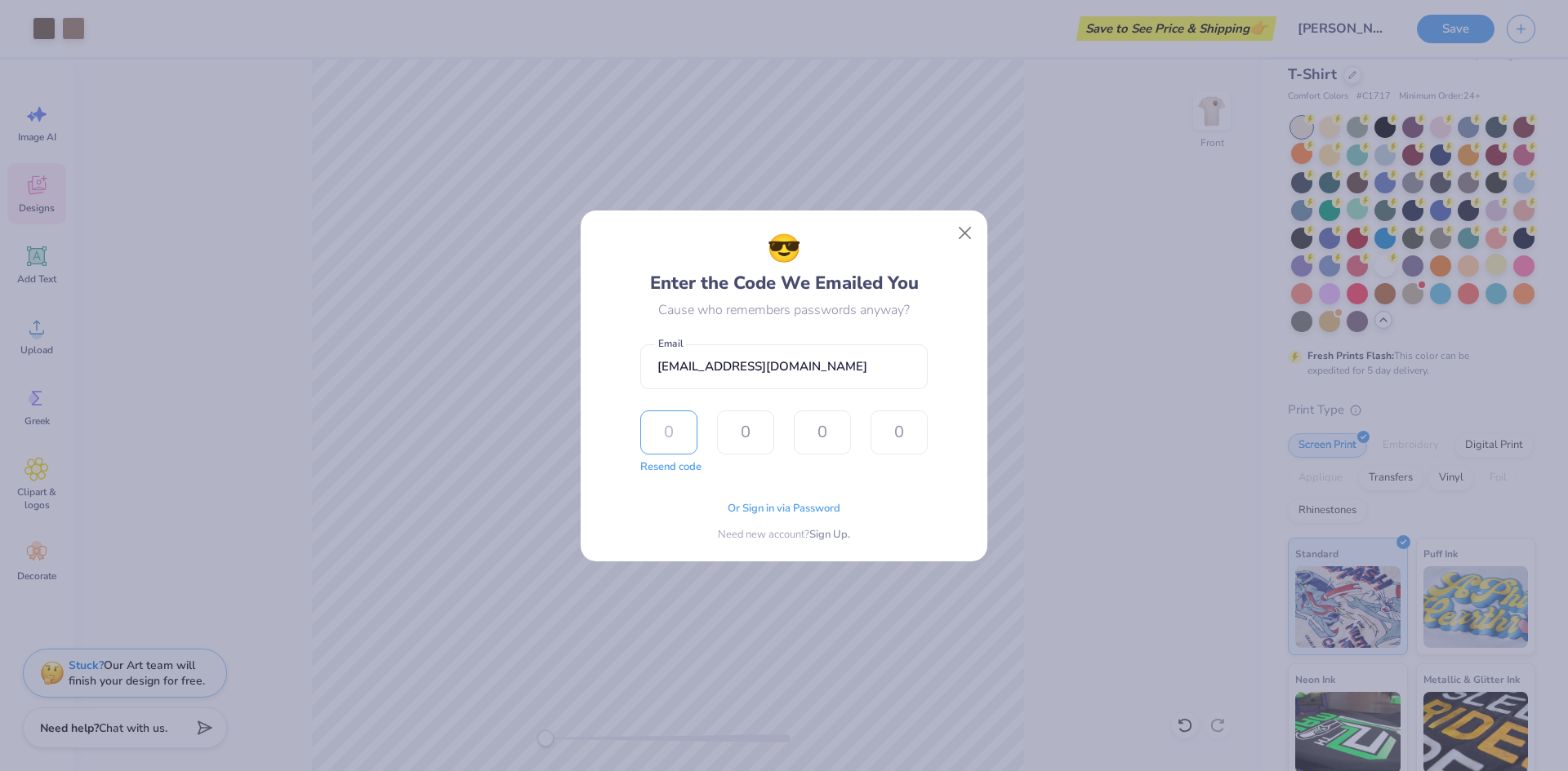
paste input "8753"
type input "8753"
type input "3"
type input "8"
type input "7"
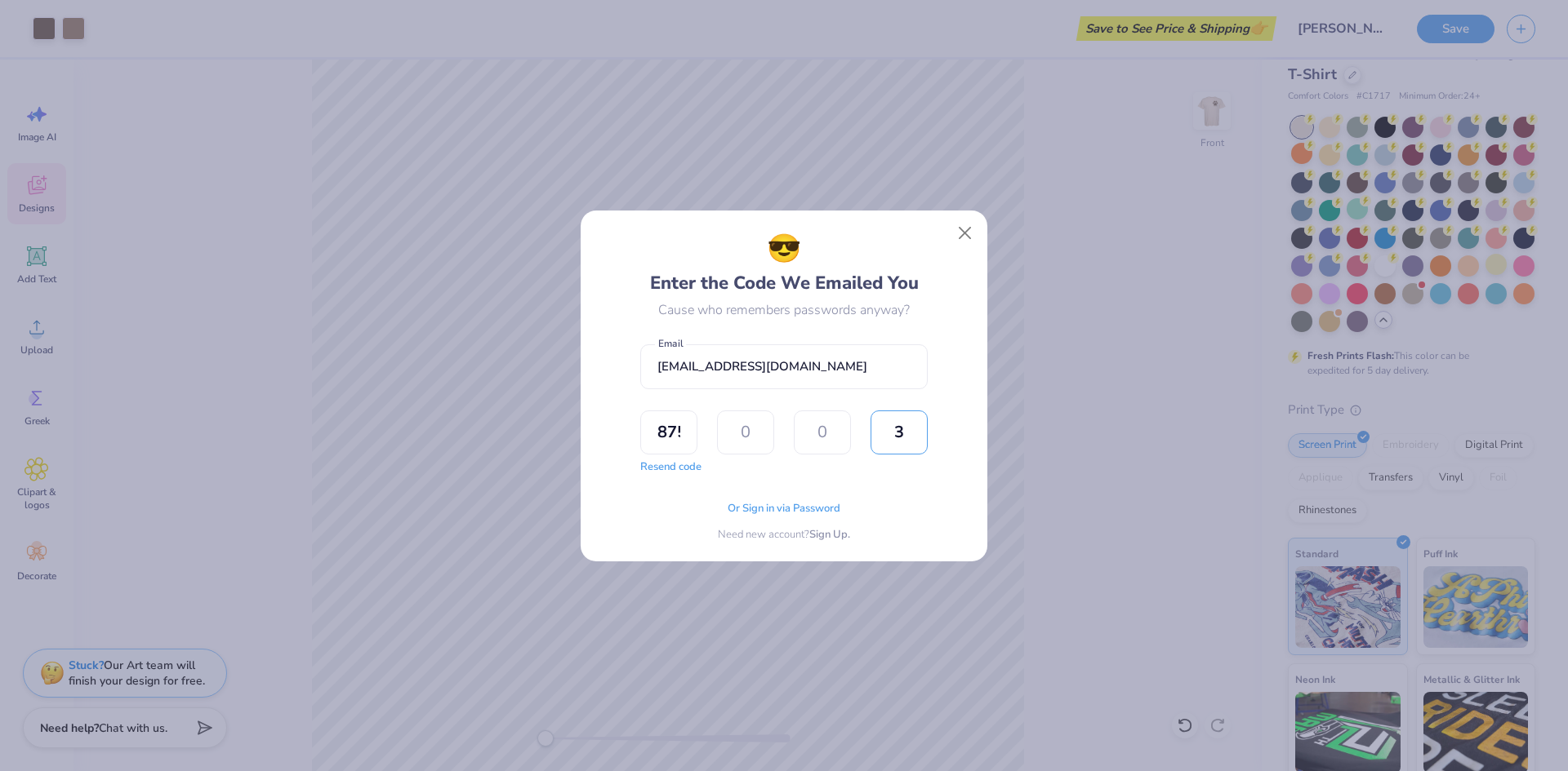
type input "5"
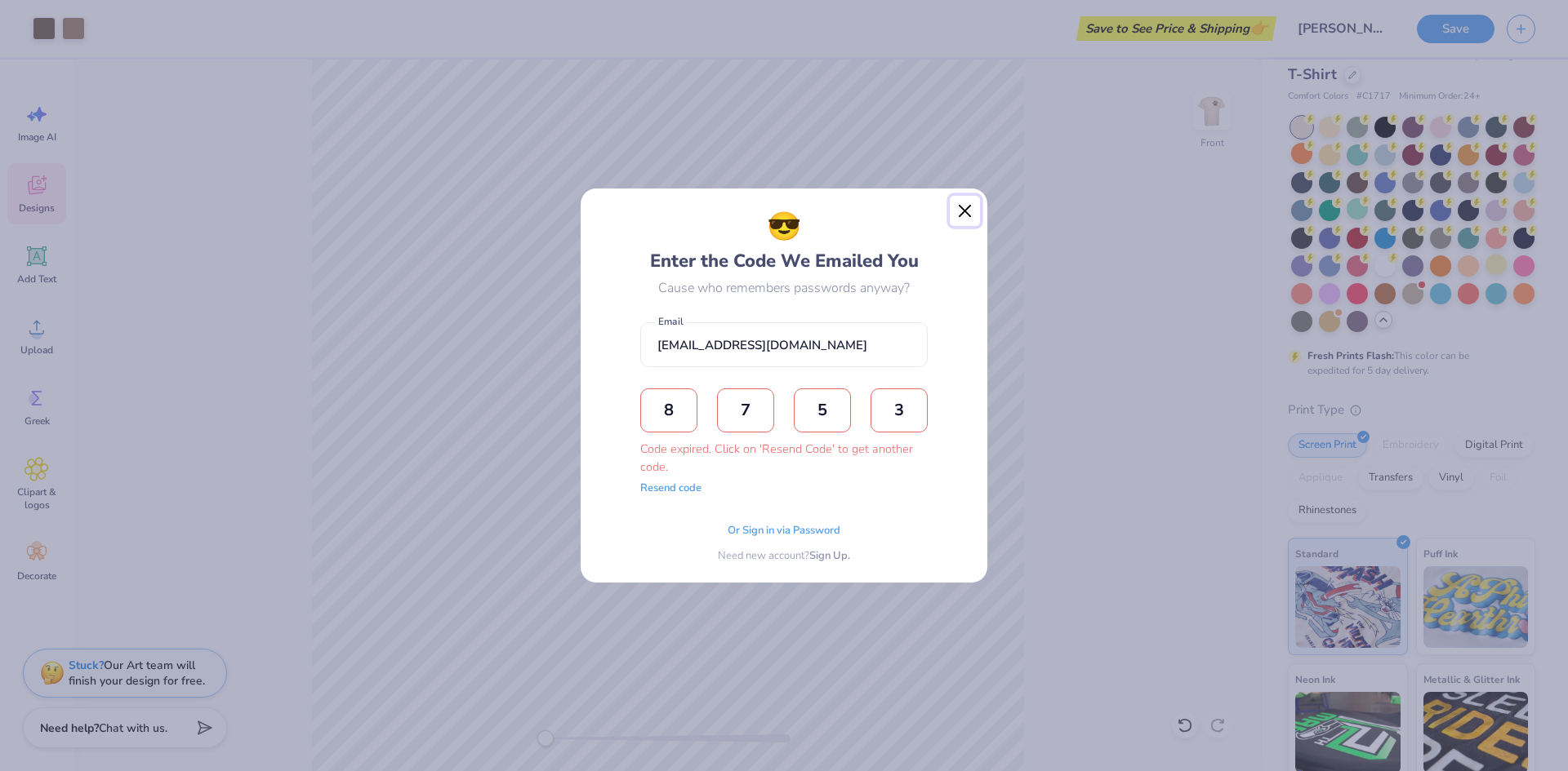
drag, startPoint x: 966, startPoint y: 212, endPoint x: 870, endPoint y: 146, distance: 116.5
click at [966, 211] on button "Close" at bounding box center [964, 211] width 31 height 31
